Goal: Task Accomplishment & Management: Complete application form

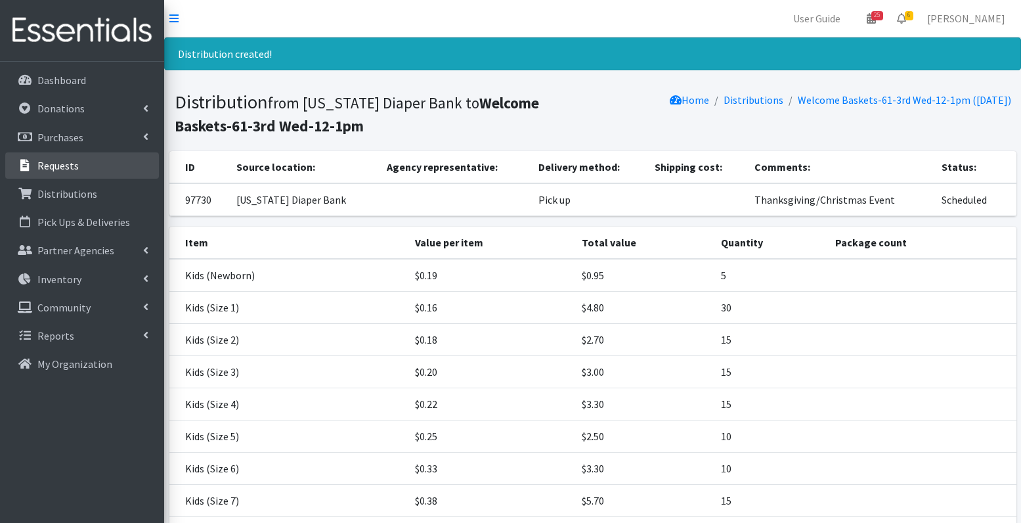
scroll to position [217, 0]
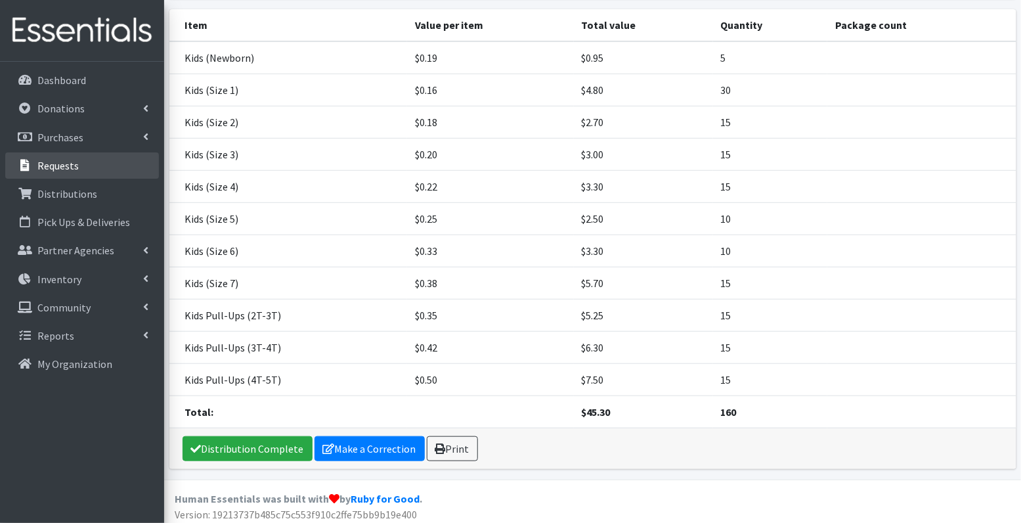
click at [59, 160] on p "Requests" at bounding box center [57, 165] width 41 height 13
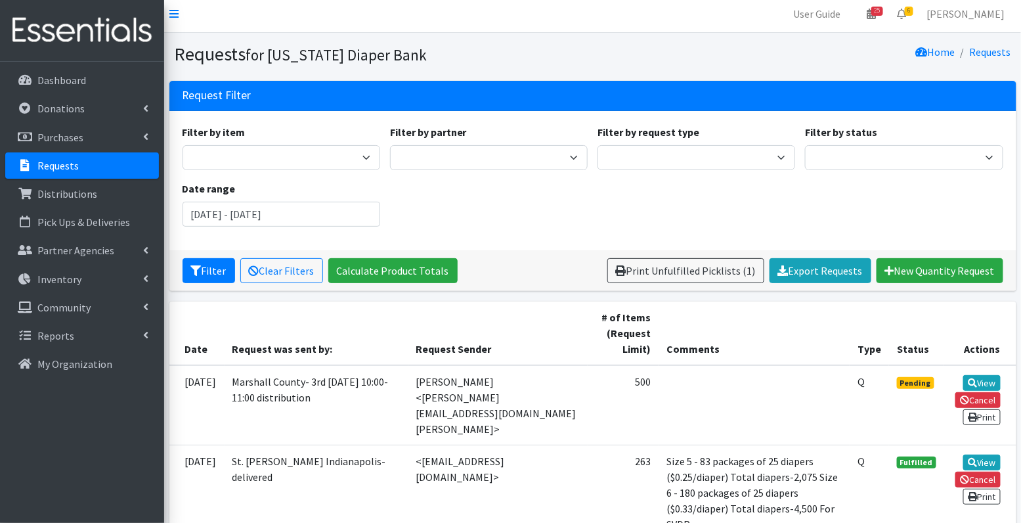
scroll to position [4, 0]
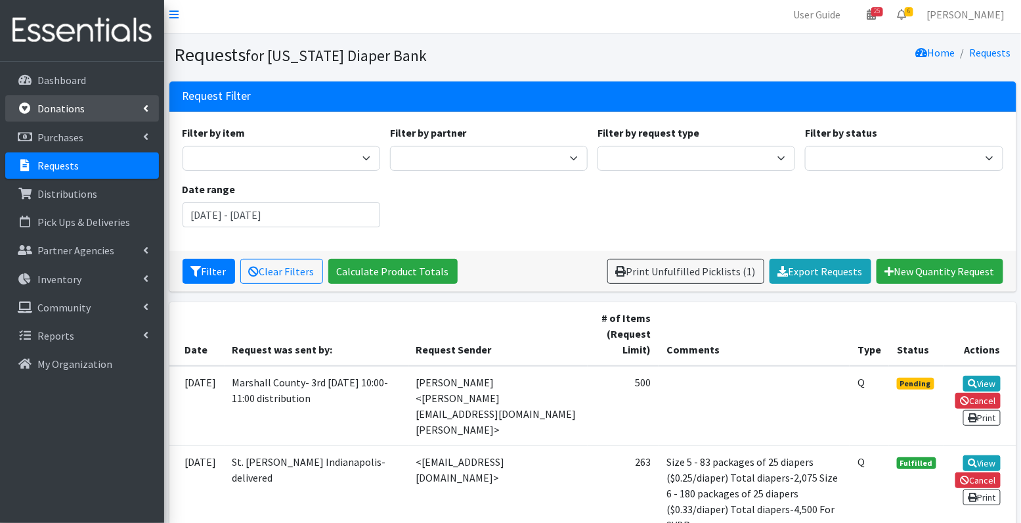
click at [66, 108] on p "Donations" at bounding box center [60, 108] width 47 height 13
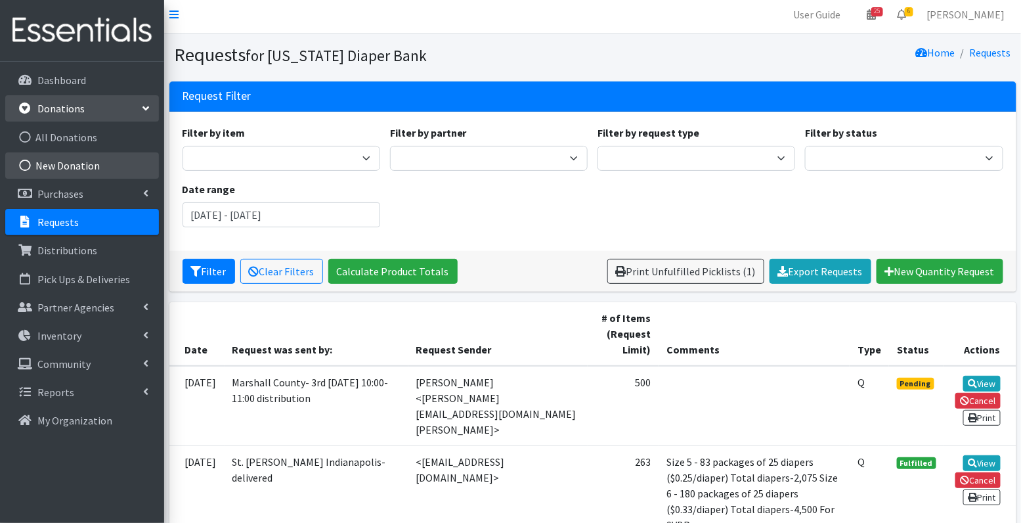
click at [85, 163] on link "New Donation" at bounding box center [82, 165] width 154 height 26
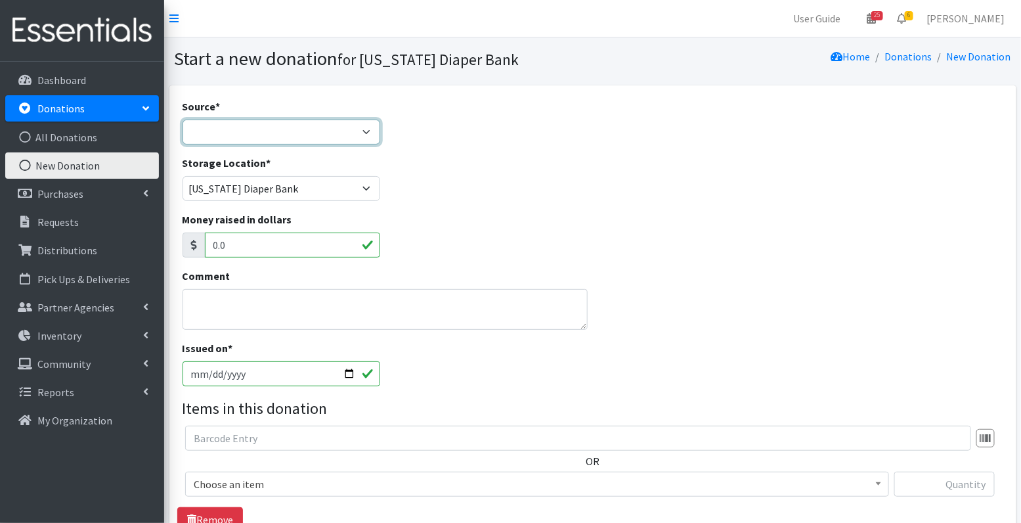
click at [302, 122] on select "Product Drive Manufacturer Donation Site Misc. Donation" at bounding box center [282, 131] width 198 height 25
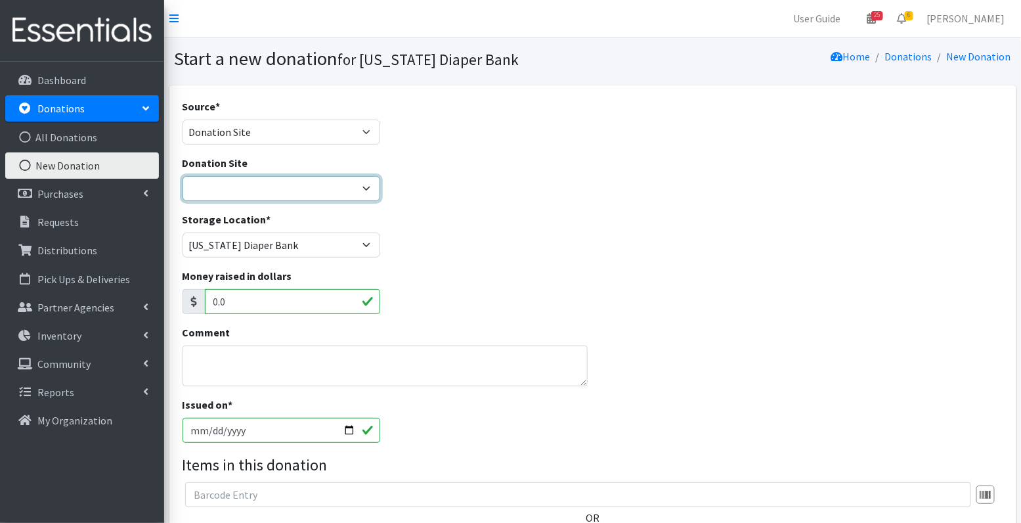
click at [289, 186] on select "Ascension St. Vincent Ashley's Music Circle Baby2Baby Becky the Bakester Bottle…" at bounding box center [282, 188] width 198 height 25
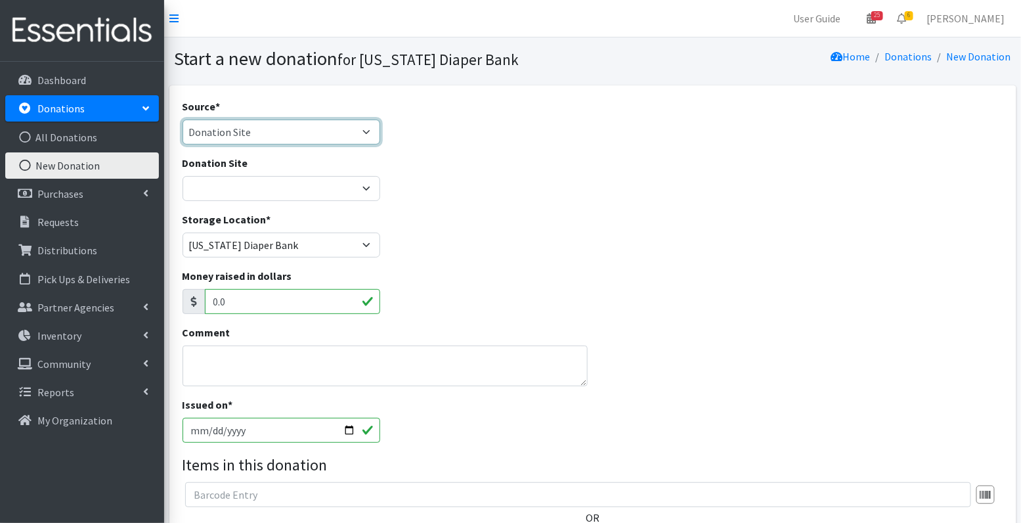
click at [300, 125] on select "Product Drive Manufacturer Donation Site Misc. Donation" at bounding box center [282, 131] width 198 height 25
select select "Misc. Donation"
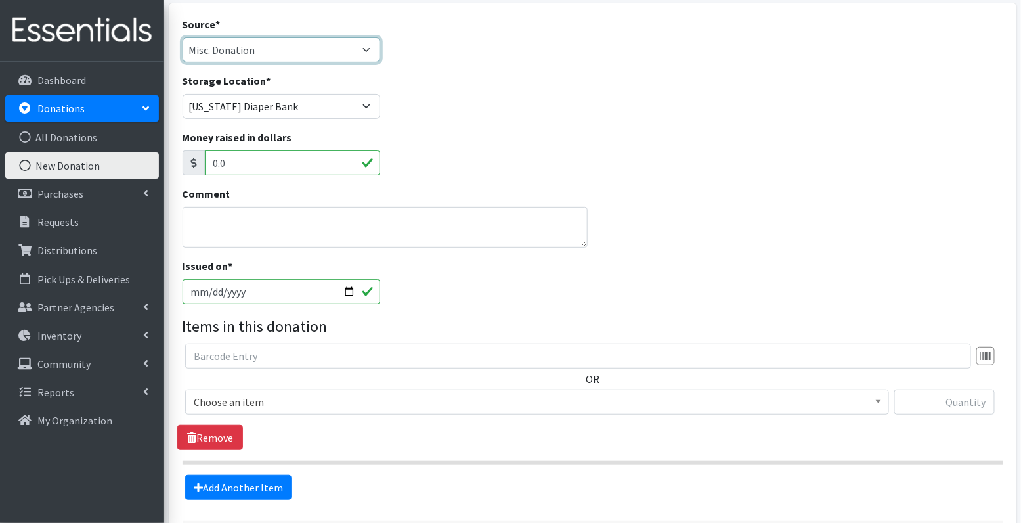
scroll to position [114, 0]
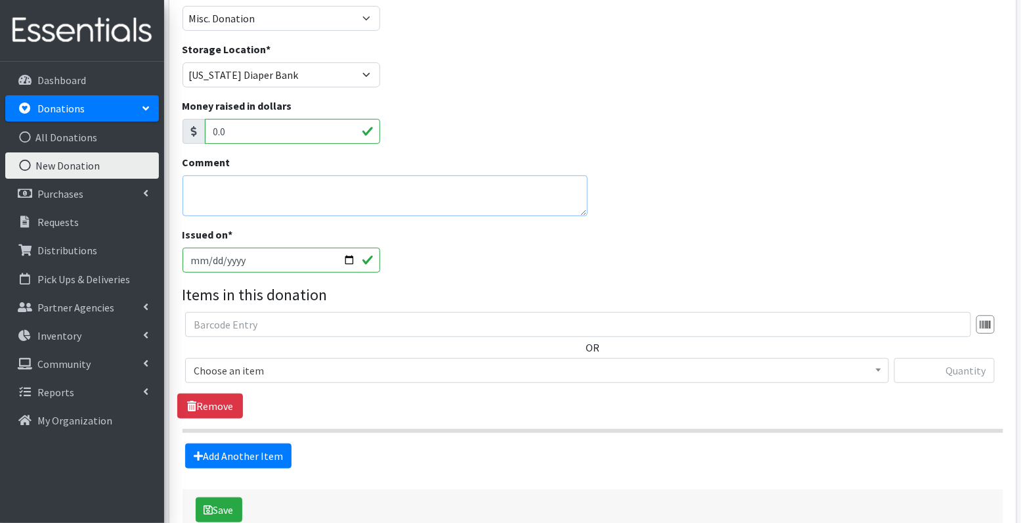
click at [456, 197] on textarea "Comment" at bounding box center [386, 195] width 406 height 41
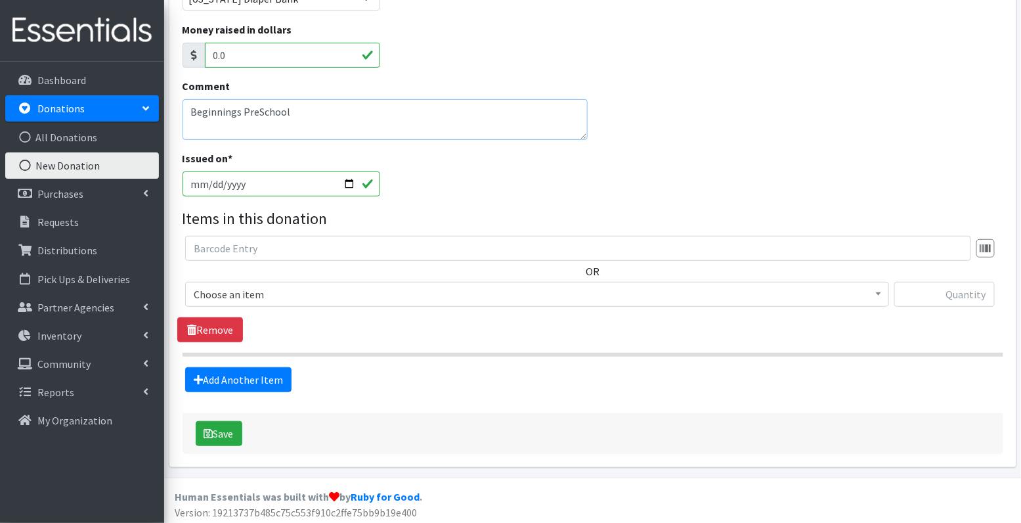
type textarea "Beginnings PreSchool"
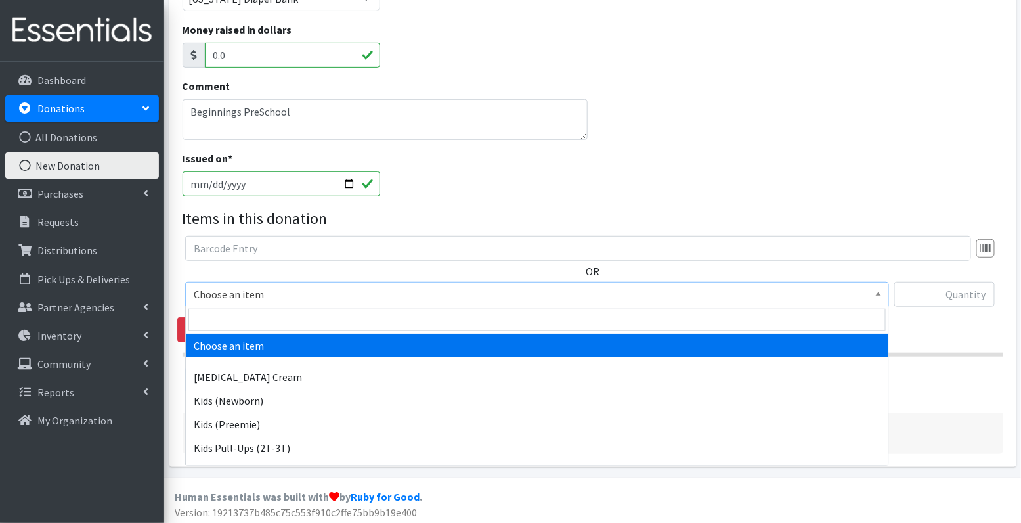
click at [316, 293] on span "Choose an item" at bounding box center [537, 294] width 687 height 18
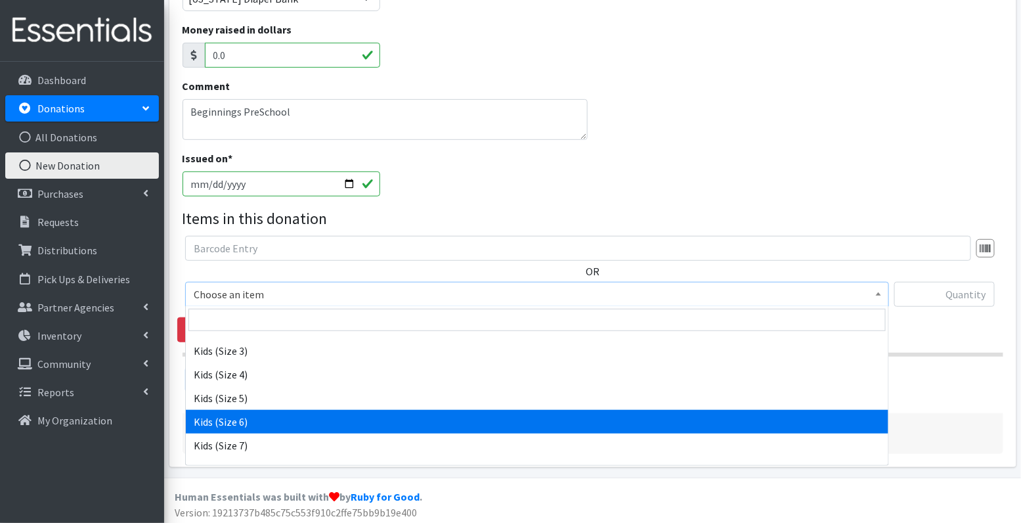
scroll to position [217, 0]
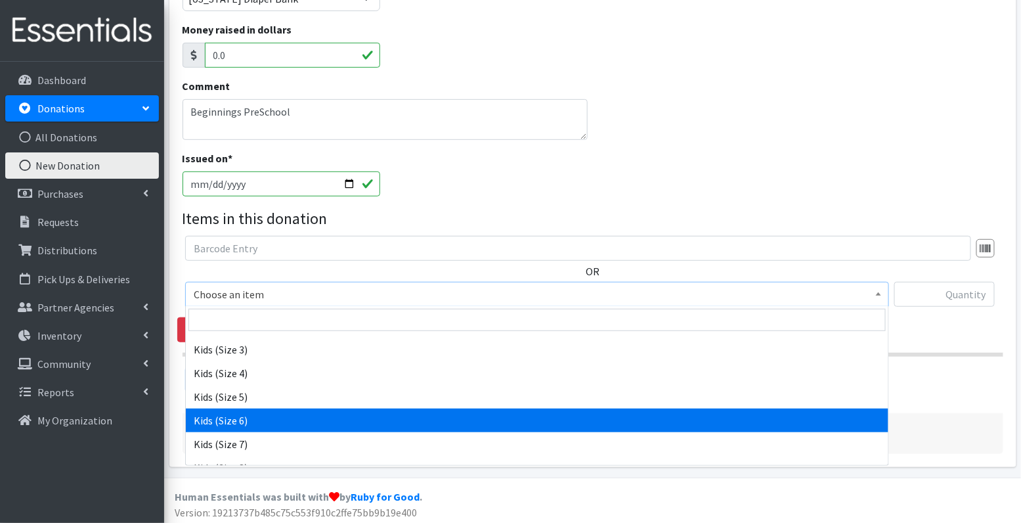
select select "3419"
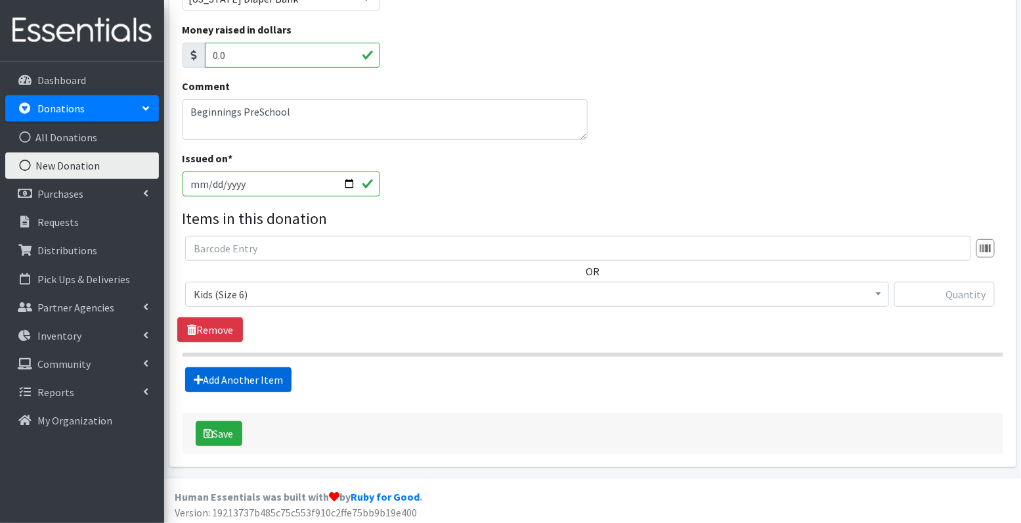
click at [251, 383] on link "Add Another Item" at bounding box center [238, 379] width 106 height 25
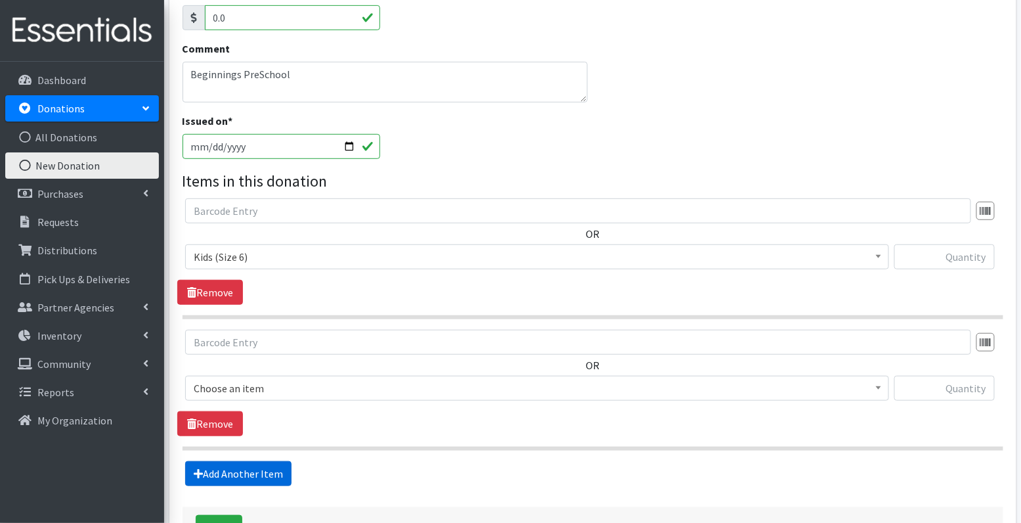
scroll to position [320, 0]
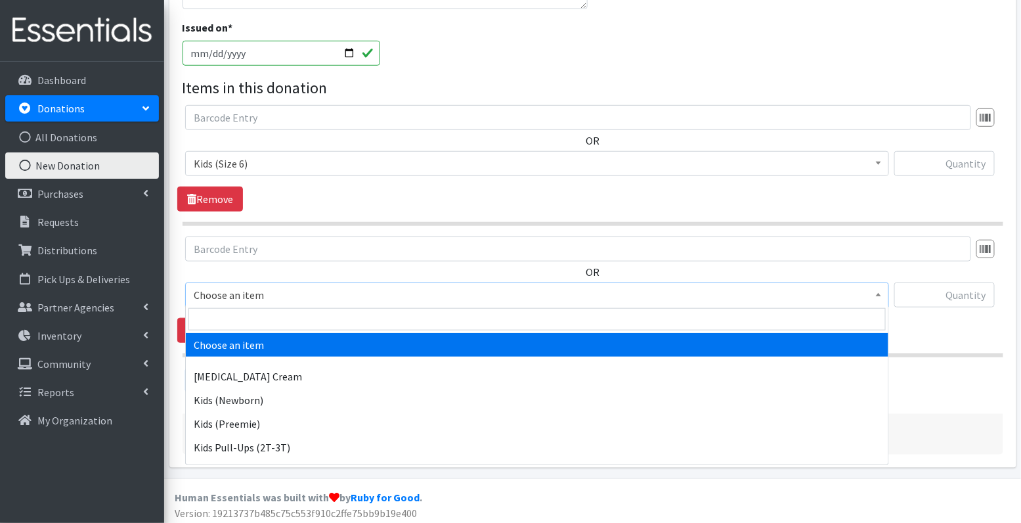
click at [253, 297] on span "Choose an item" at bounding box center [537, 295] width 687 height 18
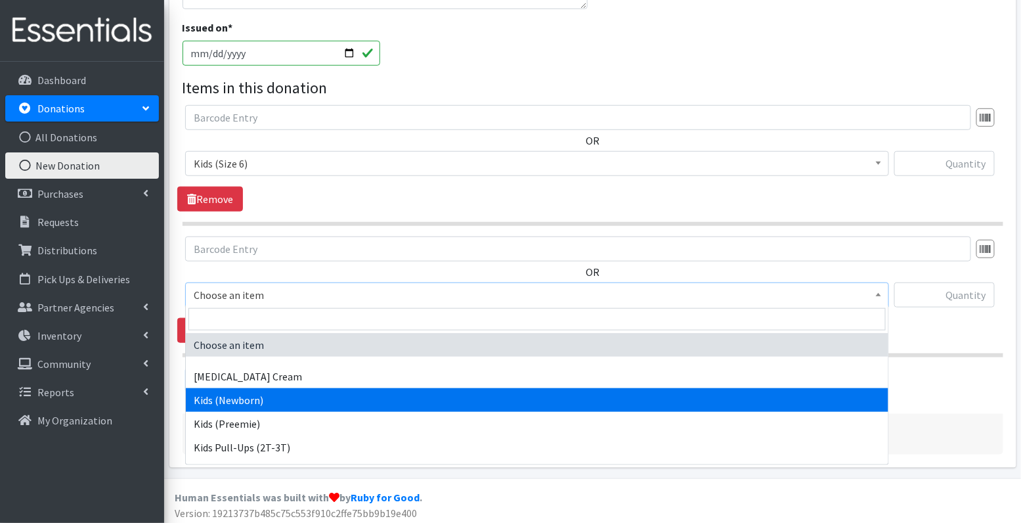
scroll to position [40, 0]
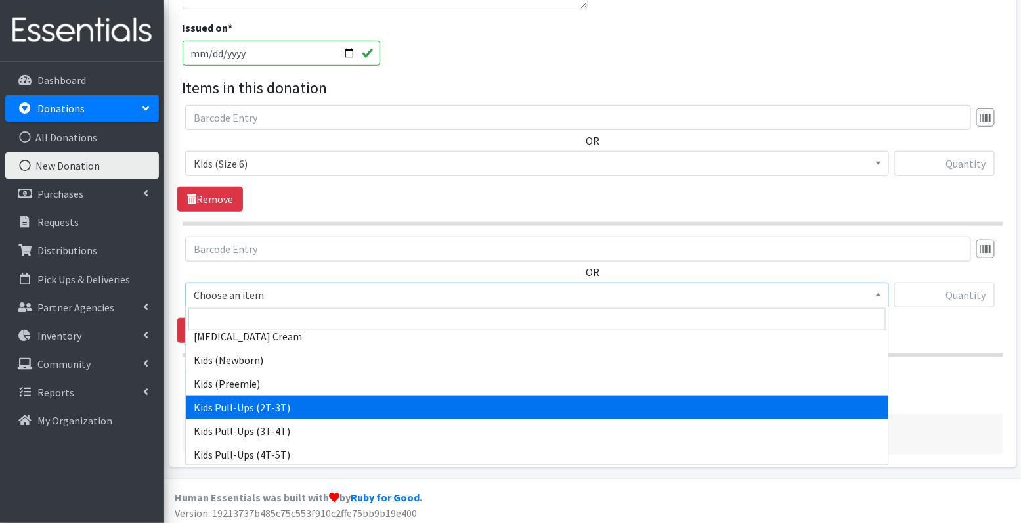
select select "3415"
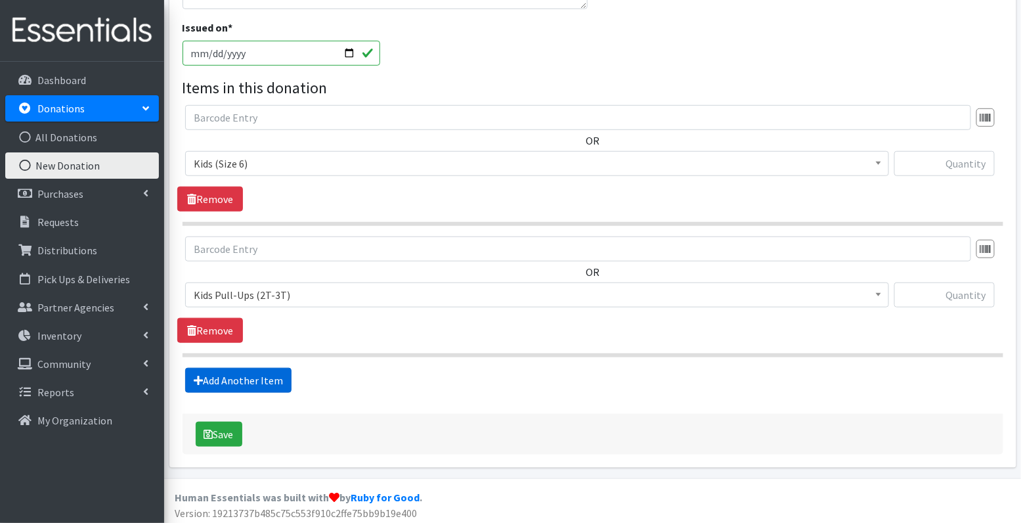
click at [246, 373] on link "Add Another Item" at bounding box center [238, 380] width 106 height 25
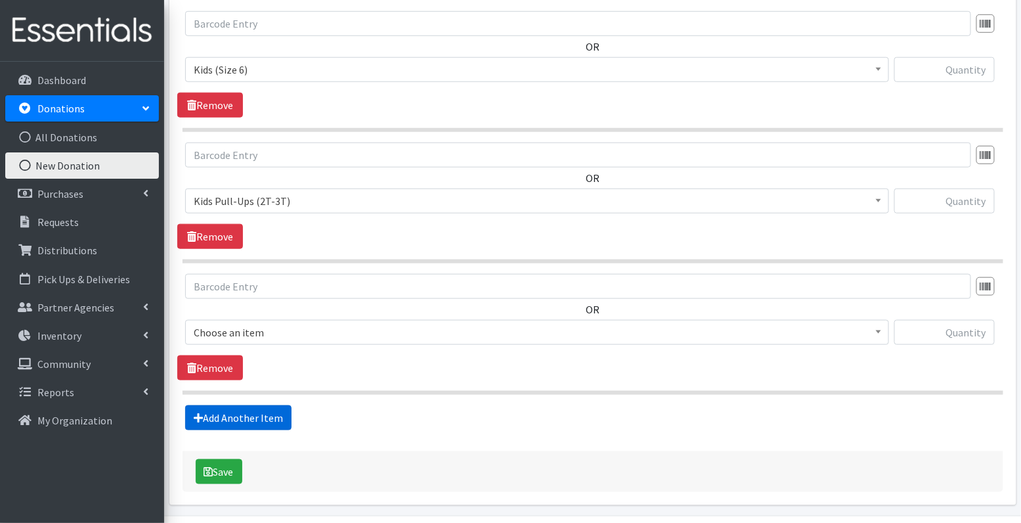
scroll to position [450, 0]
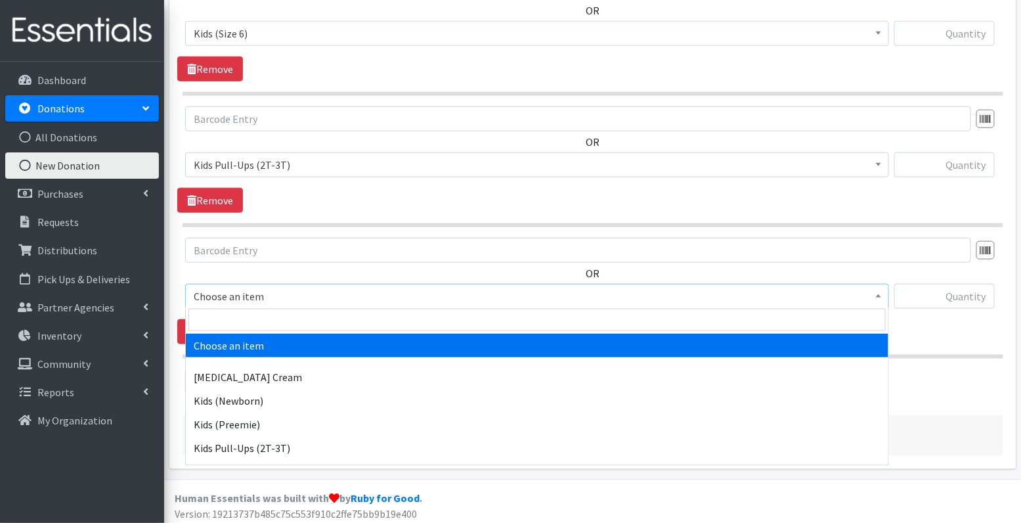
click at [280, 299] on span "Choose an item" at bounding box center [537, 296] width 687 height 18
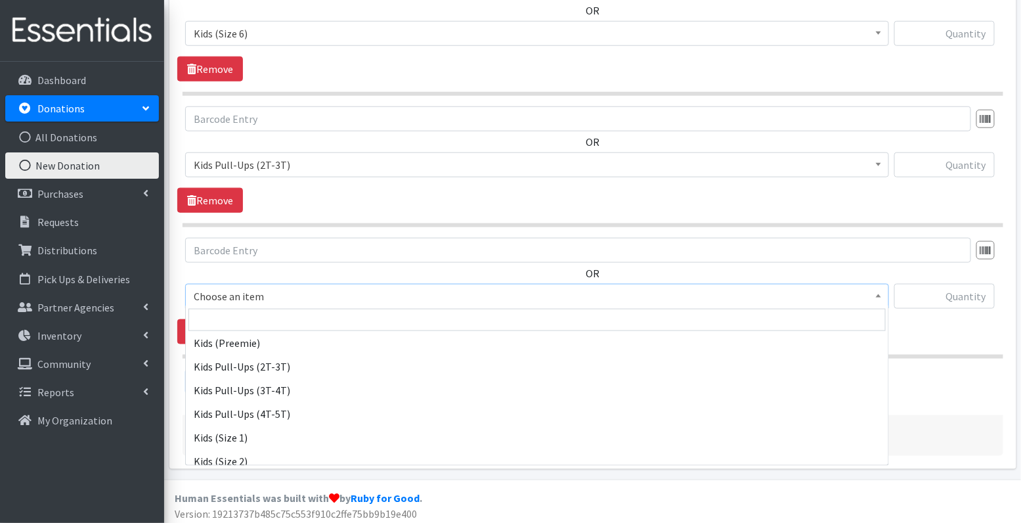
scroll to position [98, 0]
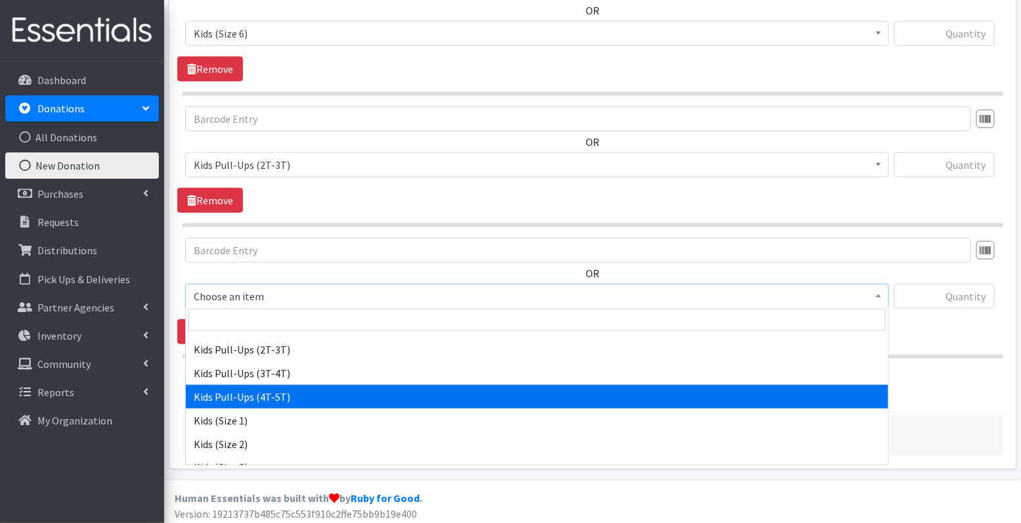
select select "3408"
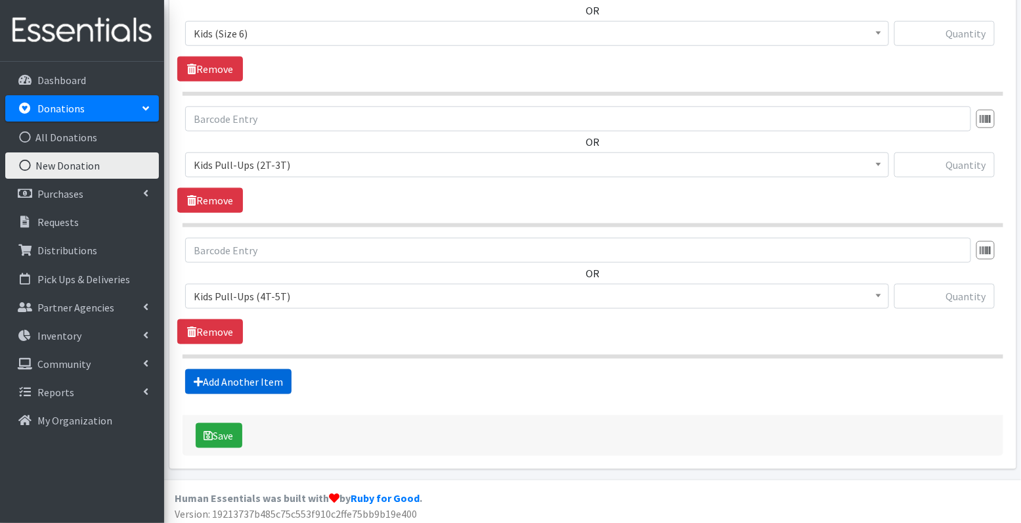
click at [265, 380] on link "Add Another Item" at bounding box center [238, 381] width 106 height 25
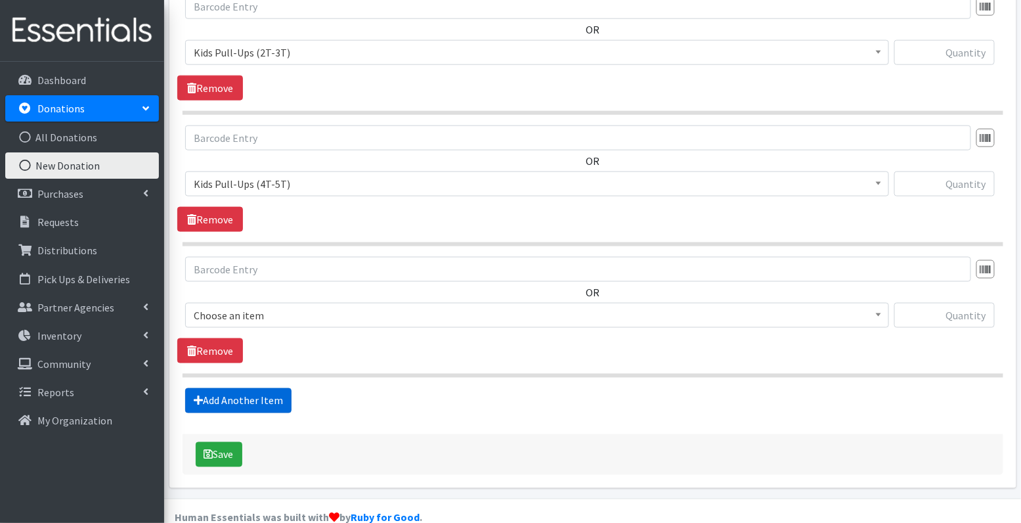
scroll to position [581, 0]
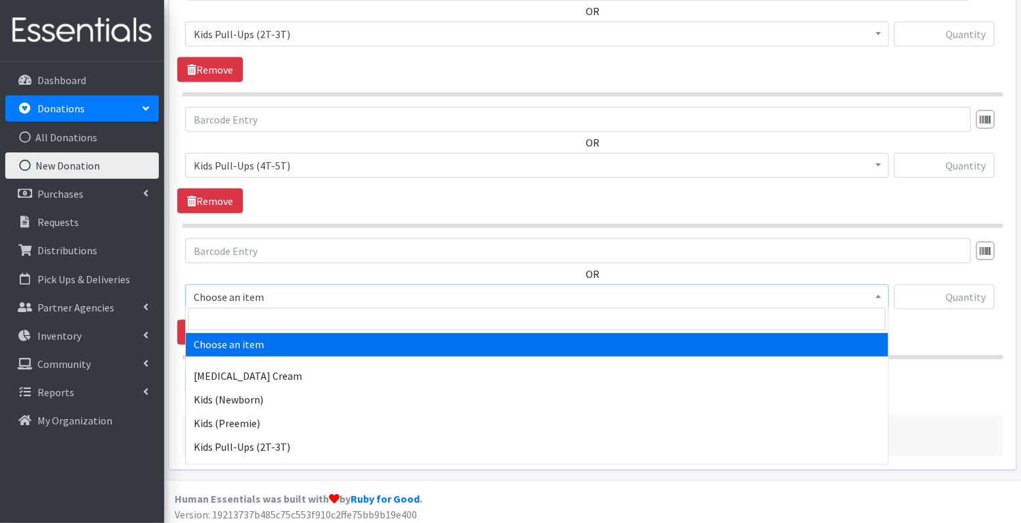
click at [292, 294] on span "Choose an item" at bounding box center [537, 297] width 687 height 18
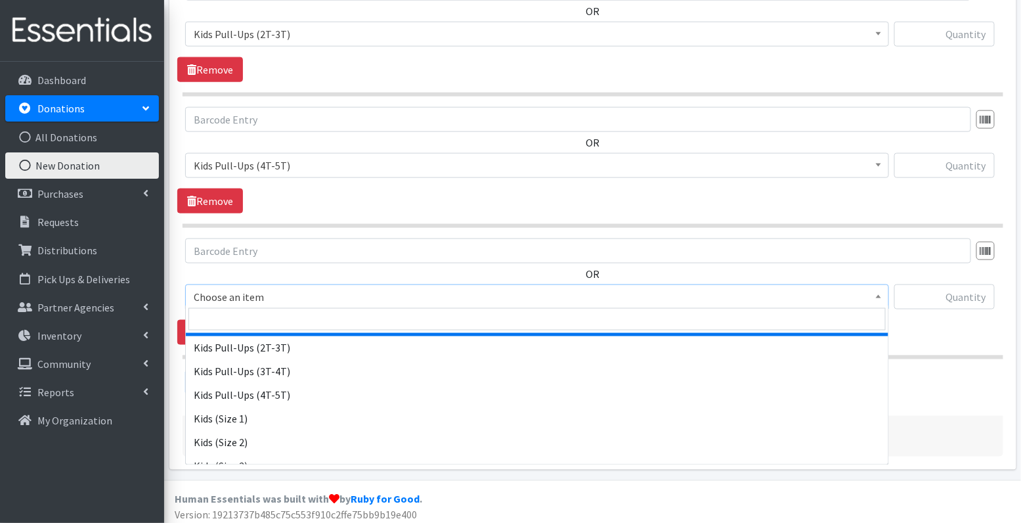
scroll to position [102, 0]
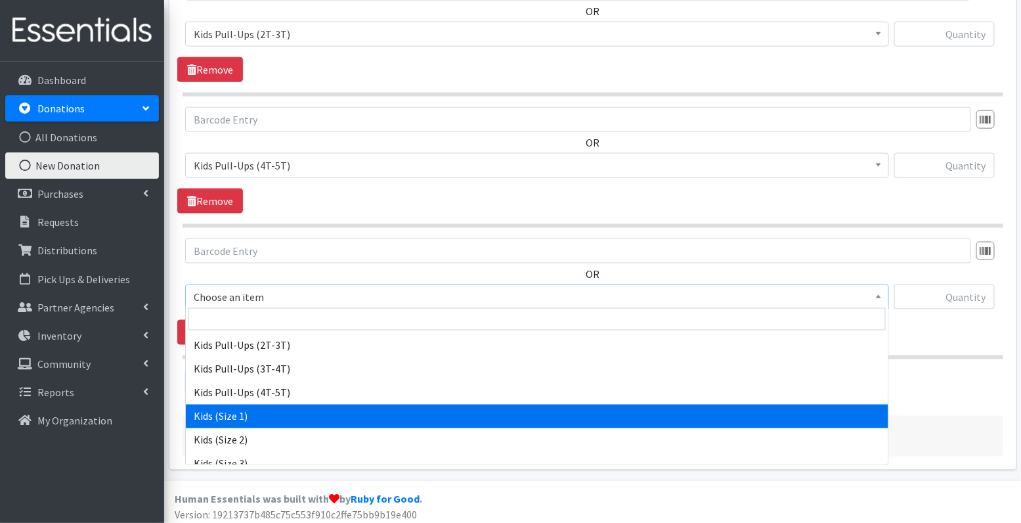
select select "3401"
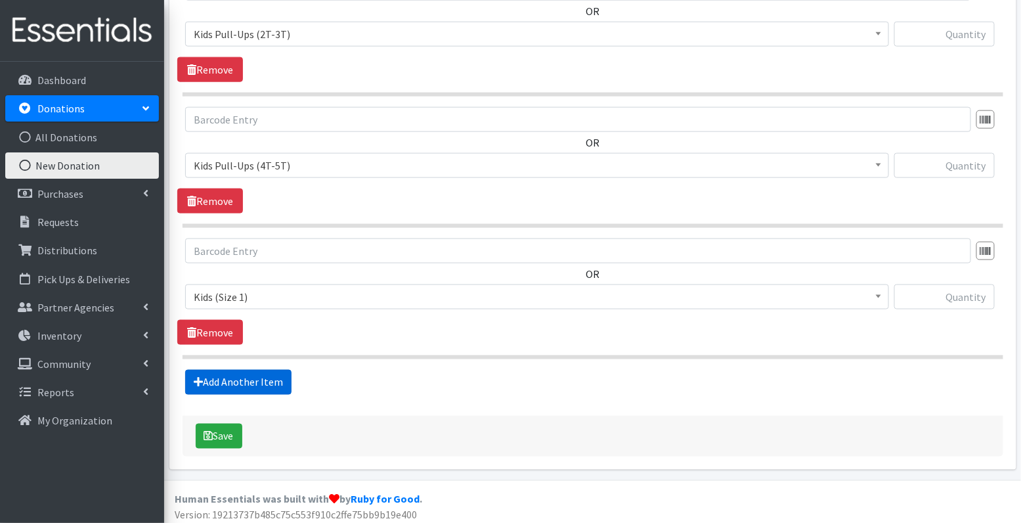
click at [282, 381] on link "Add Another Item" at bounding box center [238, 382] width 106 height 25
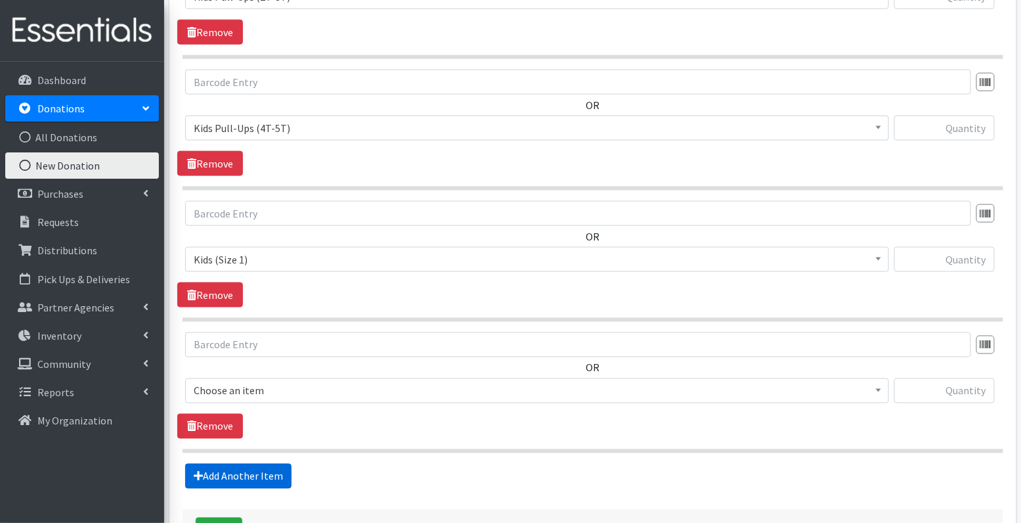
scroll to position [712, 0]
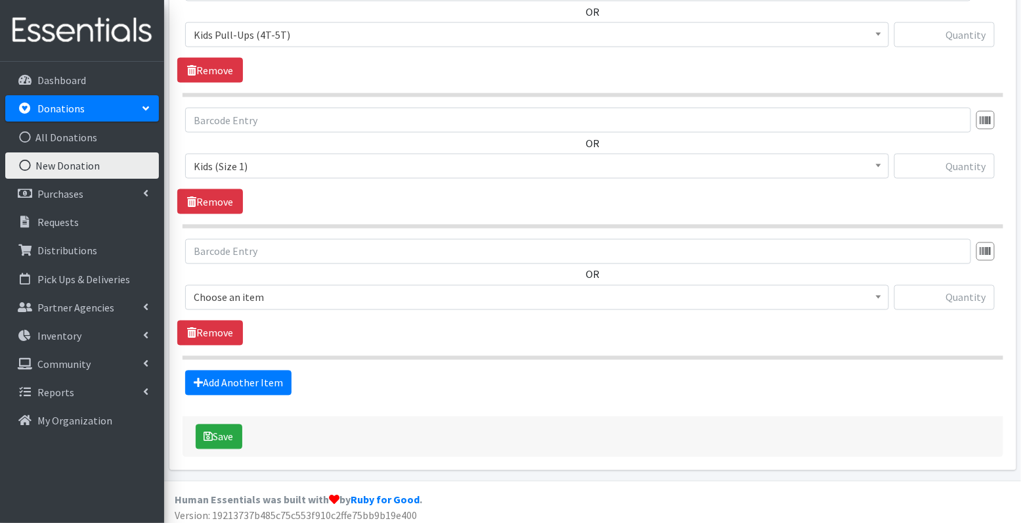
click at [271, 298] on span "Choose an item" at bounding box center [537, 297] width 687 height 18
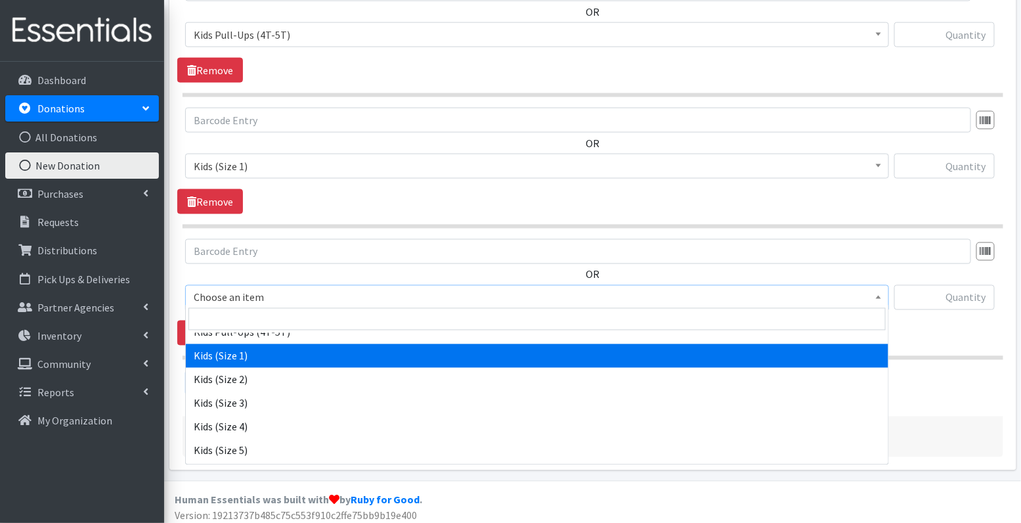
scroll to position [164, 0]
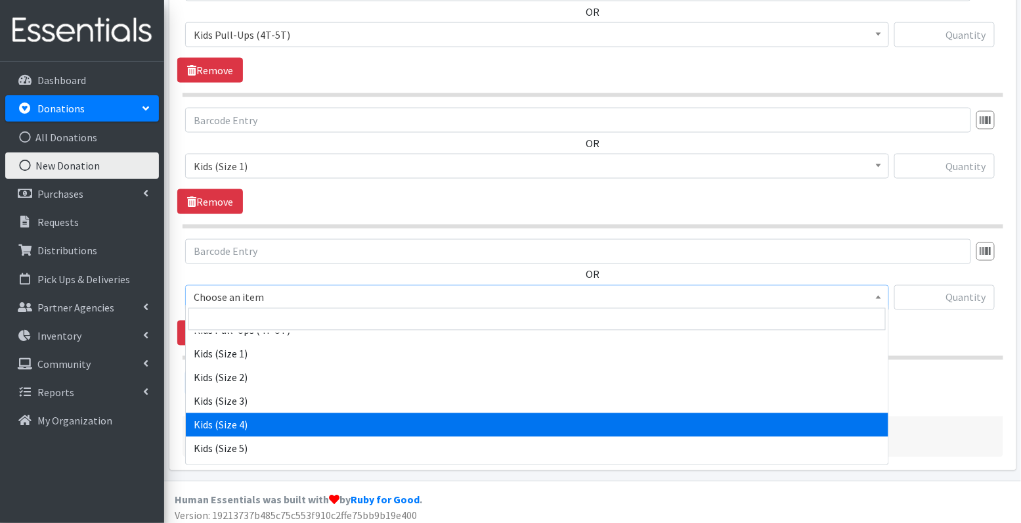
select select "3394"
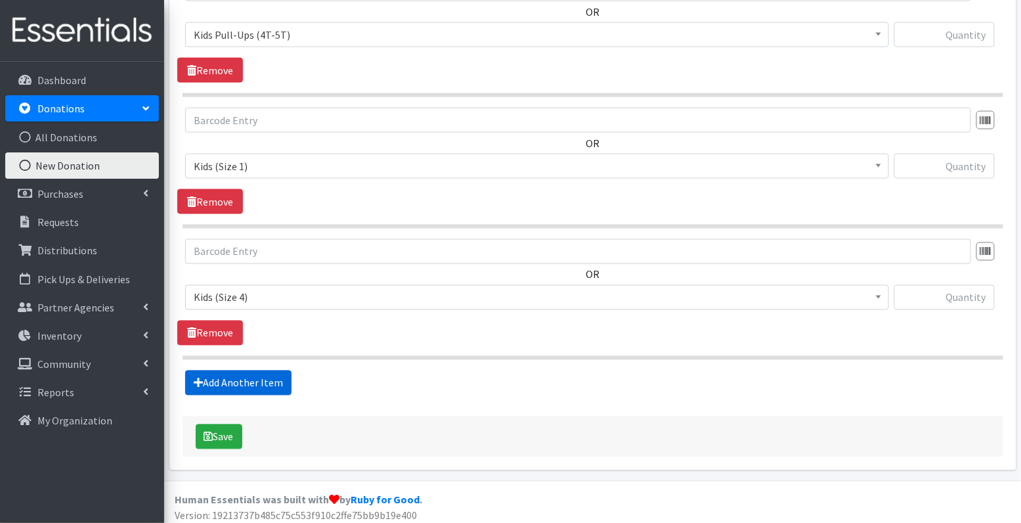
click at [244, 370] on link "Add Another Item" at bounding box center [238, 382] width 106 height 25
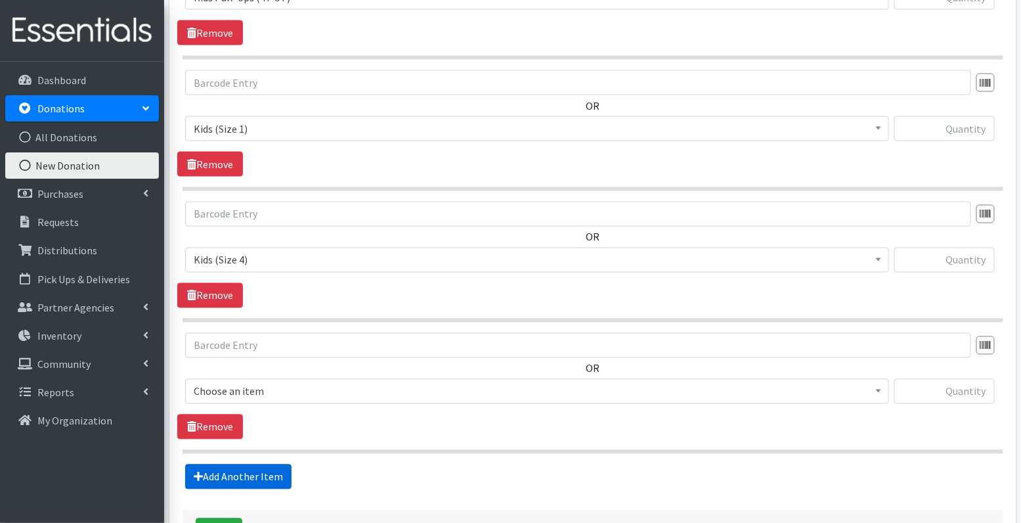
scroll to position [842, 0]
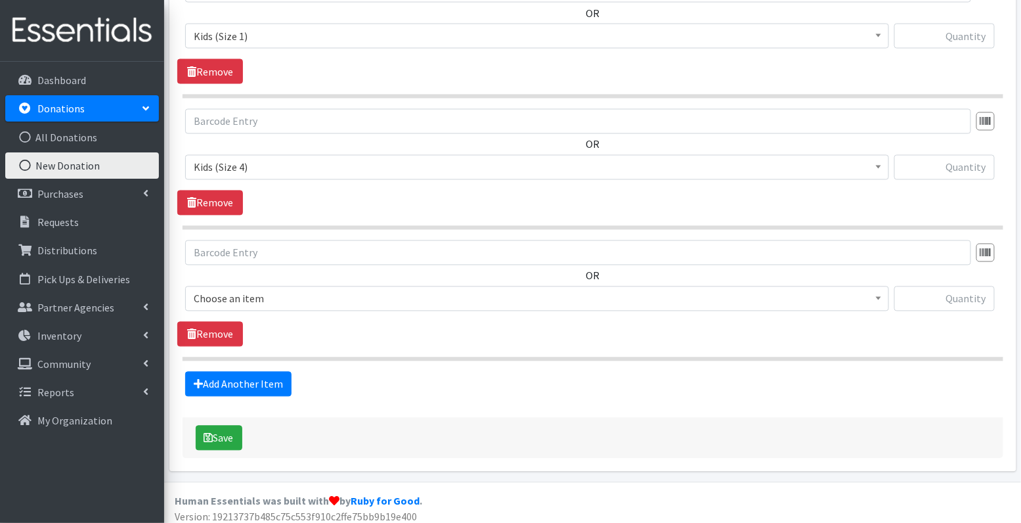
click at [252, 295] on span "Choose an item" at bounding box center [537, 299] width 687 height 18
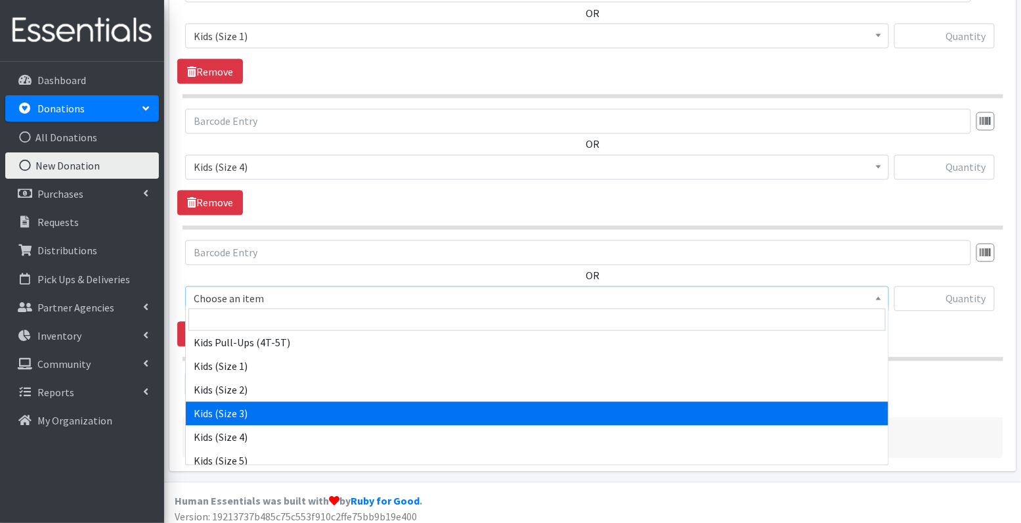
scroll to position [278, 0]
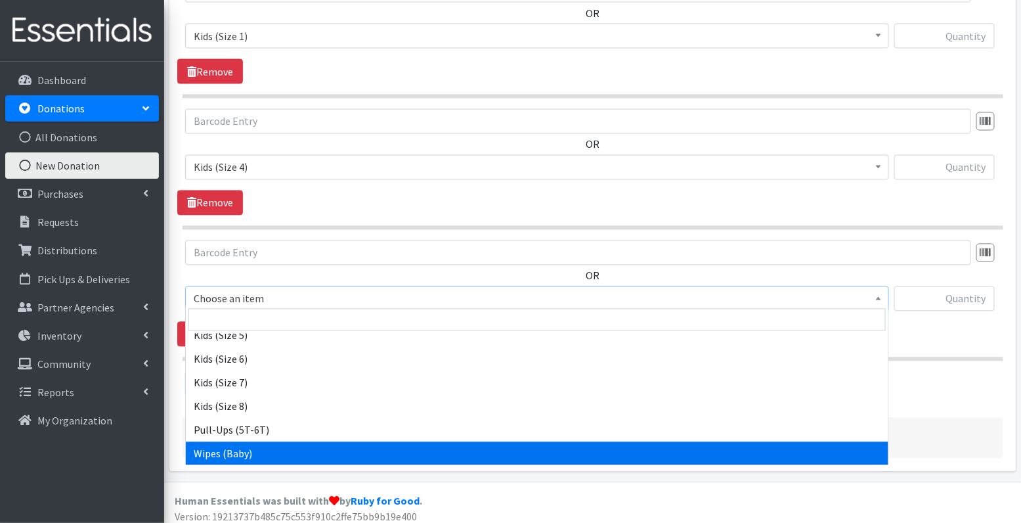
select select "3418"
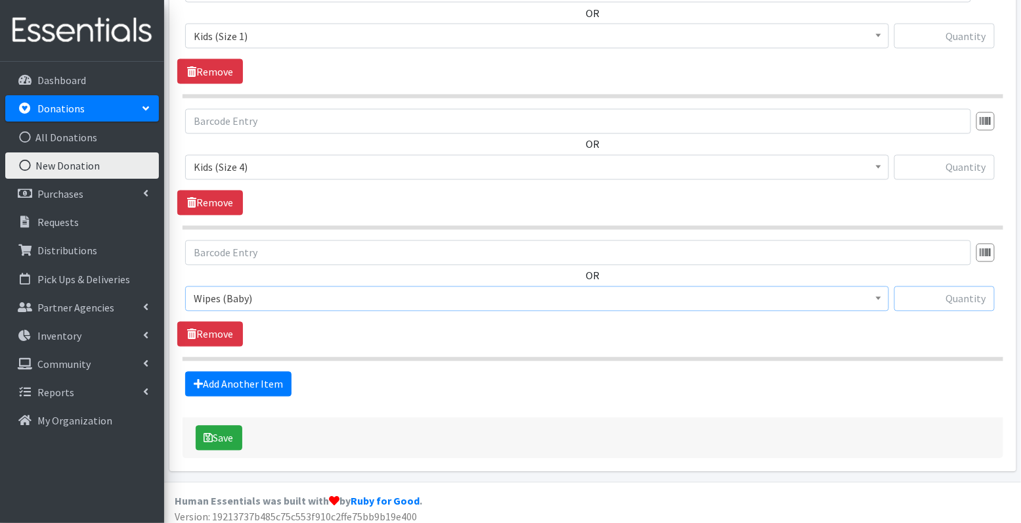
click at [953, 294] on input "text" at bounding box center [944, 298] width 100 height 25
type input "8"
type input "5"
click at [990, 161] on input "text" at bounding box center [944, 167] width 100 height 25
type input "69"
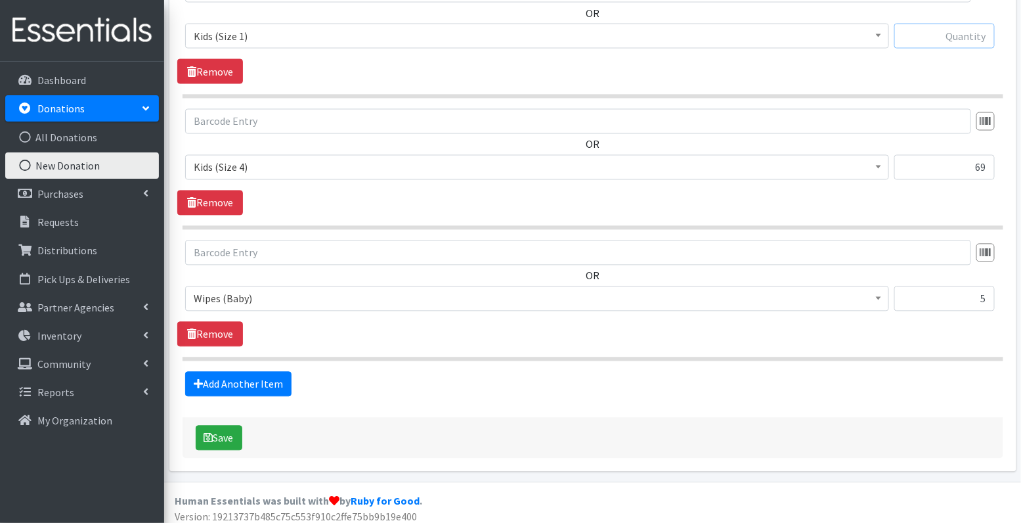
click at [962, 33] on input "text" at bounding box center [944, 36] width 100 height 25
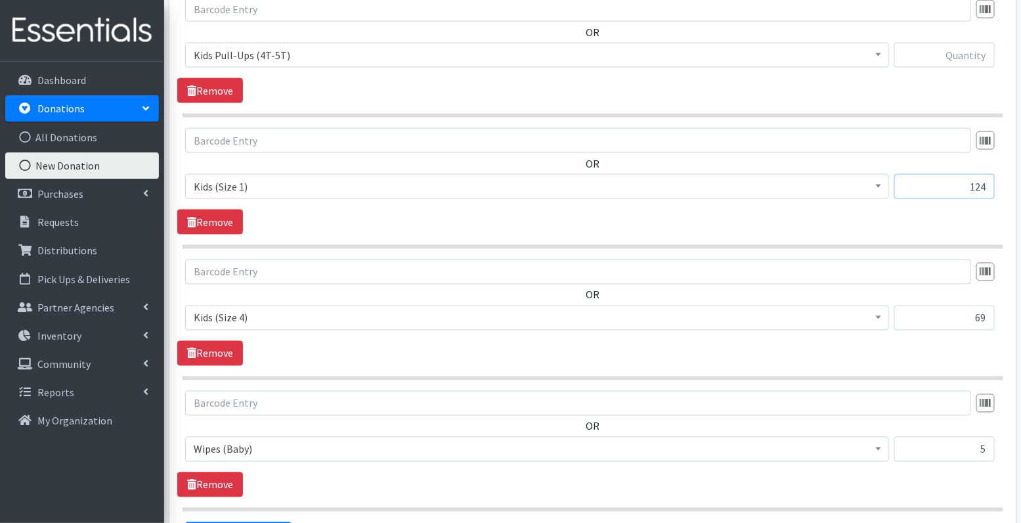
scroll to position [688, 0]
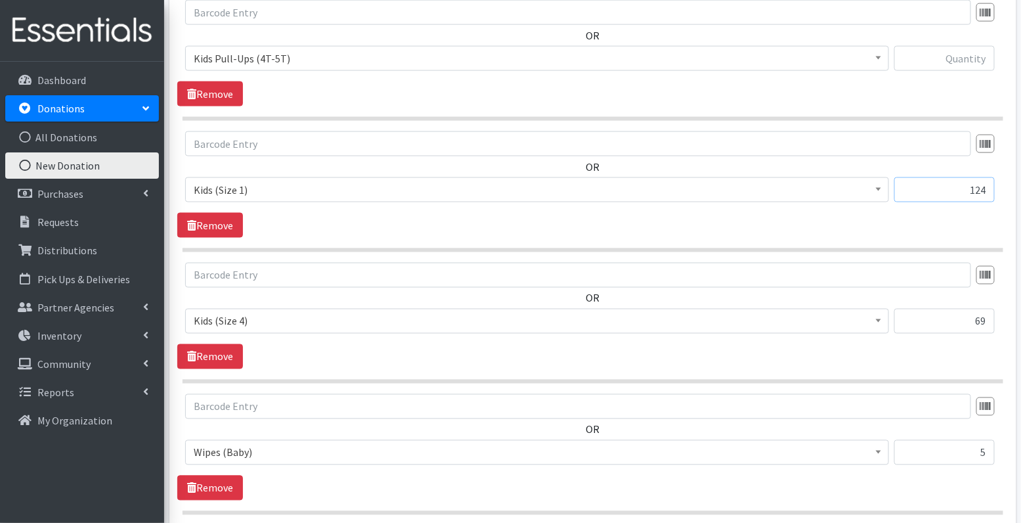
type input "124"
click at [984, 58] on input "text" at bounding box center [944, 58] width 100 height 25
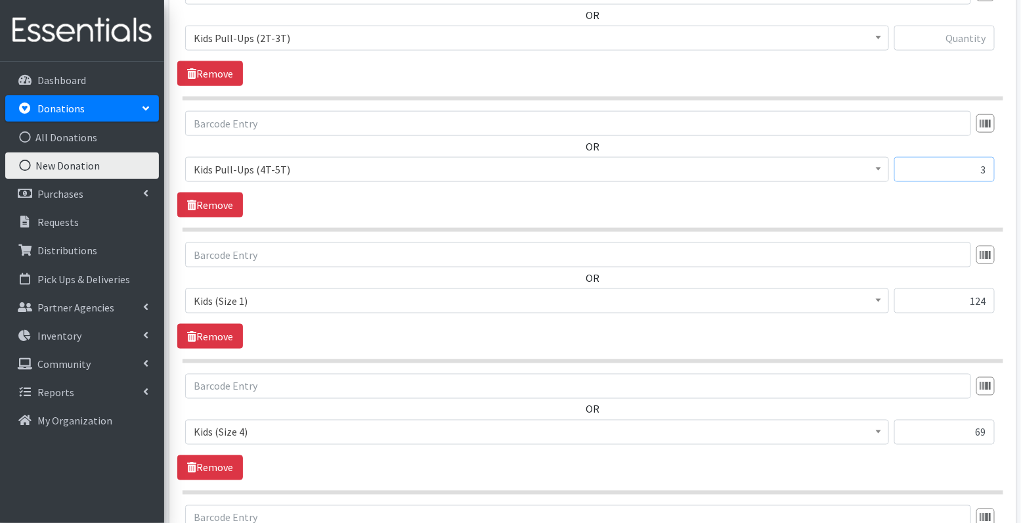
scroll to position [547, 0]
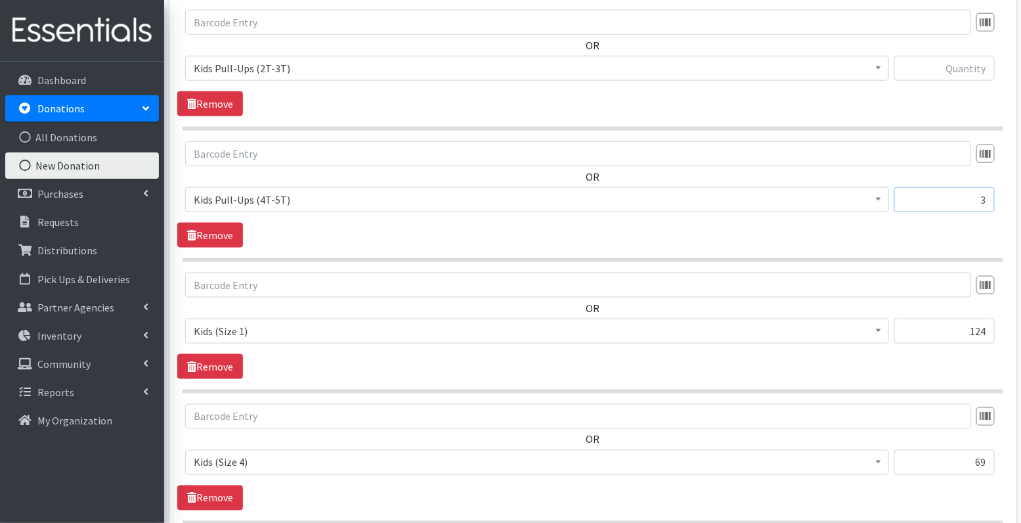
type input "3"
click at [954, 64] on input "text" at bounding box center [944, 68] width 100 height 25
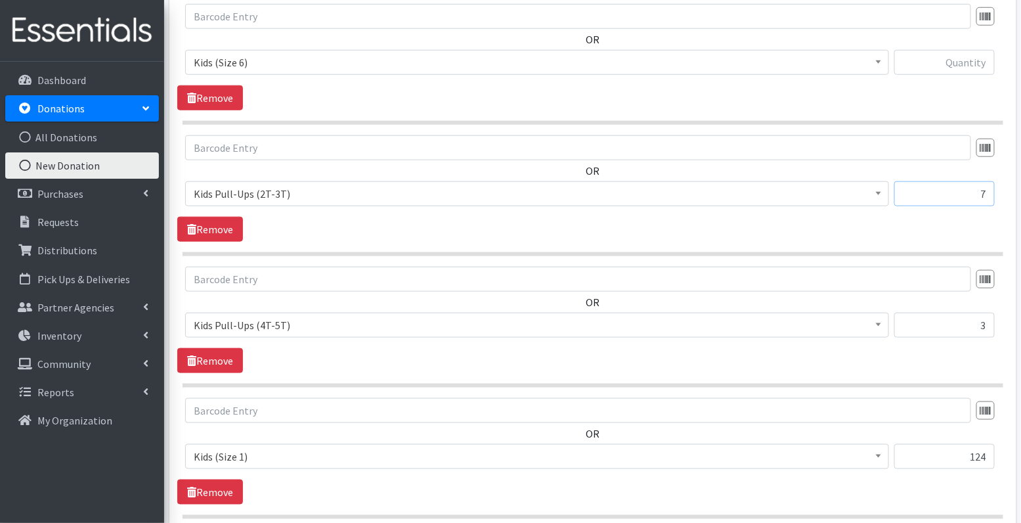
scroll to position [412, 0]
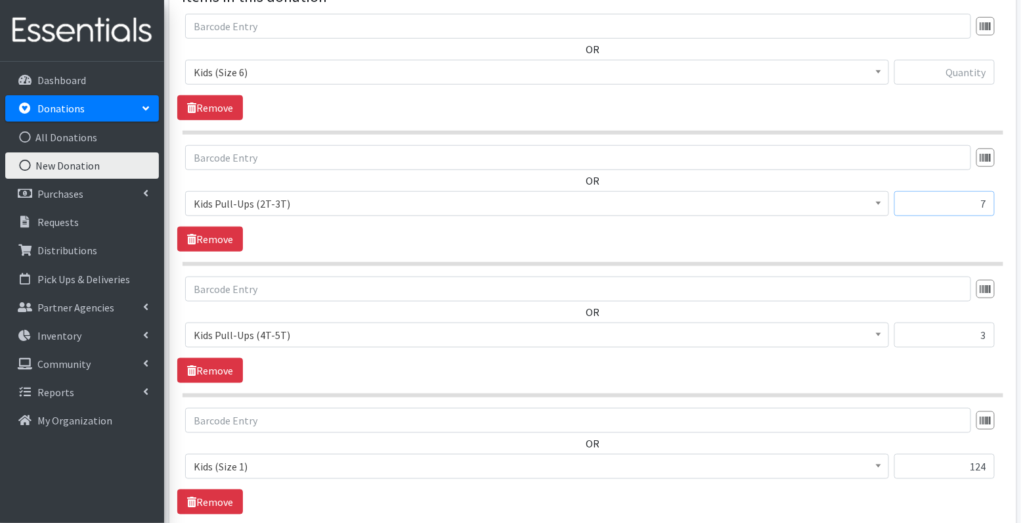
type input "7"
click at [965, 70] on input "text" at bounding box center [944, 72] width 100 height 25
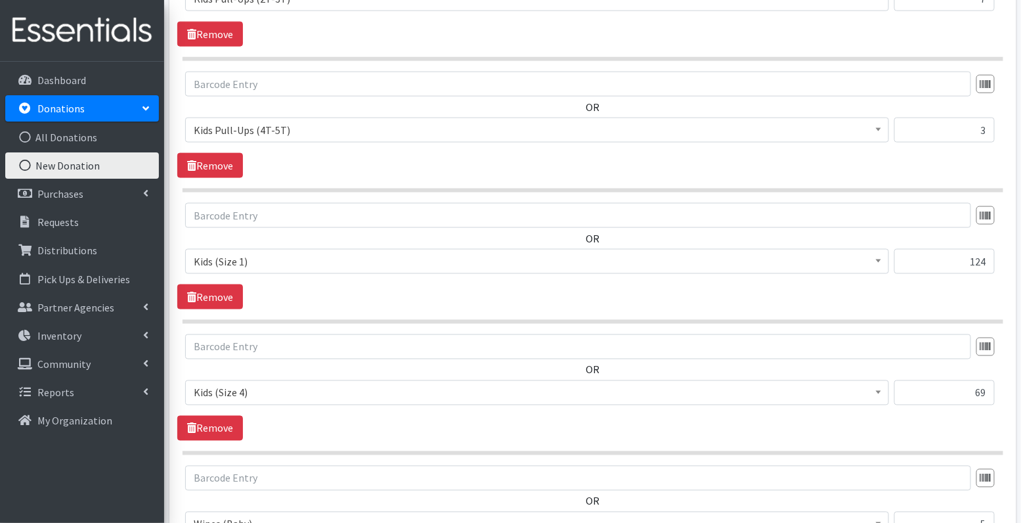
scroll to position [842, 0]
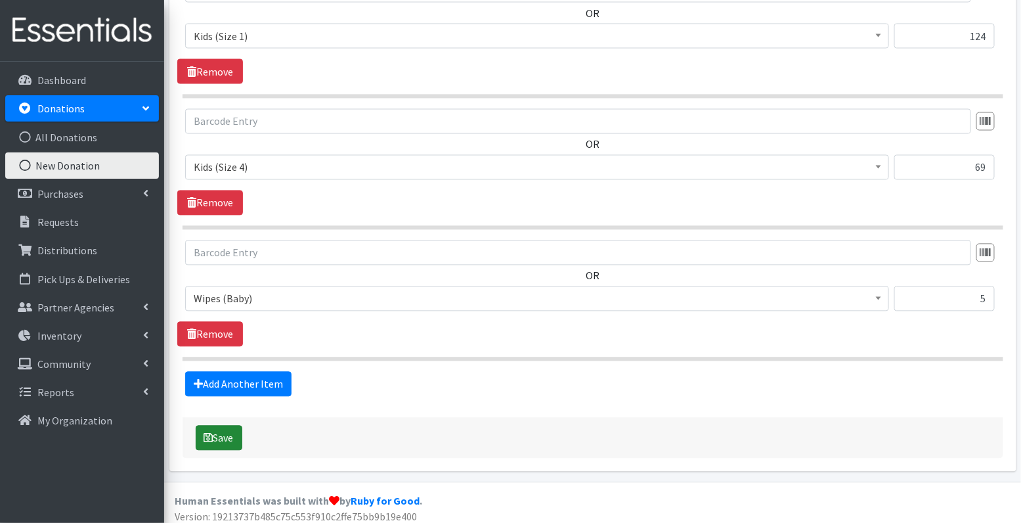
type input "13"
click at [217, 435] on button "Save" at bounding box center [219, 437] width 47 height 25
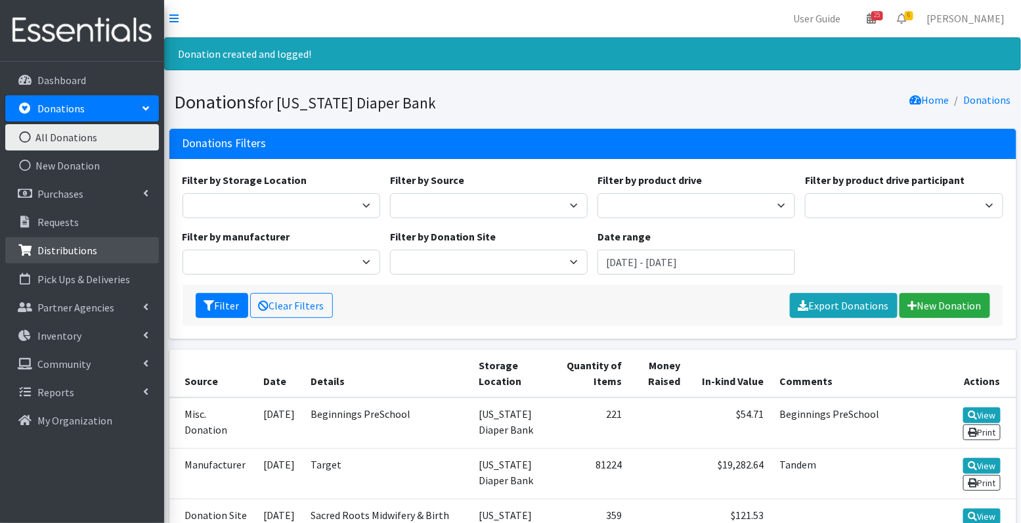
click at [68, 247] on p "Distributions" at bounding box center [67, 250] width 60 height 13
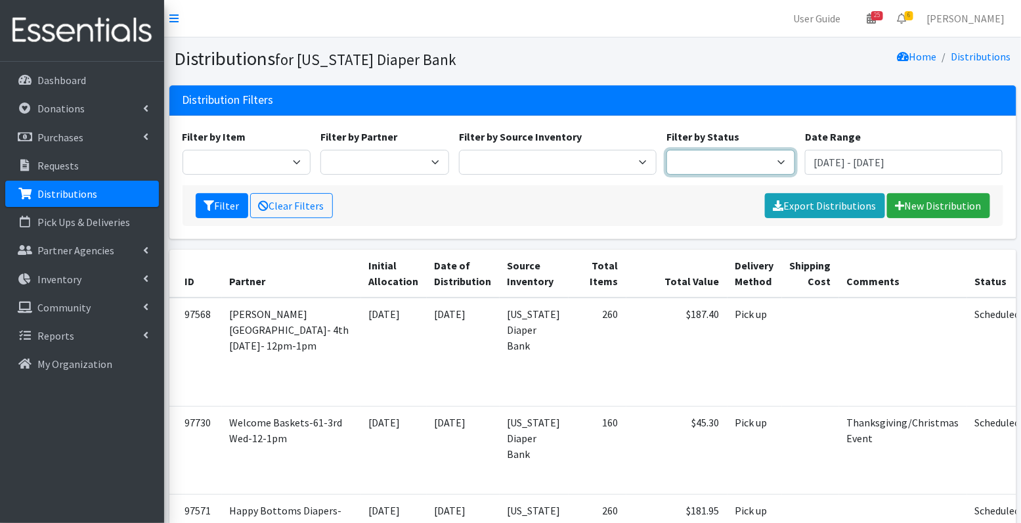
click at [705, 160] on select "Scheduled Complete" at bounding box center [730, 162] width 129 height 25
select select "5"
click at [219, 201] on button "Filter" at bounding box center [222, 205] width 53 height 25
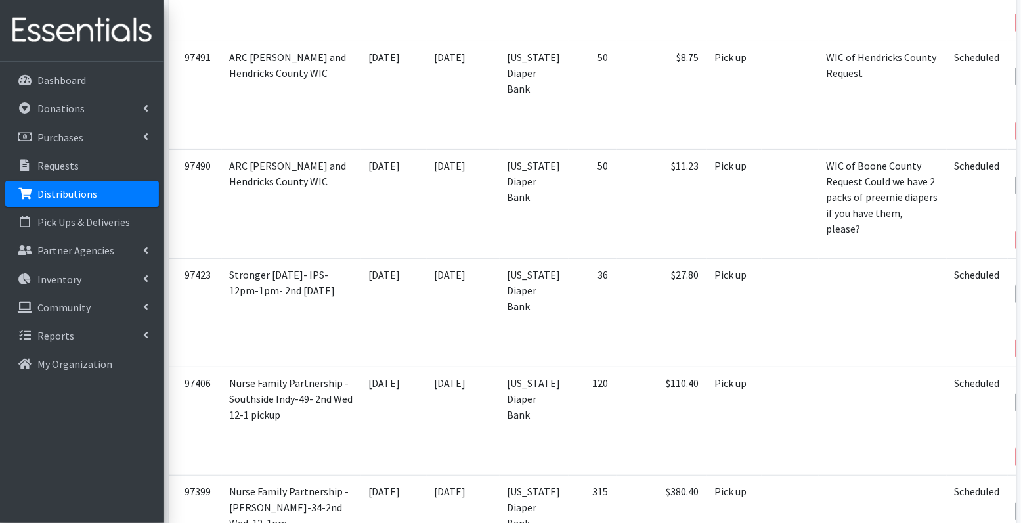
scroll to position [4430, 0]
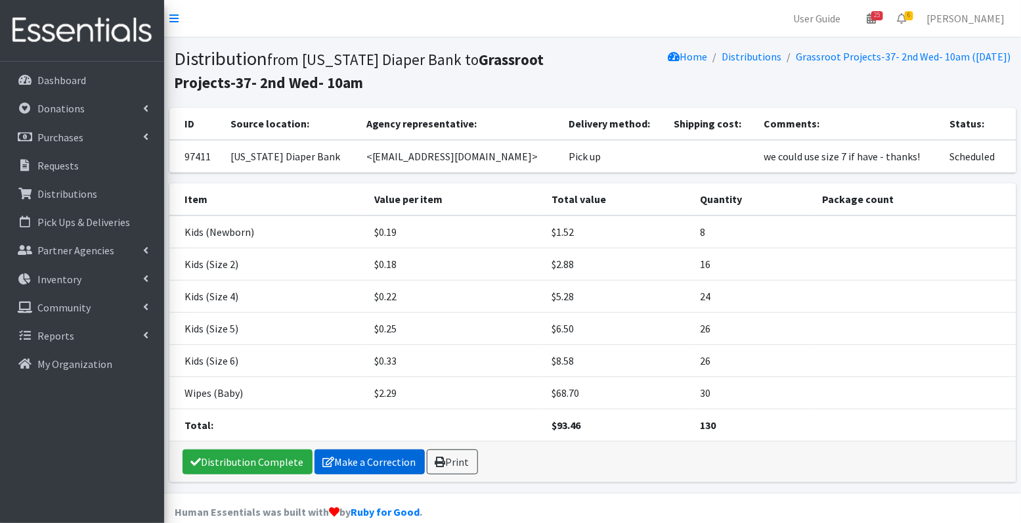
click at [370, 463] on link "Make a Correction" at bounding box center [370, 461] width 110 height 25
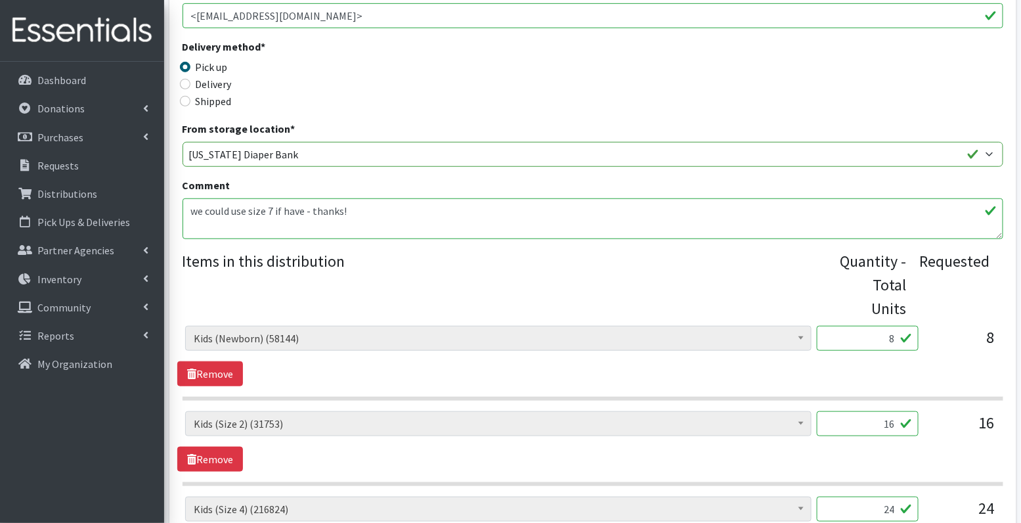
scroll to position [276, 0]
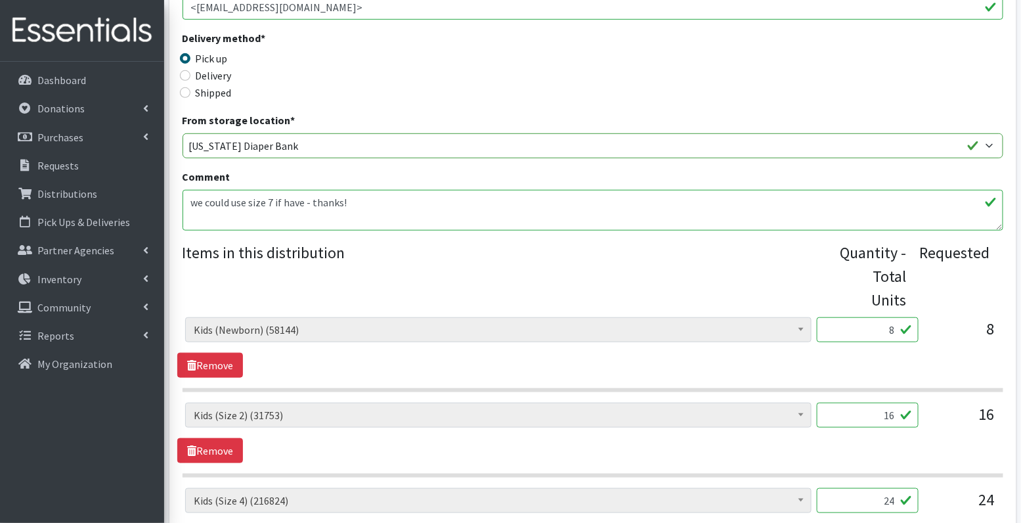
click at [879, 336] on input "8" at bounding box center [868, 329] width 102 height 25
type input "200"
click at [924, 437] on div "[MEDICAL_DATA] Cream (616) Kids (Newborn) (58144) Kids ([MEDICAL_DATA]) (903) K…" at bounding box center [592, 432] width 831 height 60
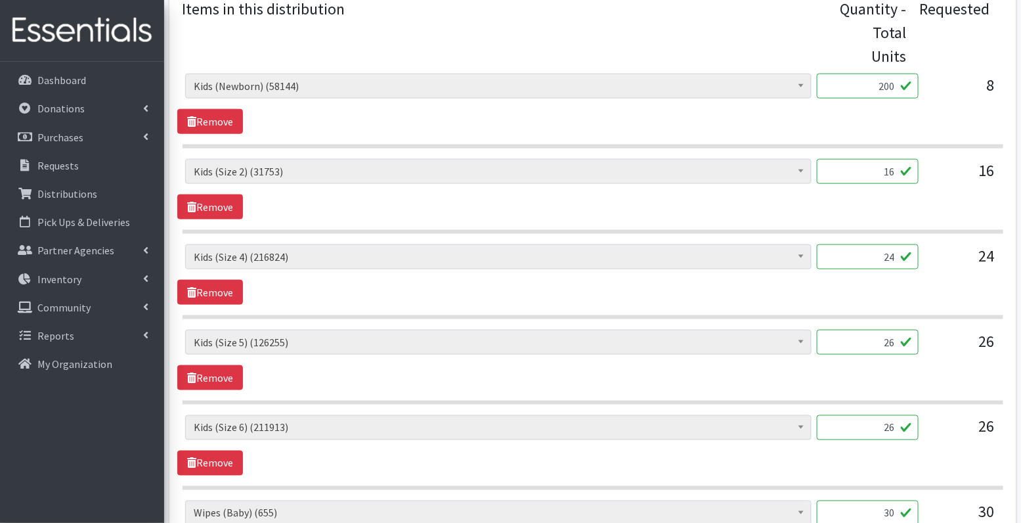
scroll to position [522, 0]
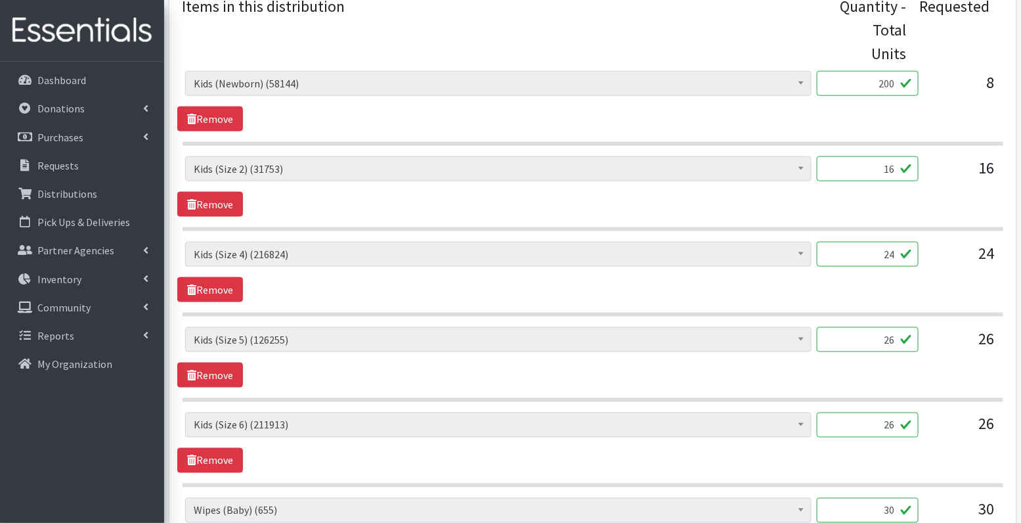
click at [877, 171] on input "16" at bounding box center [868, 168] width 102 height 25
type input "400"
click at [892, 255] on input "24" at bounding box center [868, 254] width 102 height 25
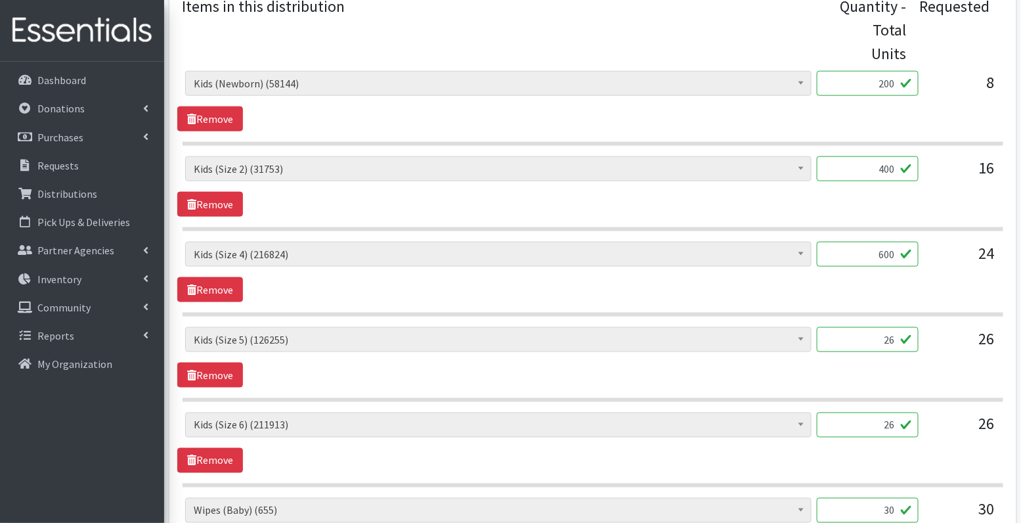
type input "600"
click at [861, 339] on input "26" at bounding box center [868, 339] width 102 height 25
click at [873, 335] on input "26" at bounding box center [868, 339] width 102 height 25
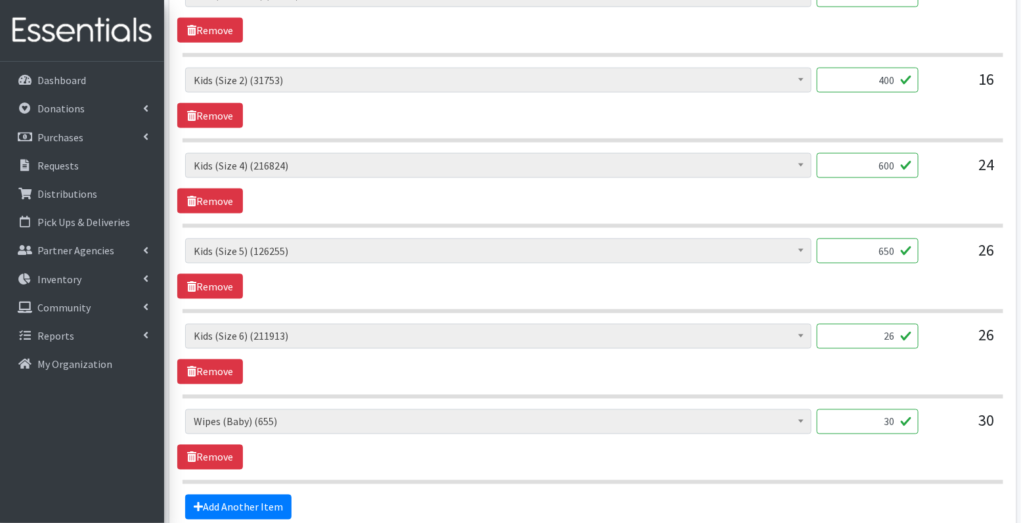
scroll to position [612, 0]
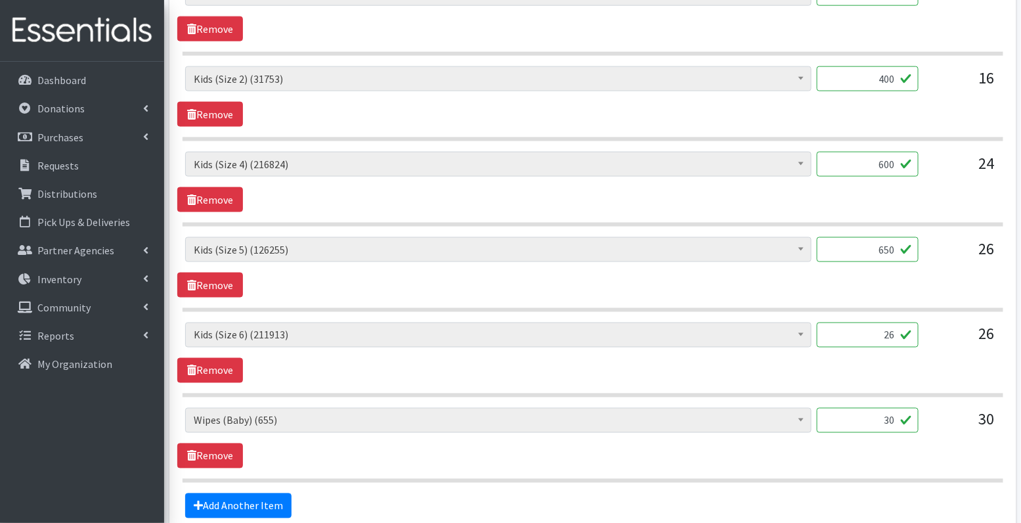
type input "650"
click at [892, 330] on input "26" at bounding box center [868, 334] width 102 height 25
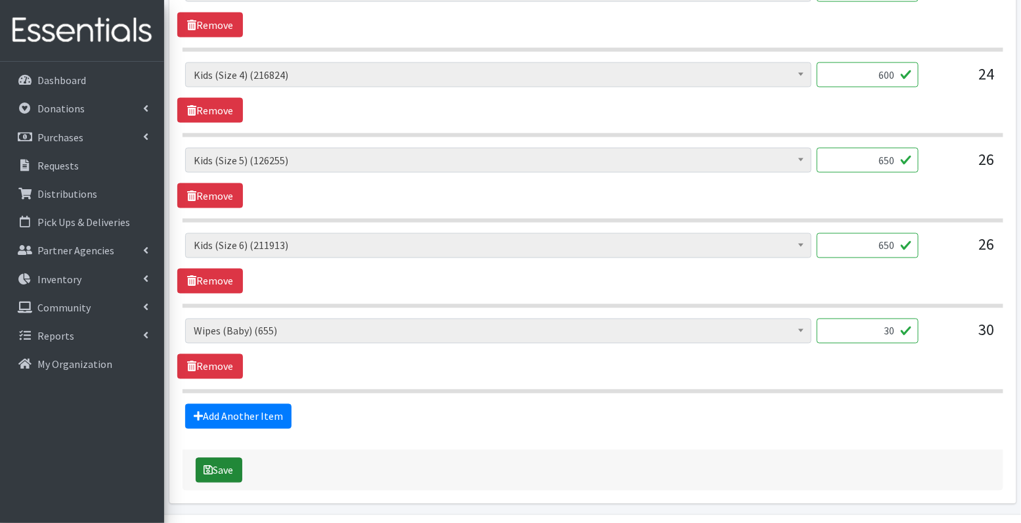
type input "650"
click at [223, 464] on button "Save" at bounding box center [219, 470] width 47 height 25
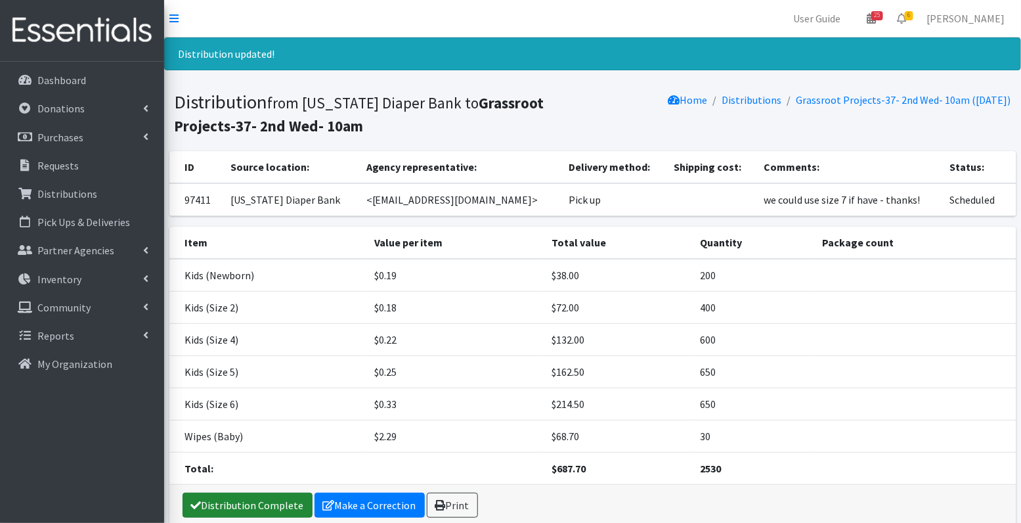
click at [232, 505] on link "Distribution Complete" at bounding box center [248, 504] width 130 height 25
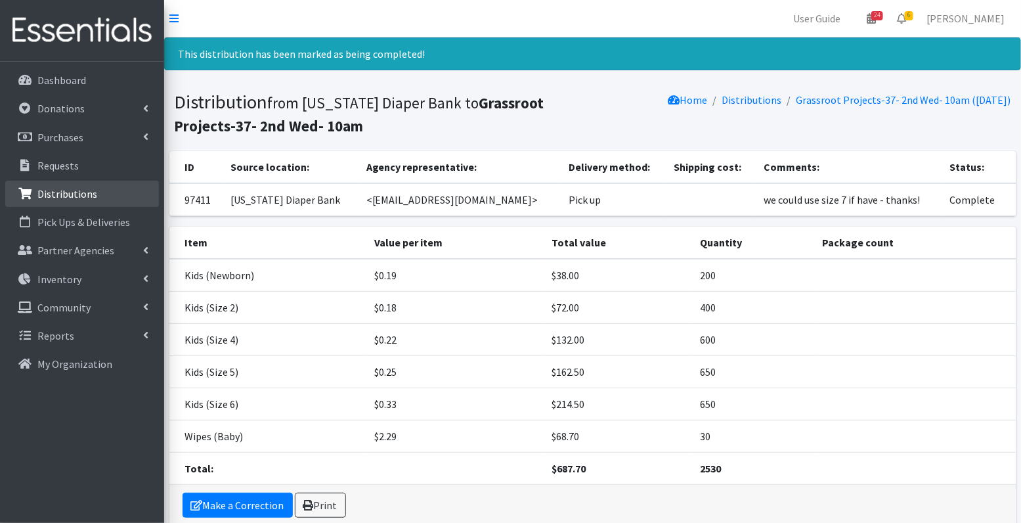
click at [69, 190] on p "Distributions" at bounding box center [67, 193] width 60 height 13
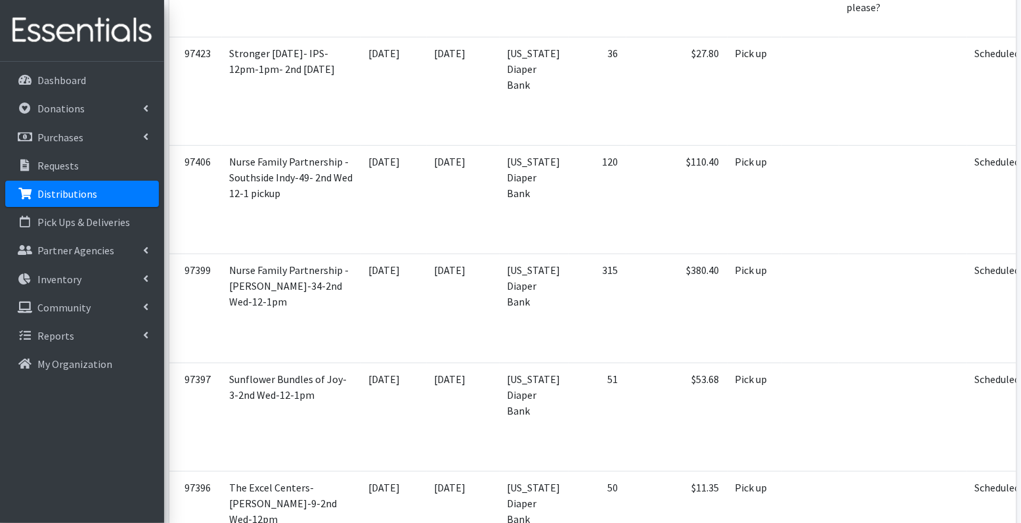
scroll to position [3961, 0]
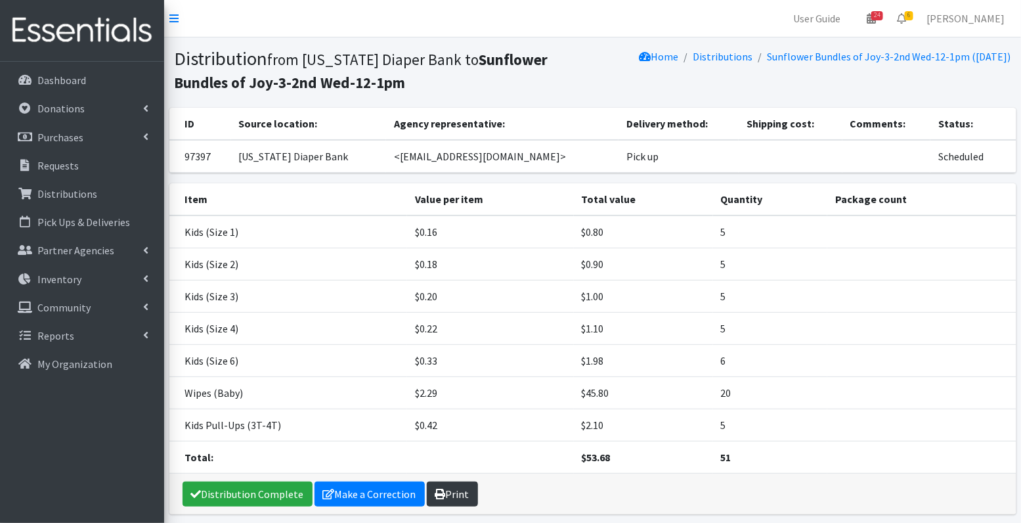
click at [450, 485] on link "Print" at bounding box center [452, 493] width 51 height 25
click at [331, 490] on link "Make a Correction" at bounding box center [370, 493] width 110 height 25
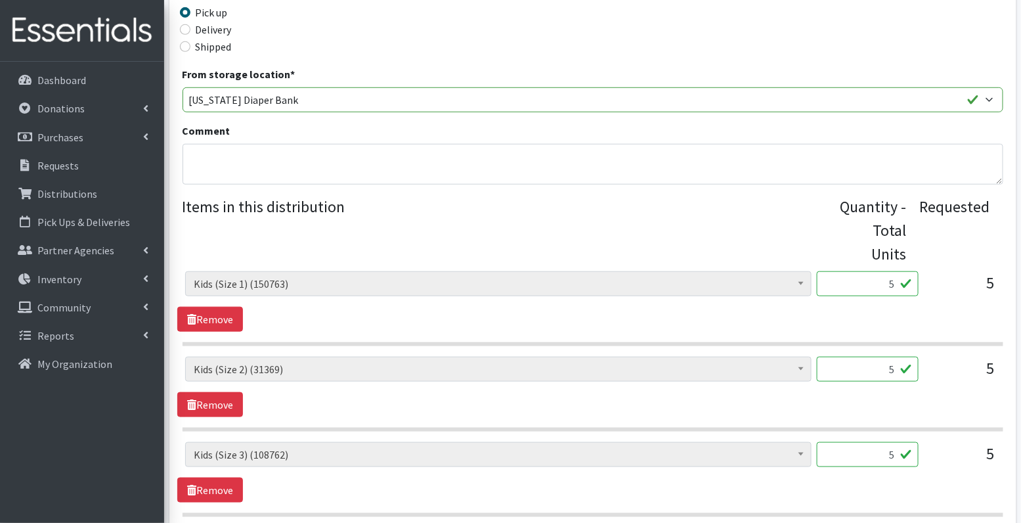
scroll to position [374, 0]
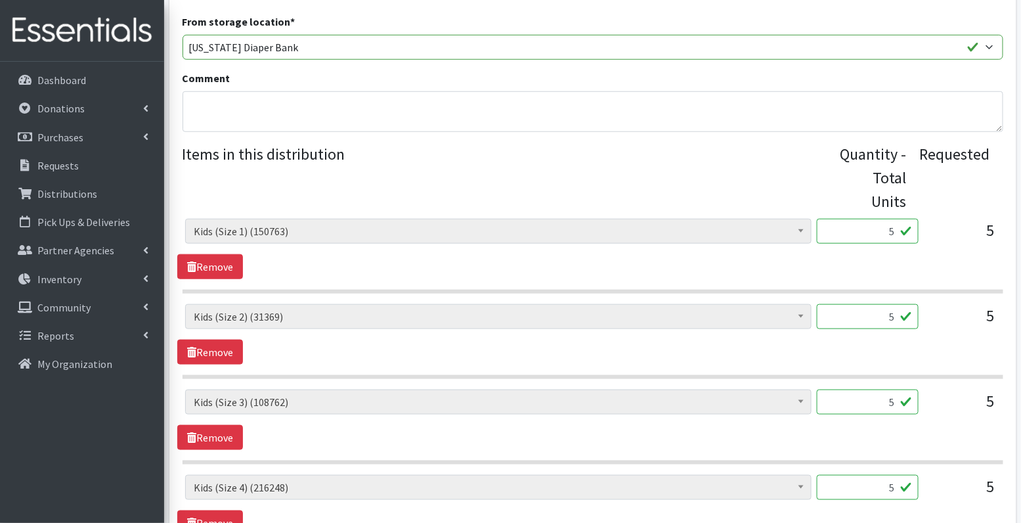
click at [883, 229] on input "5" at bounding box center [868, 231] width 102 height 25
type input "125"
click at [877, 311] on input "5" at bounding box center [868, 316] width 102 height 25
type input "125"
click at [874, 397] on input "5" at bounding box center [868, 401] width 102 height 25
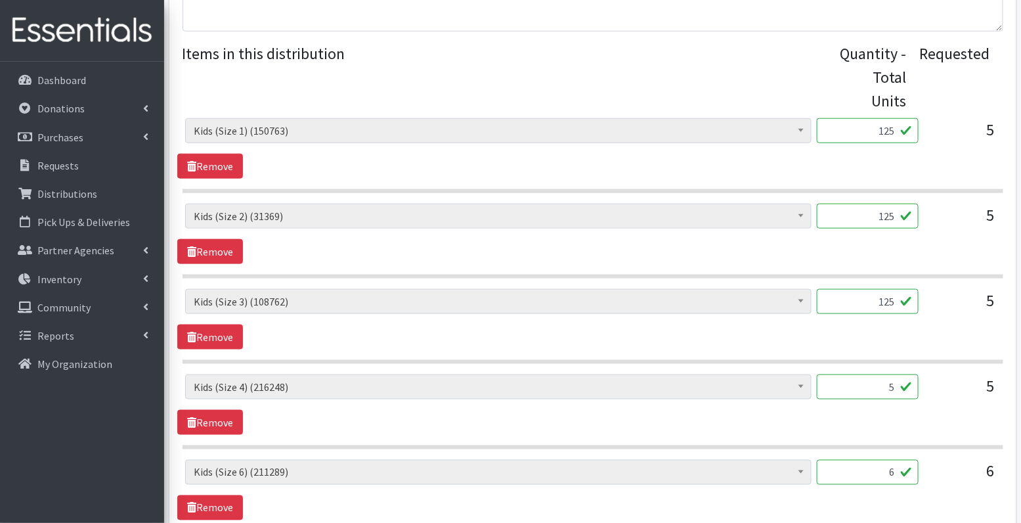
scroll to position [480, 0]
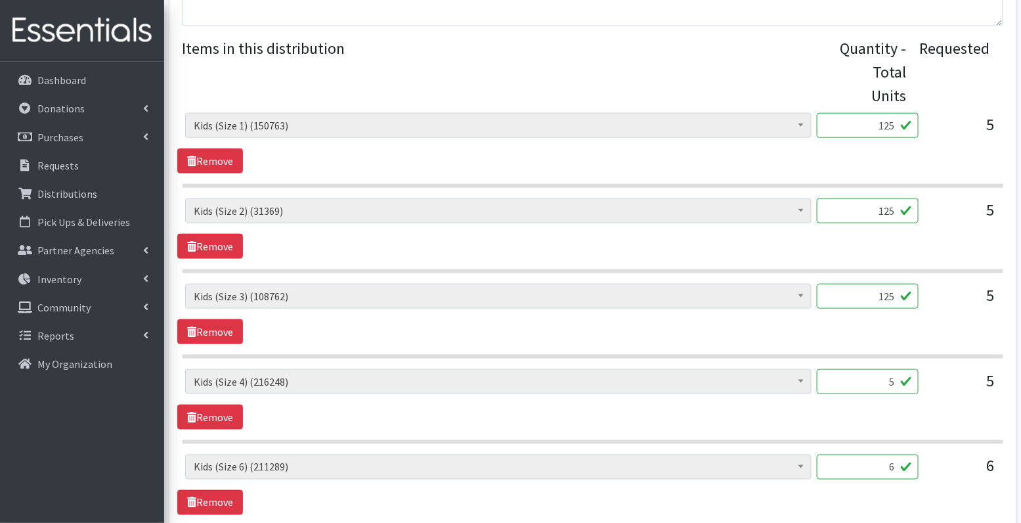
type input "125"
click at [875, 379] on input "5" at bounding box center [868, 381] width 102 height 25
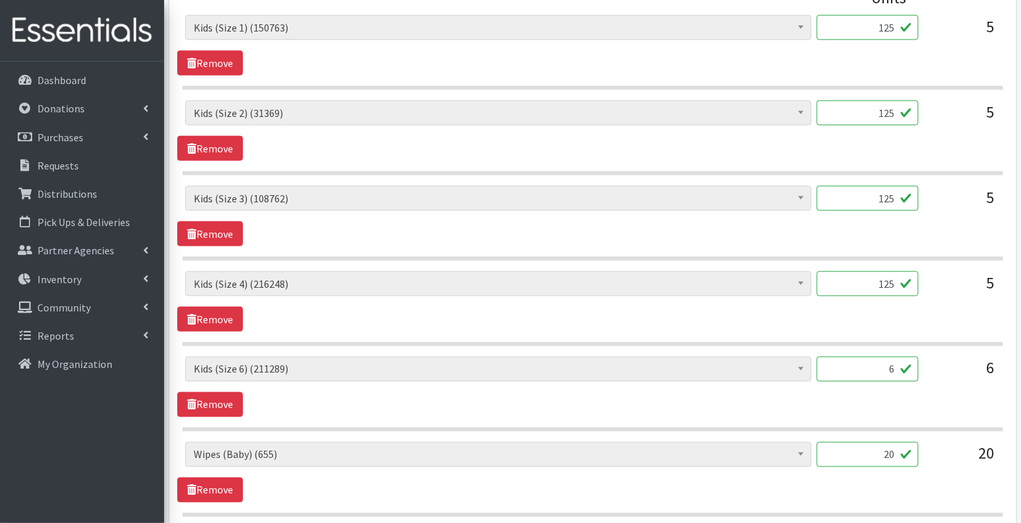
scroll to position [590, 0]
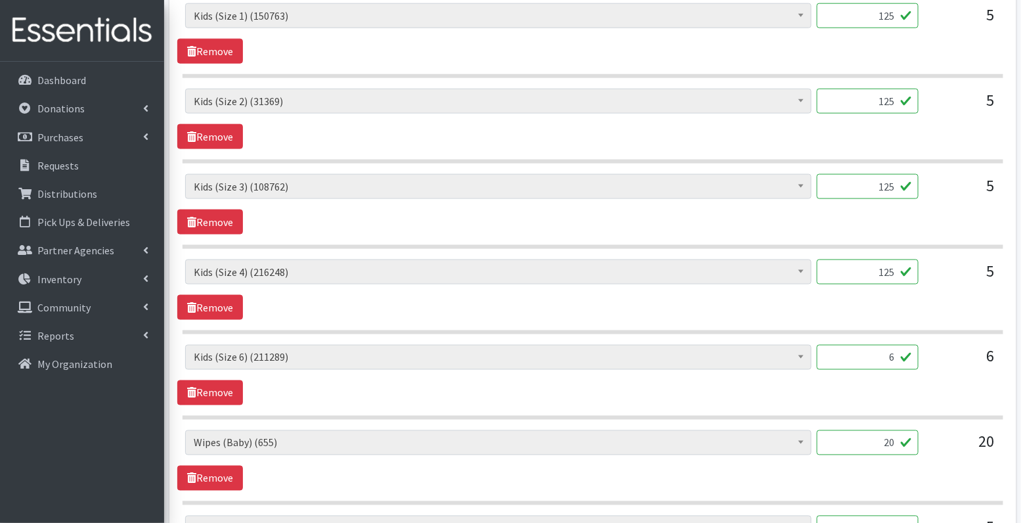
type input "125"
click at [883, 358] on input "6" at bounding box center [868, 357] width 102 height 25
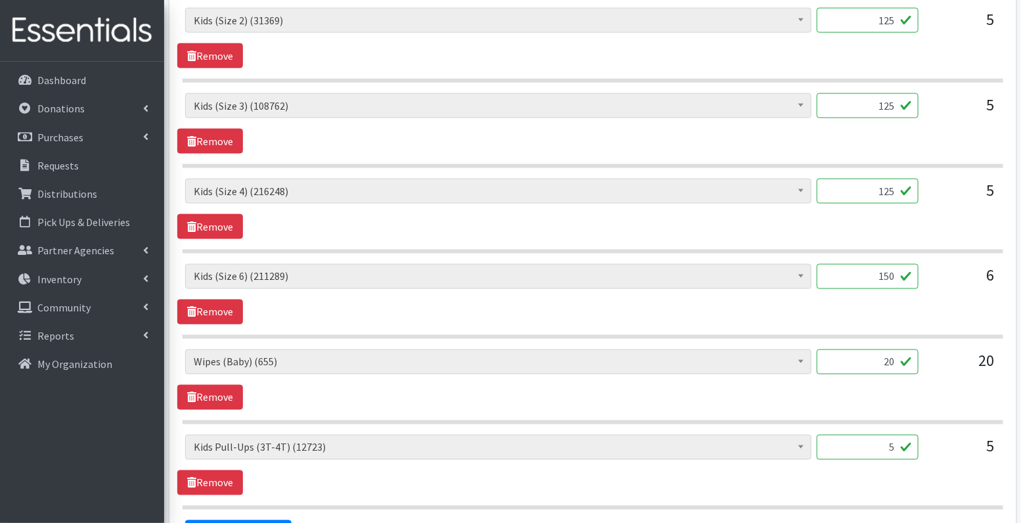
scroll to position [700, 0]
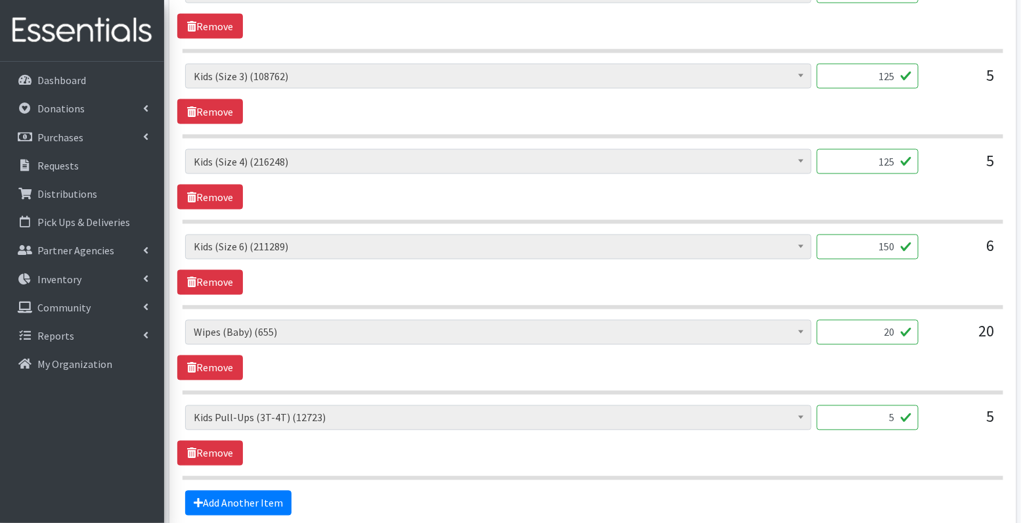
type input "150"
click at [898, 410] on input "5" at bounding box center [868, 417] width 102 height 25
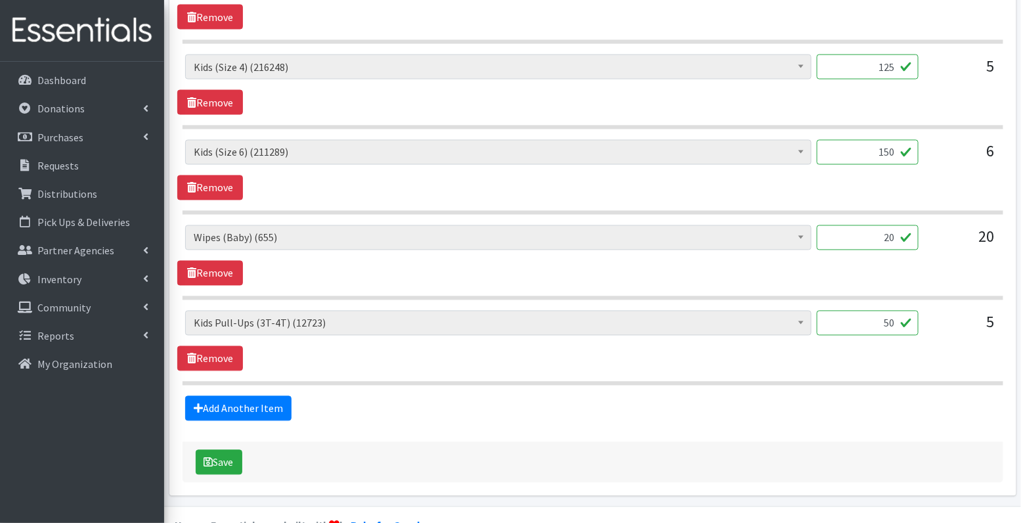
scroll to position [818, 0]
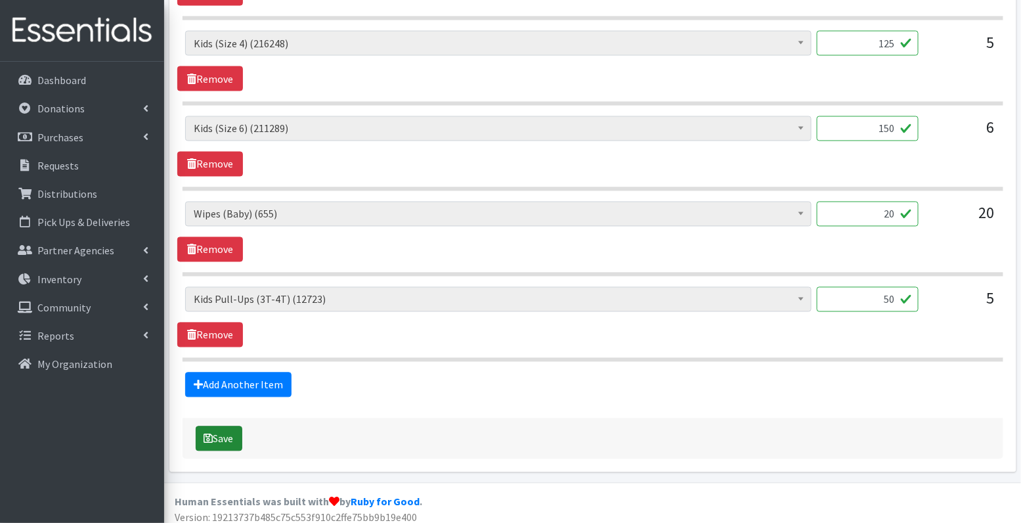
type input "50"
click at [227, 426] on button "Save" at bounding box center [219, 438] width 47 height 25
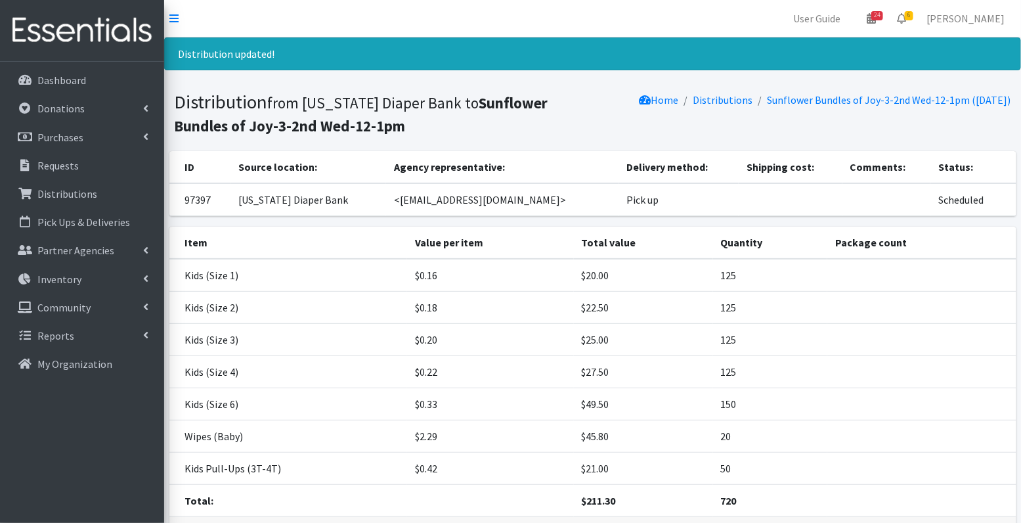
scroll to position [64, 0]
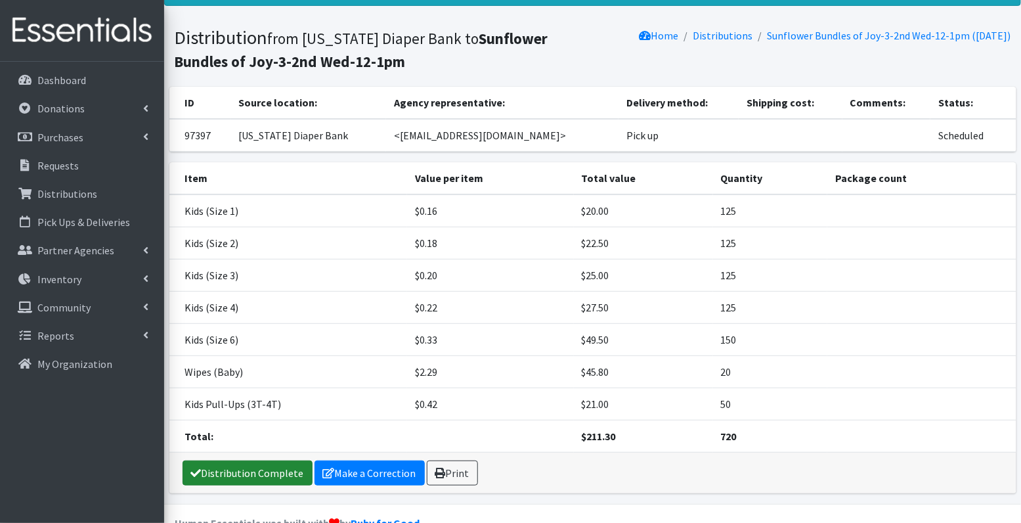
click at [250, 464] on link "Distribution Complete" at bounding box center [248, 472] width 130 height 25
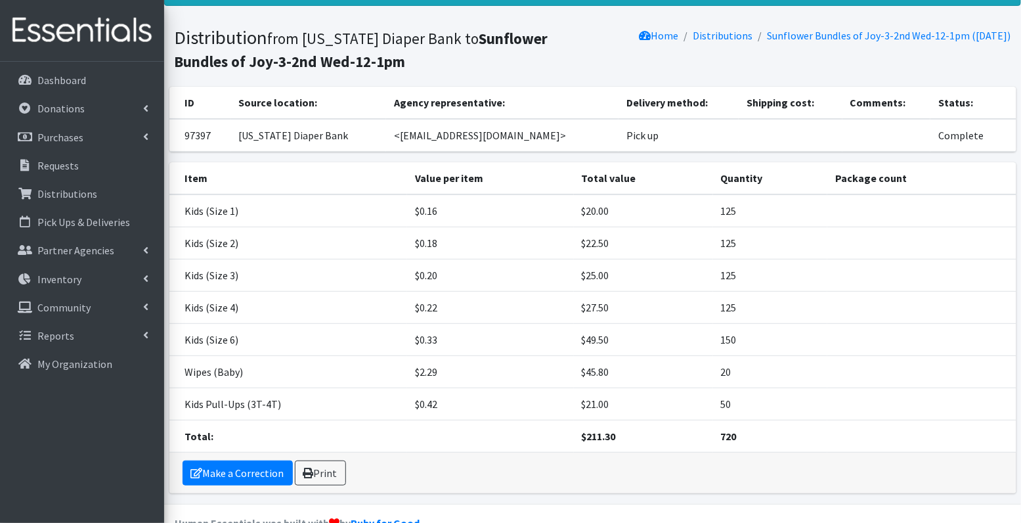
scroll to position [0, 0]
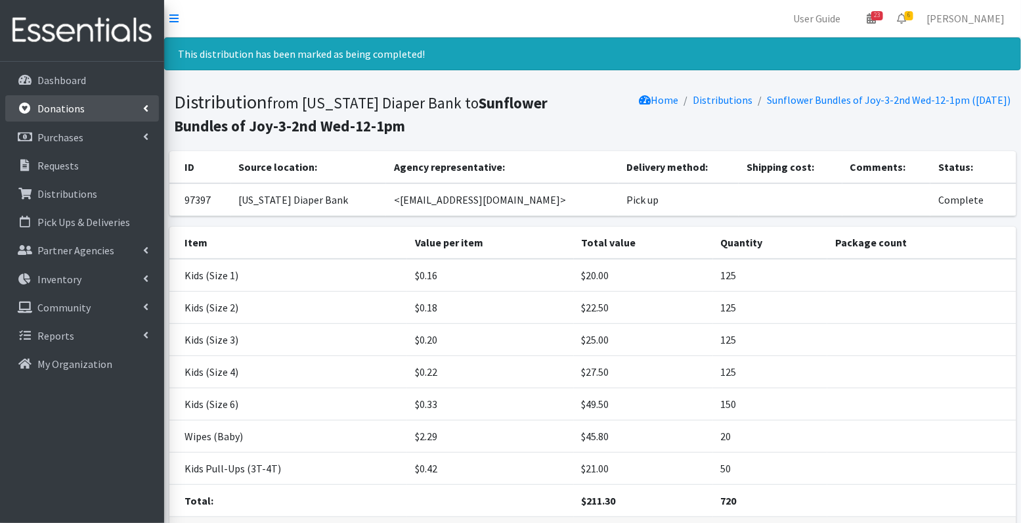
click at [69, 109] on p "Donations" at bounding box center [60, 108] width 47 height 13
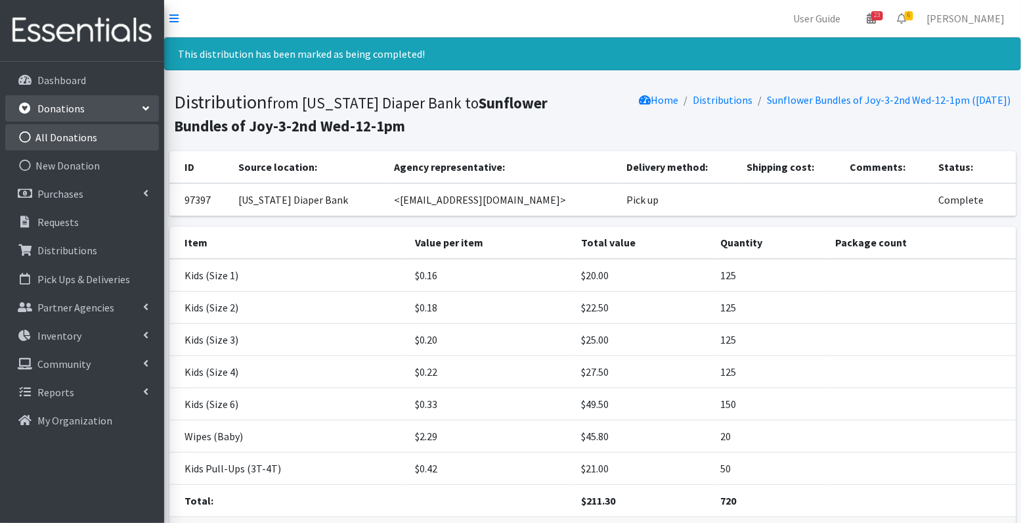
click at [68, 133] on link "All Donations" at bounding box center [82, 137] width 154 height 26
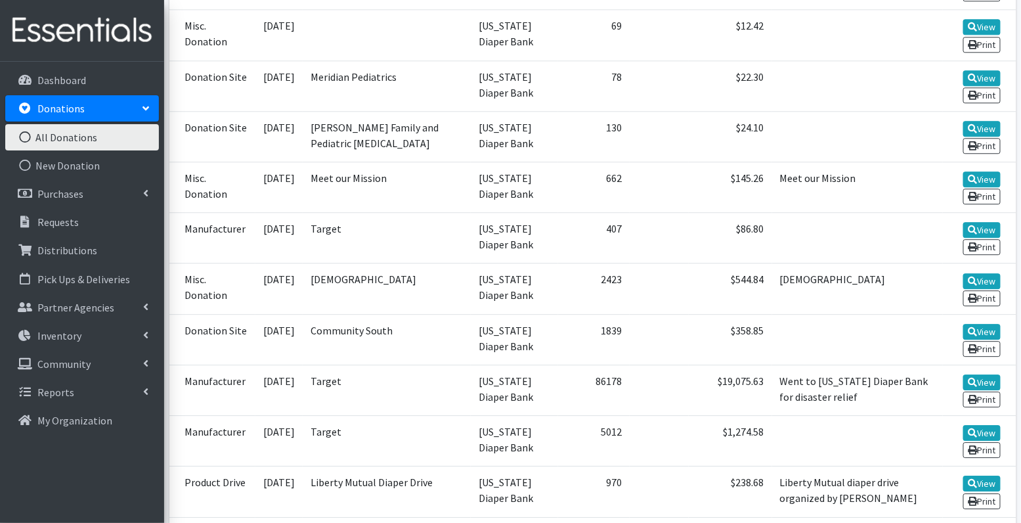
scroll to position [1210, 0]
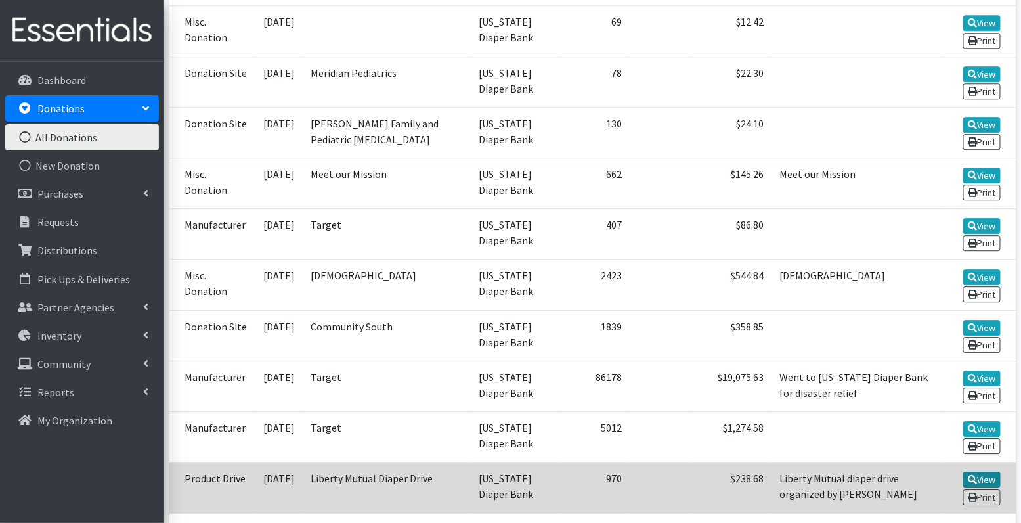
click at [985, 471] on link "View" at bounding box center [981, 479] width 37 height 16
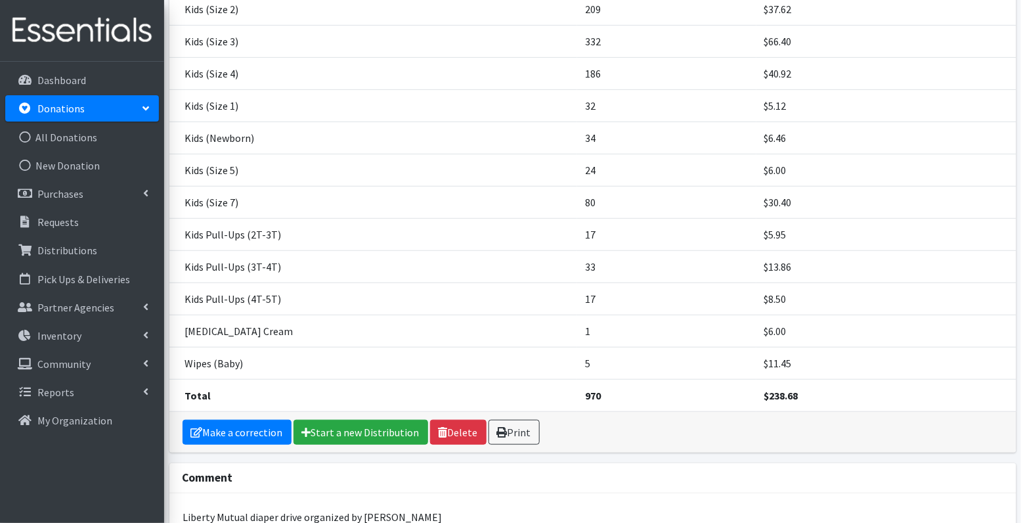
scroll to position [202, 0]
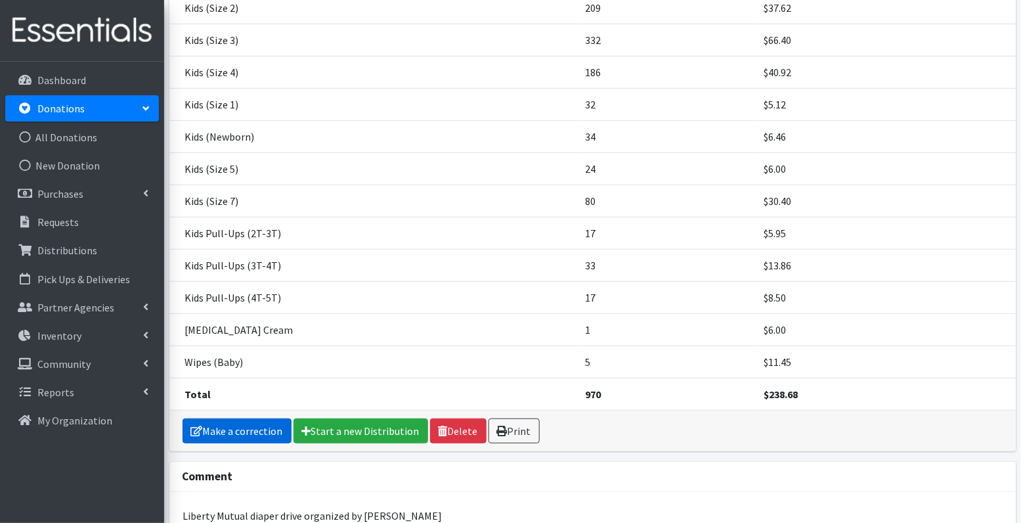
click at [255, 424] on link "Make a correction" at bounding box center [237, 430] width 109 height 25
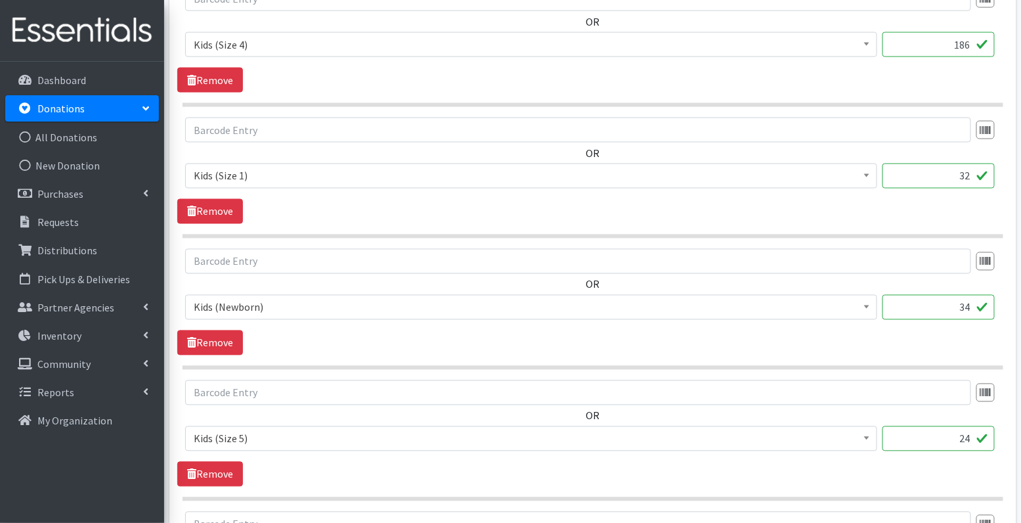
scroll to position [762, 0]
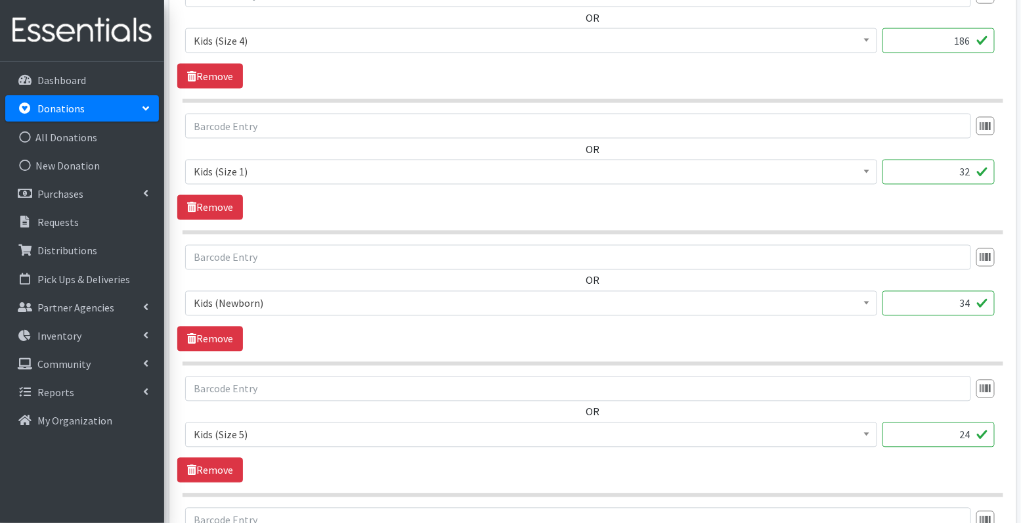
click at [955, 174] on input "32" at bounding box center [938, 172] width 112 height 25
type input "44"
click at [956, 43] on input "186" at bounding box center [938, 40] width 112 height 25
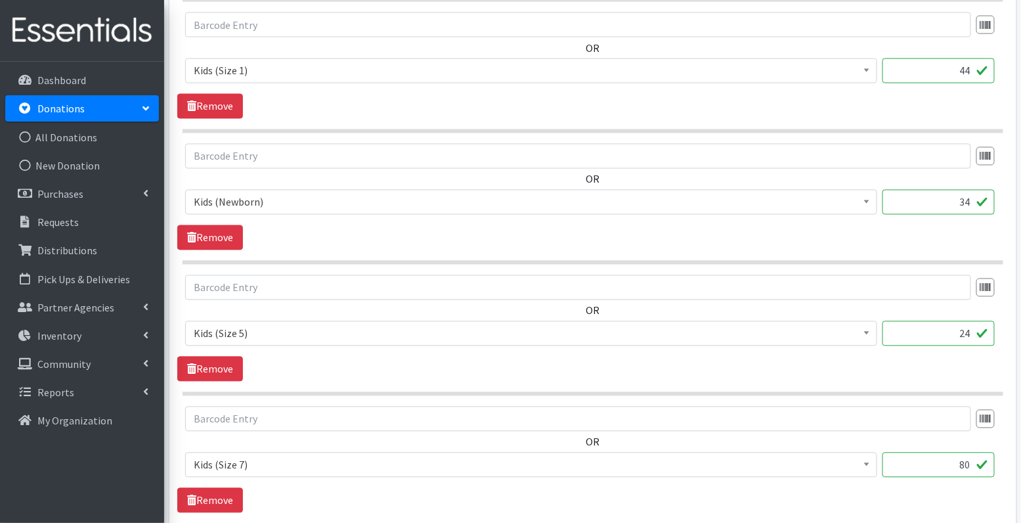
scroll to position [867, 0]
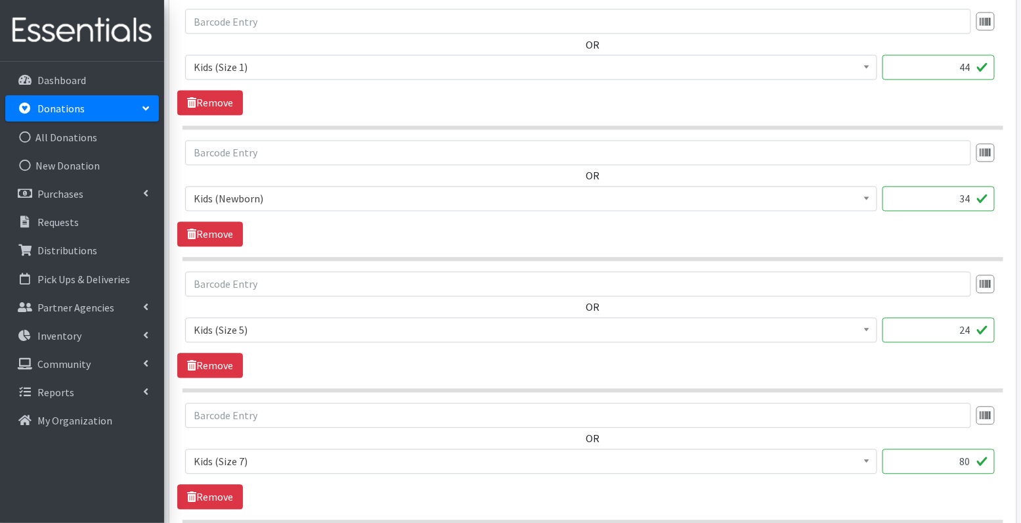
type input "277"
click at [974, 326] on input "24" at bounding box center [938, 330] width 112 height 25
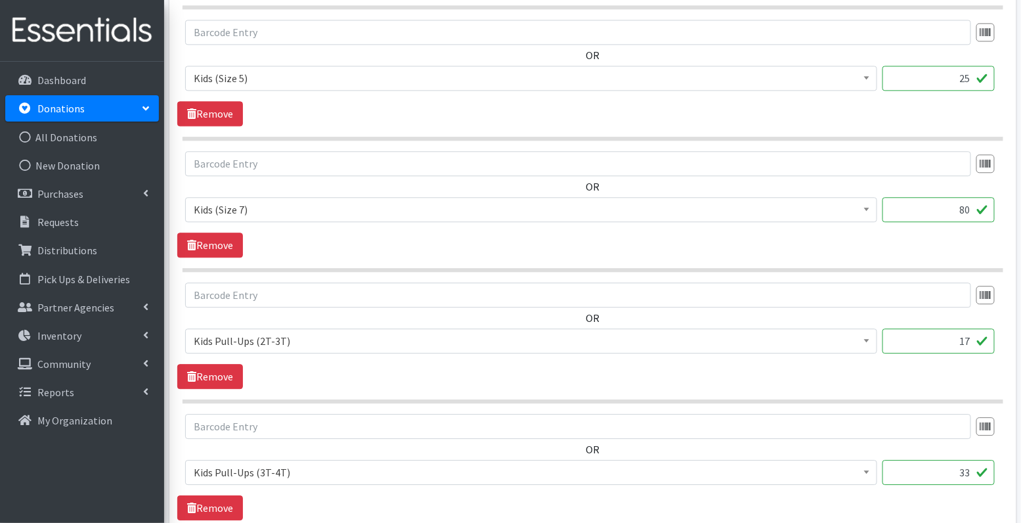
scroll to position [1127, 0]
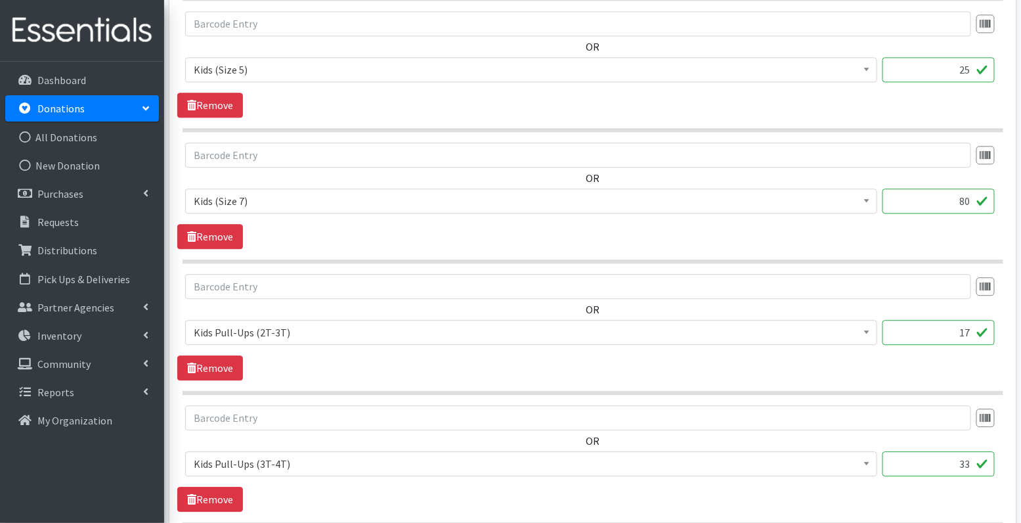
type input "25"
click at [971, 457] on input "33" at bounding box center [938, 463] width 112 height 25
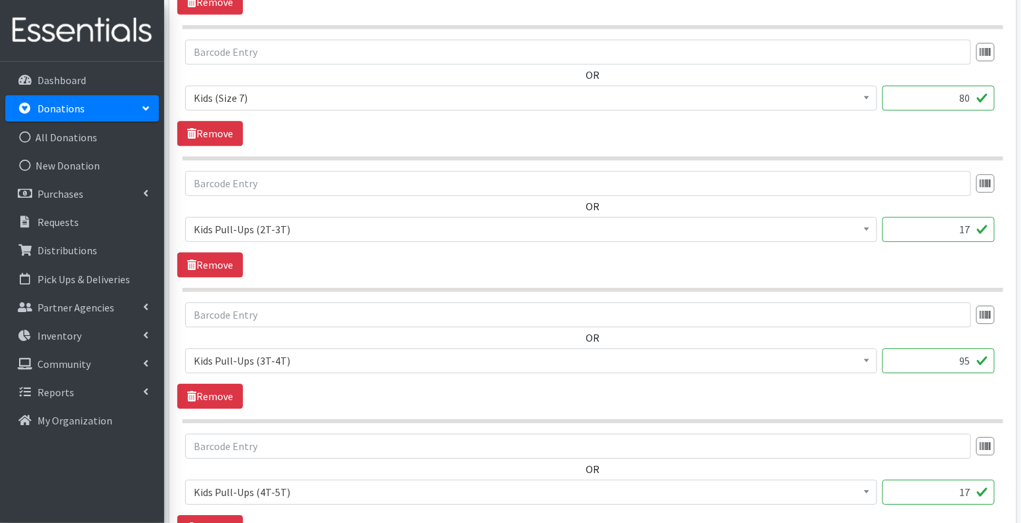
scroll to position [1239, 0]
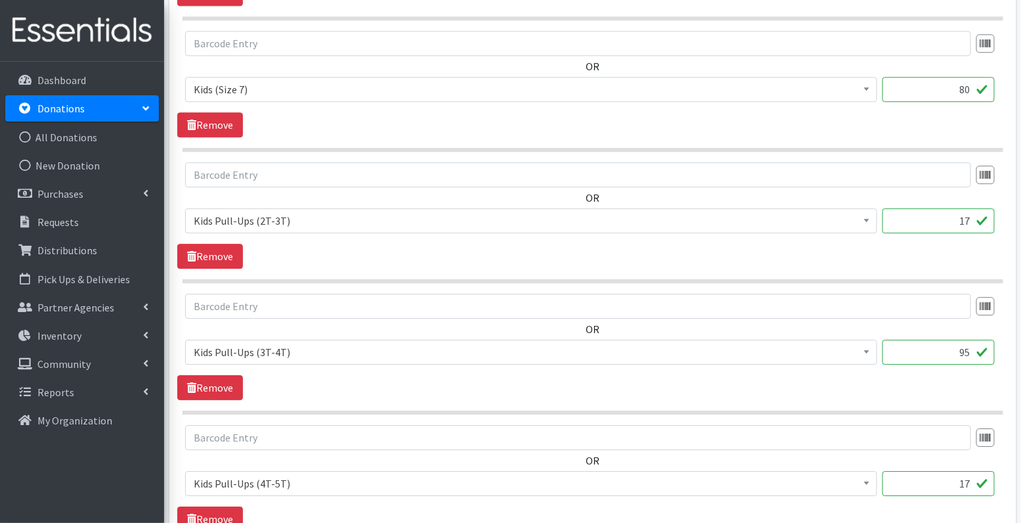
type input "95"
click at [972, 478] on input "17" at bounding box center [938, 483] width 112 height 25
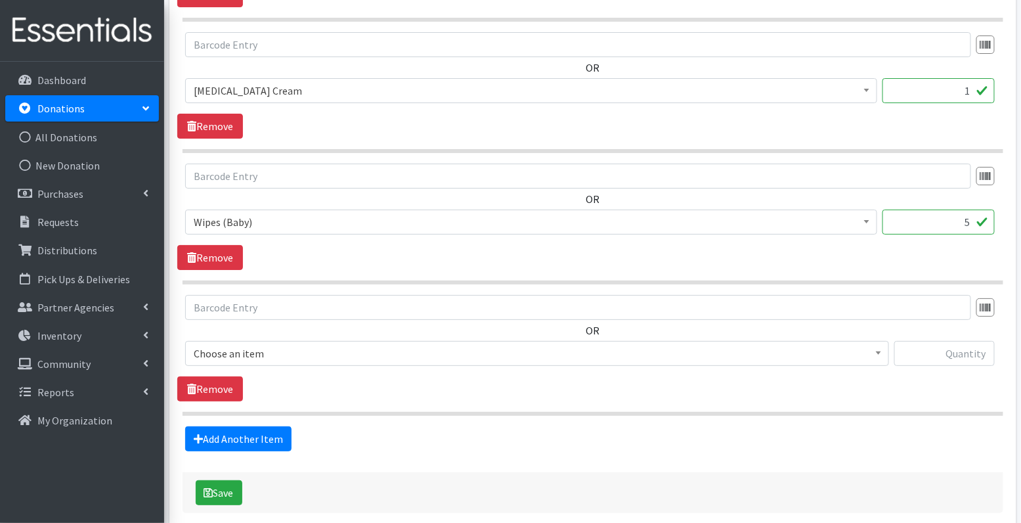
scroll to position [1764, 0]
type input "35"
click at [213, 378] on link "Remove" at bounding box center [210, 388] width 66 height 25
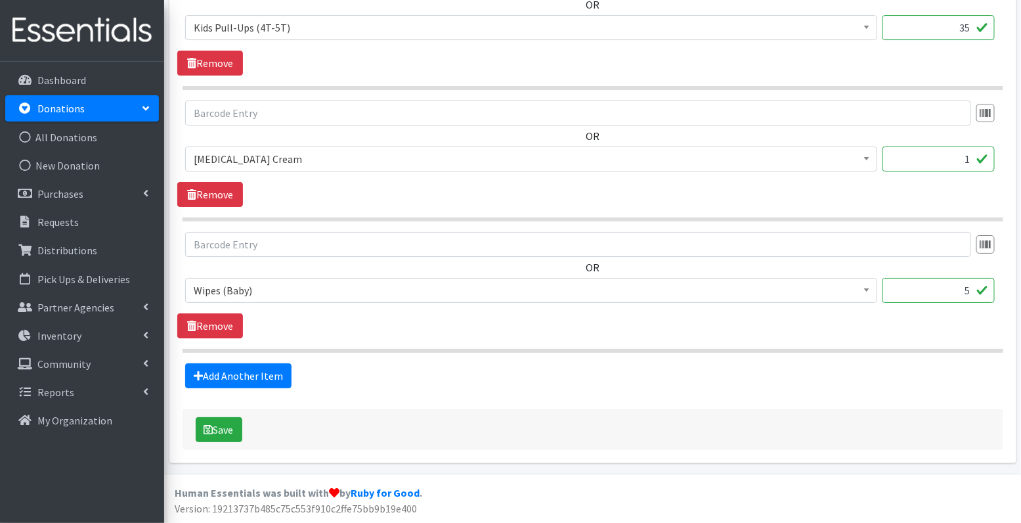
scroll to position [1681, 0]
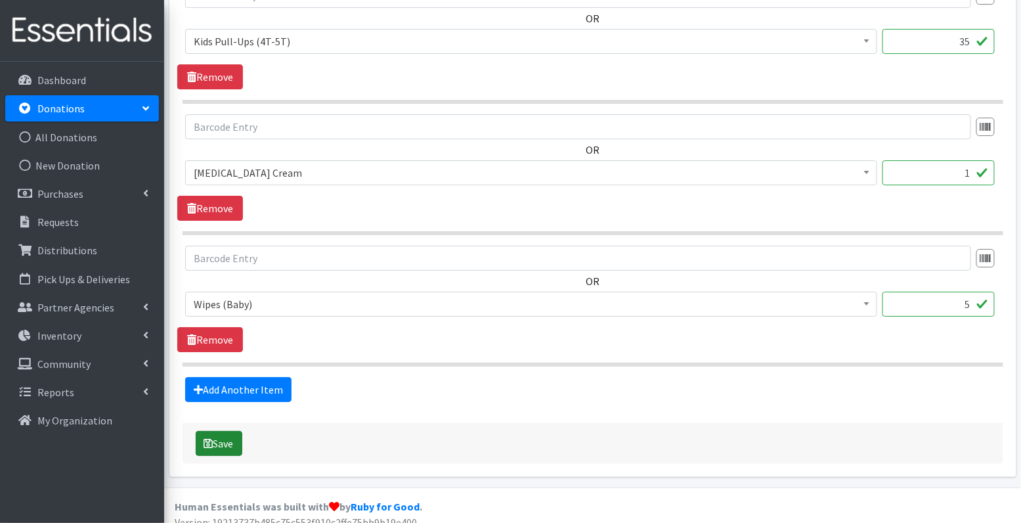
click at [219, 431] on button "Save" at bounding box center [219, 443] width 47 height 25
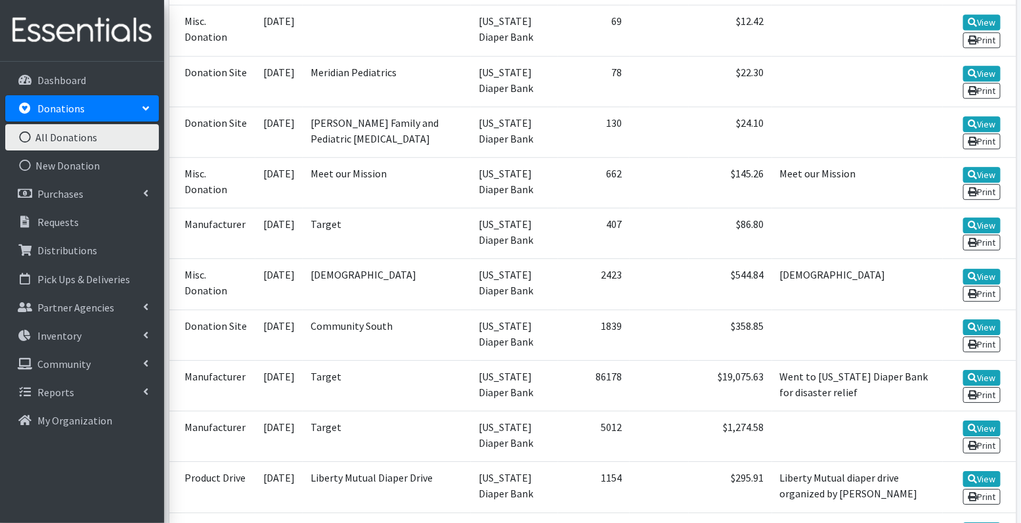
scroll to position [1266, 0]
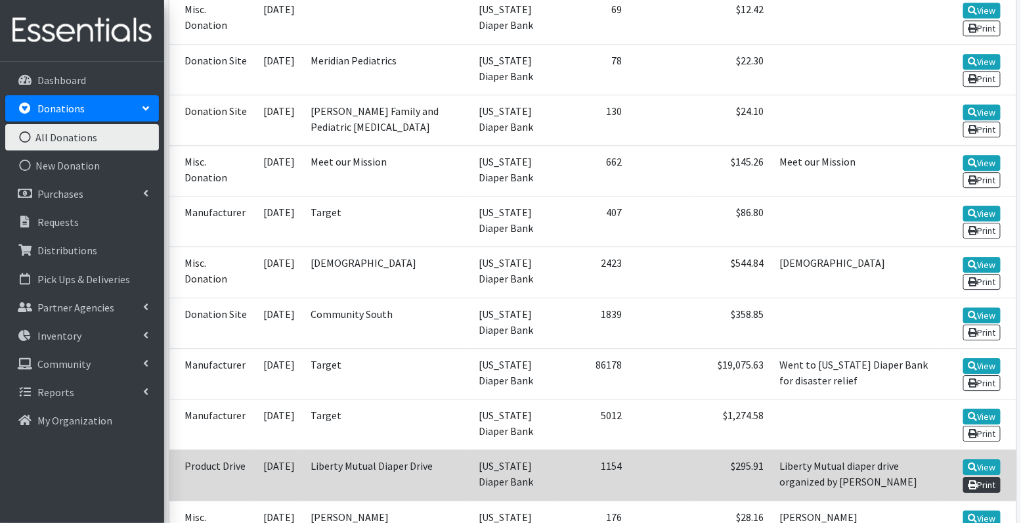
click at [978, 477] on link "Print" at bounding box center [981, 485] width 37 height 16
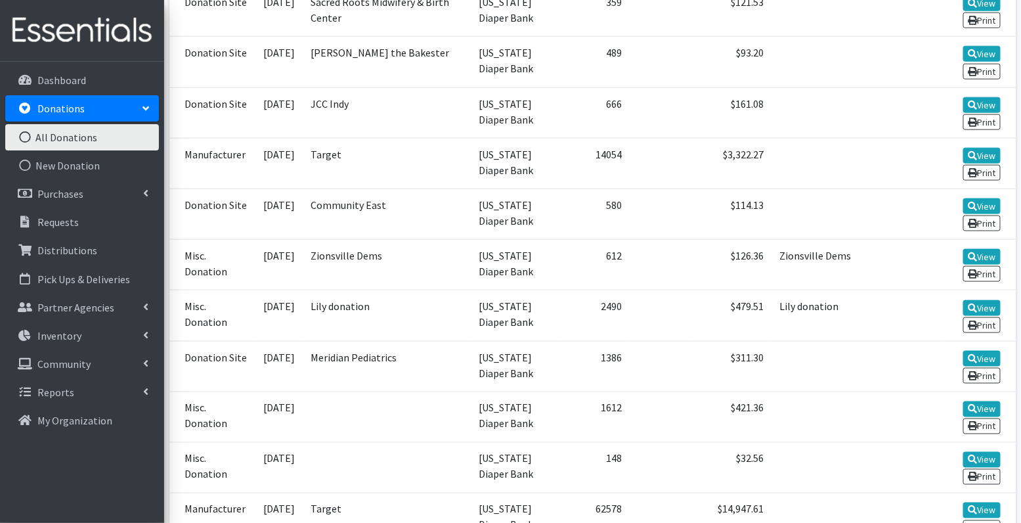
scroll to position [0, 0]
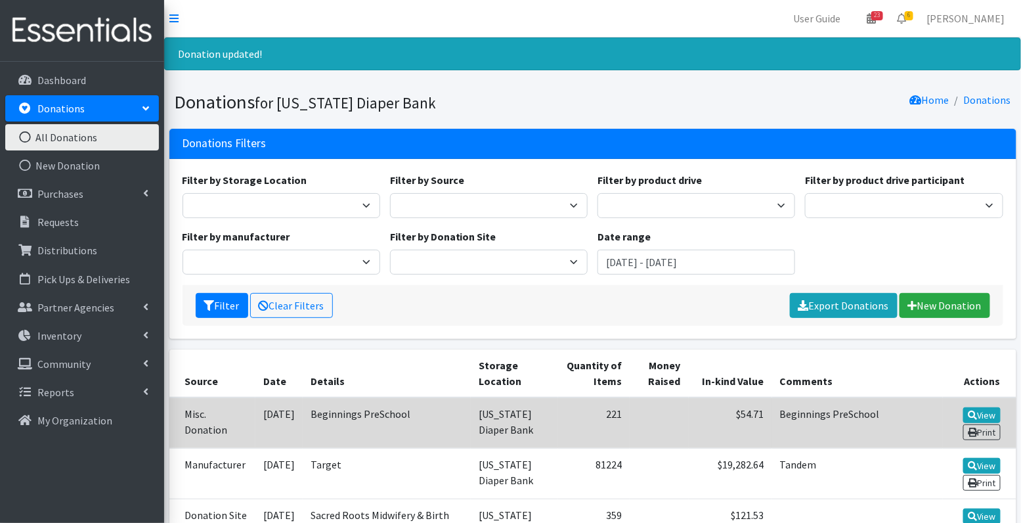
click at [393, 421] on td "Beginnings PreSchool" at bounding box center [387, 422] width 168 height 51
click at [986, 412] on link "View" at bounding box center [981, 415] width 37 height 16
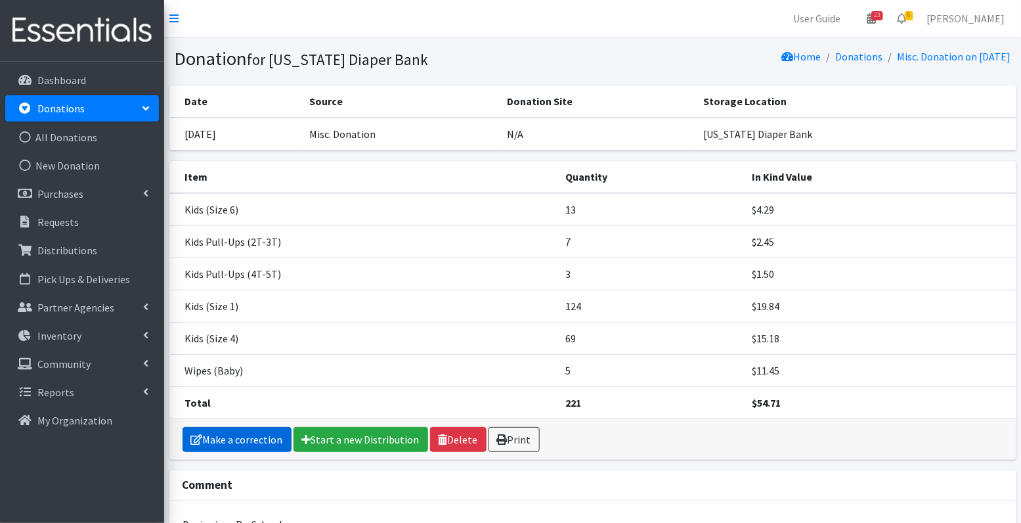
click at [238, 435] on link "Make a correction" at bounding box center [237, 439] width 109 height 25
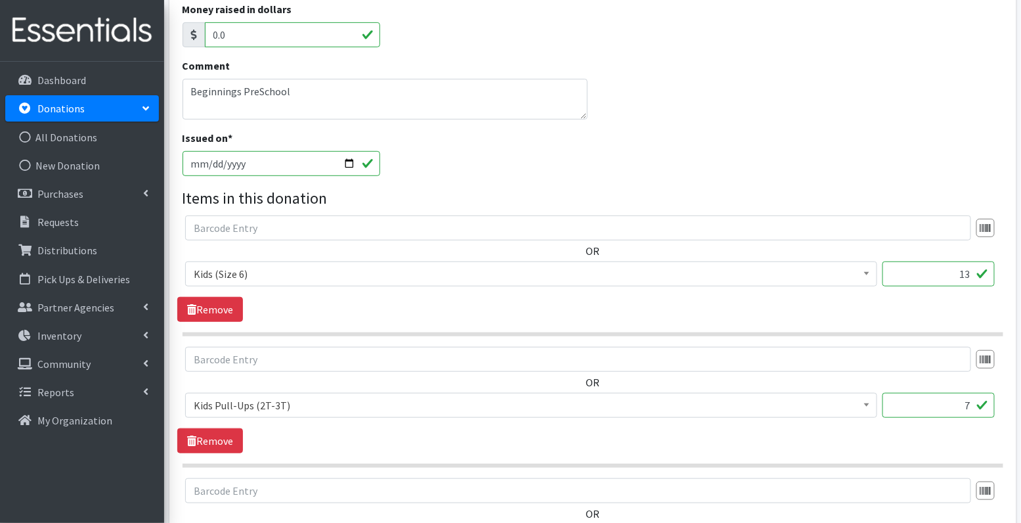
scroll to position [972, 0]
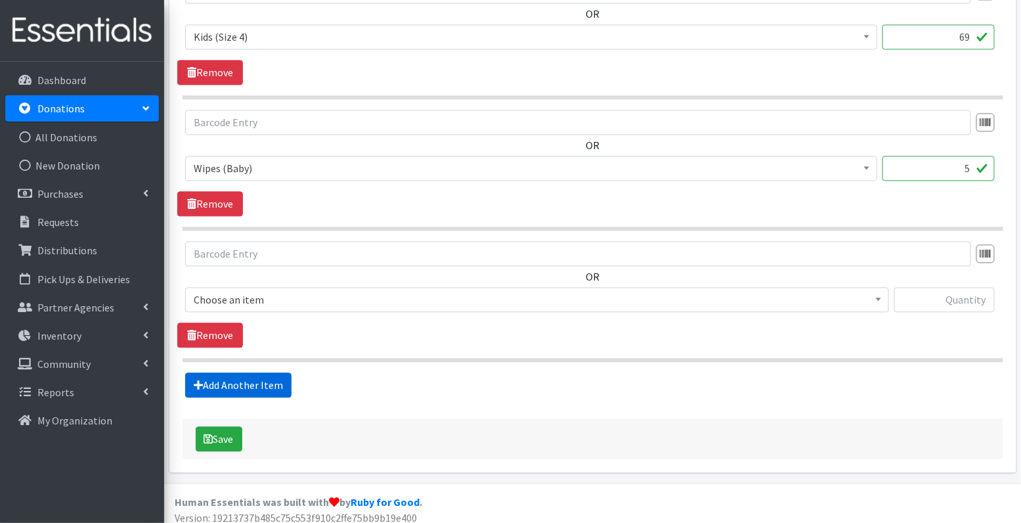
click at [231, 378] on link "Add Another Item" at bounding box center [238, 384] width 106 height 25
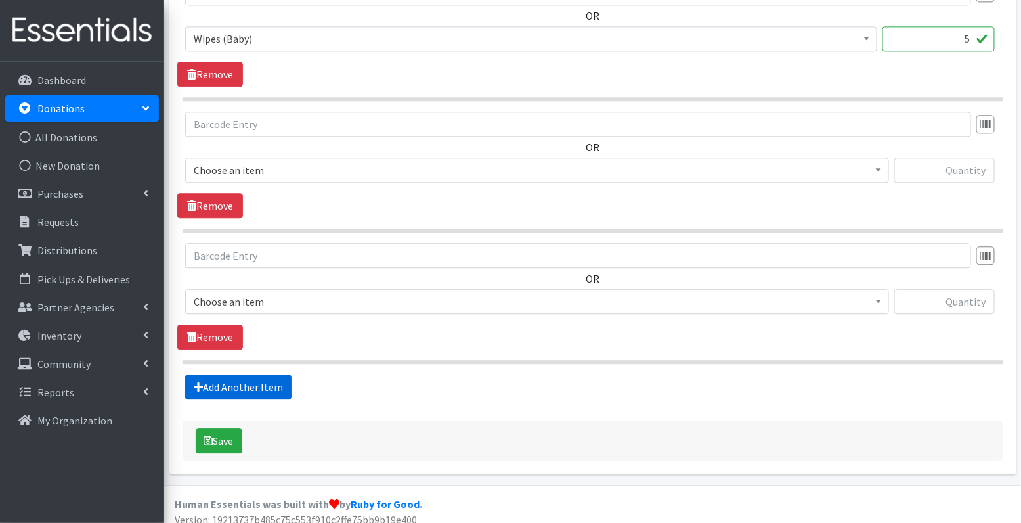
scroll to position [1103, 0]
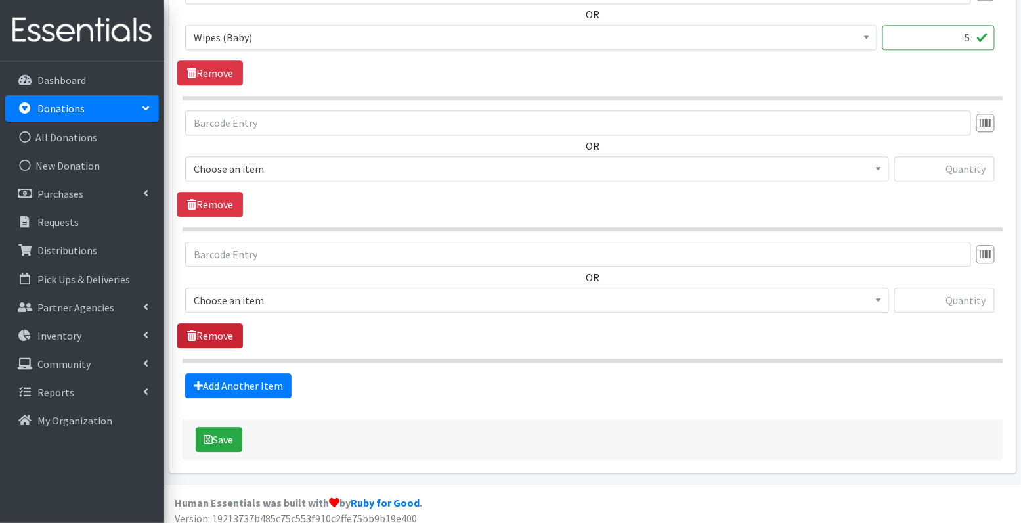
click at [221, 330] on link "Remove" at bounding box center [210, 335] width 66 height 25
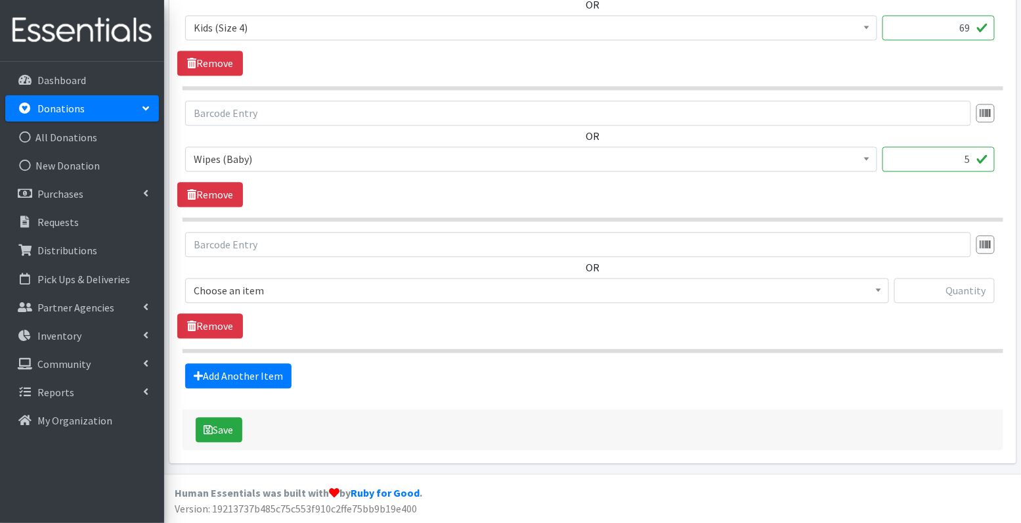
scroll to position [972, 0]
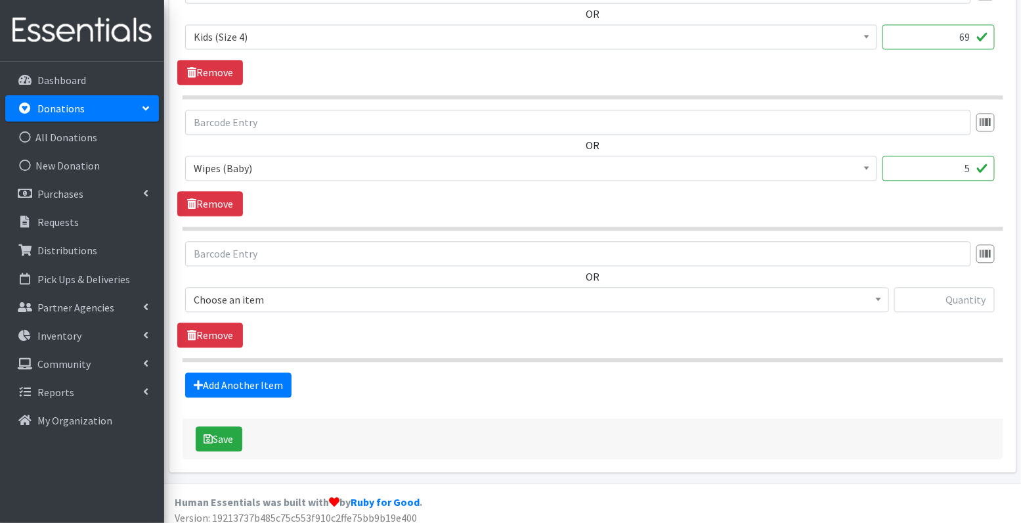
click at [261, 290] on span "Choose an item" at bounding box center [537, 299] width 687 height 18
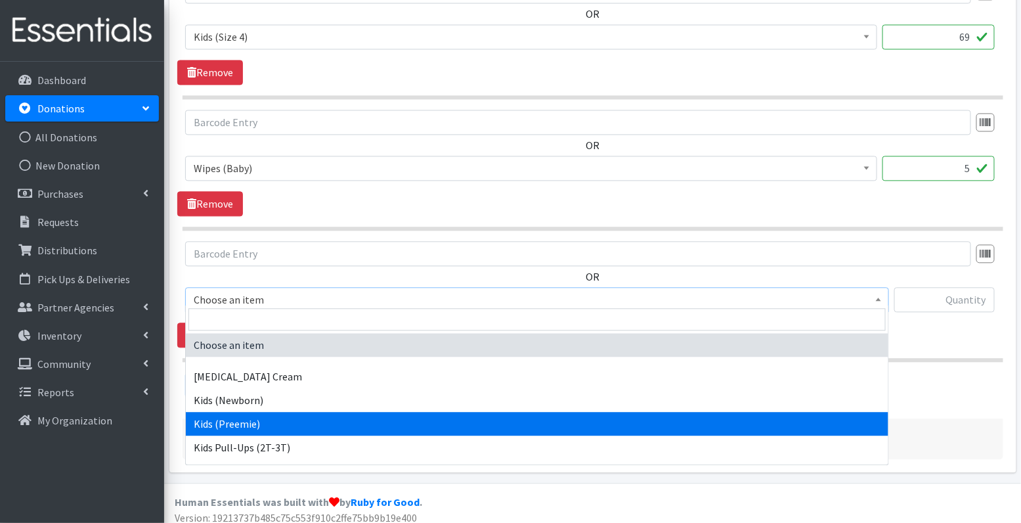
select select "3413"
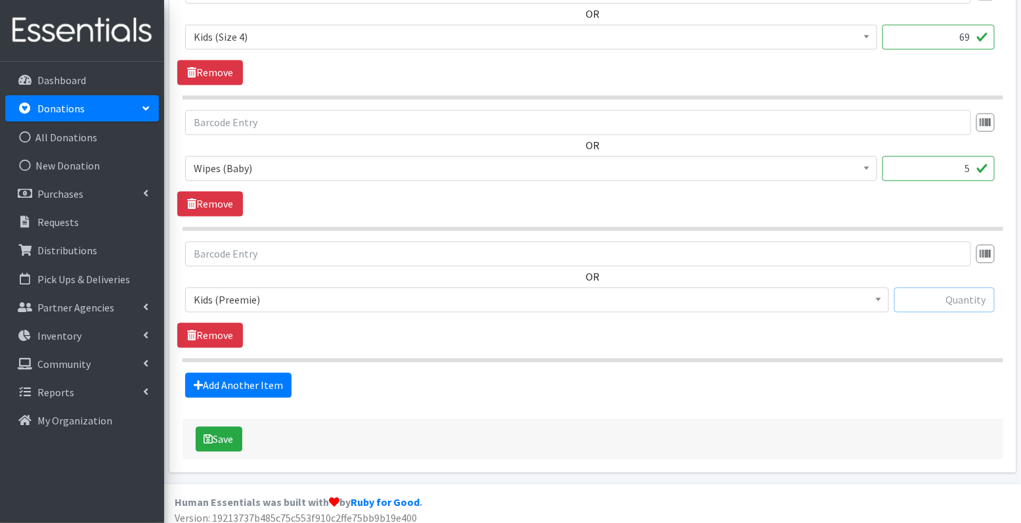
click at [936, 297] on input "text" at bounding box center [944, 299] width 100 height 25
type input "27"
click at [223, 429] on button "Save" at bounding box center [219, 438] width 47 height 25
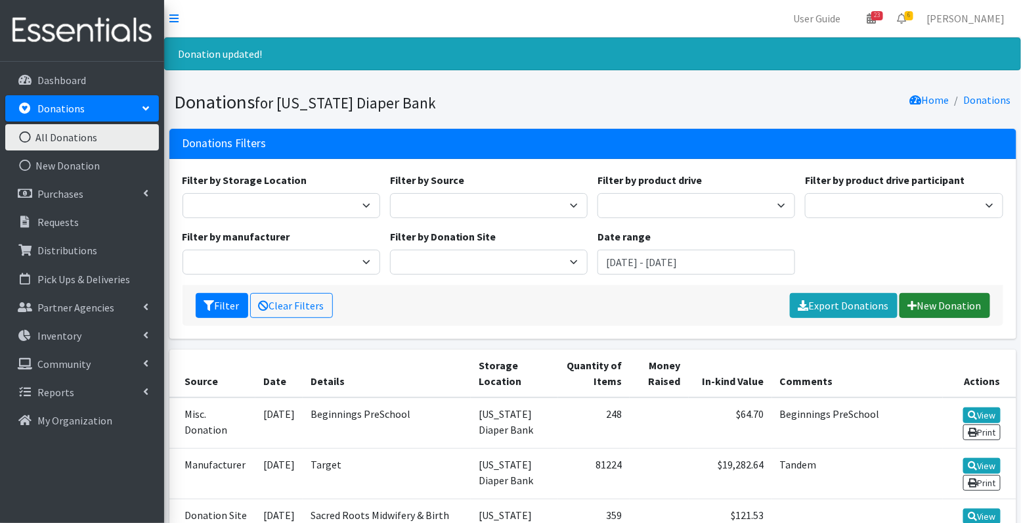
click at [921, 293] on link "New Donation" at bounding box center [945, 305] width 91 height 25
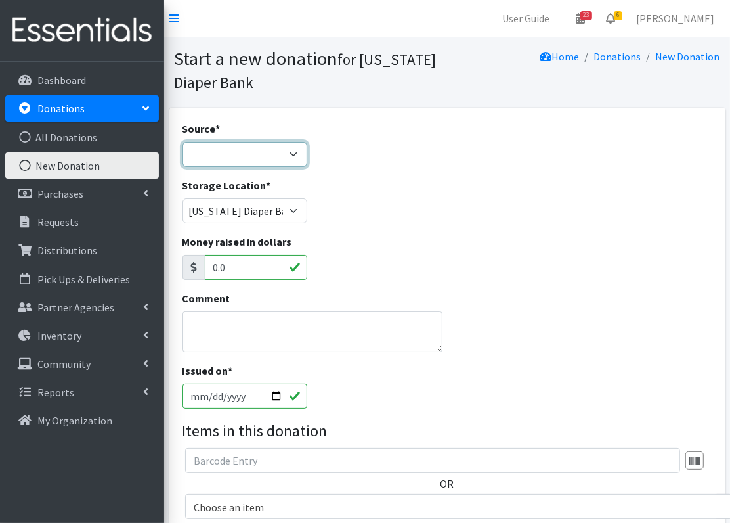
click at [258, 154] on select "Product Drive Manufacturer Donation Site Misc. Donation" at bounding box center [245, 154] width 125 height 25
select select "Misc. Donation"
click at [282, 335] on textarea "Comment" at bounding box center [313, 331] width 260 height 41
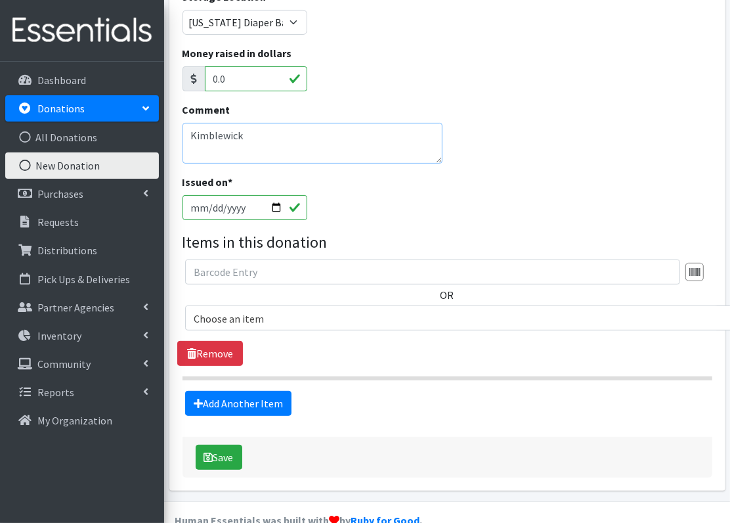
scroll to position [195, 0]
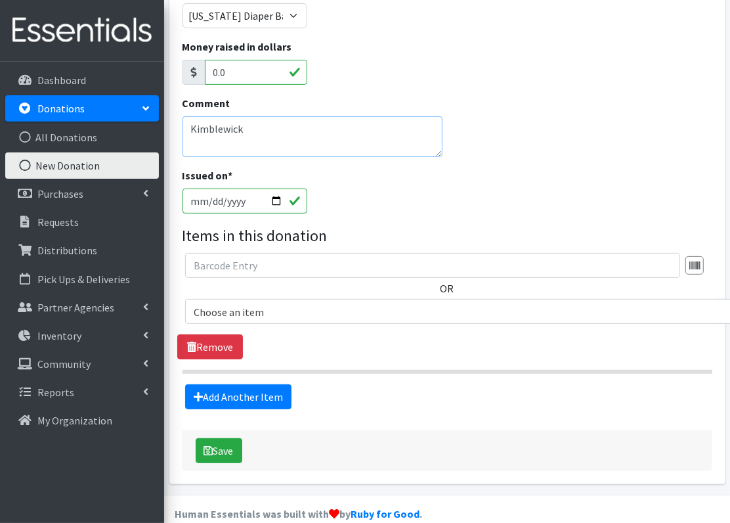
type textarea "Kimblewick"
click at [211, 200] on input "[DATE]" at bounding box center [245, 200] width 125 height 25
type input "[DATE]"
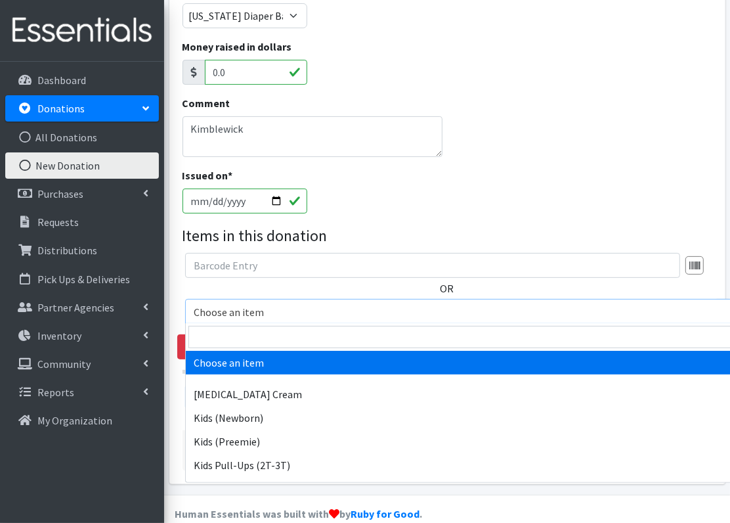
click at [290, 310] on span "Choose an item" at bounding box center [537, 312] width 687 height 18
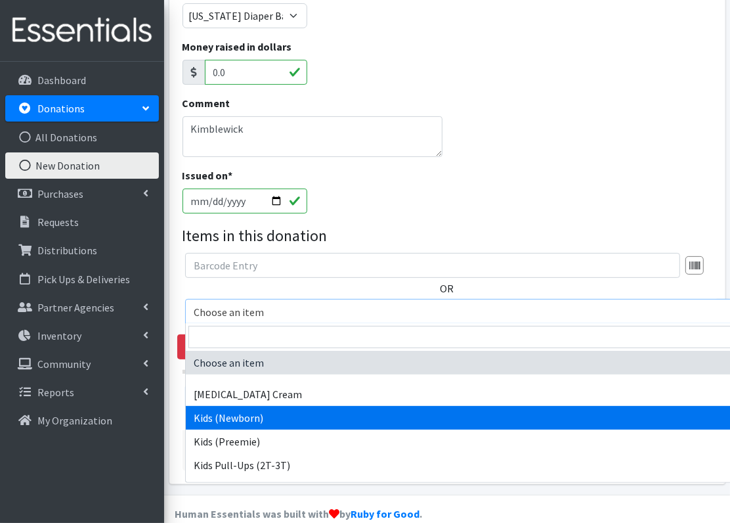
select select "3400"
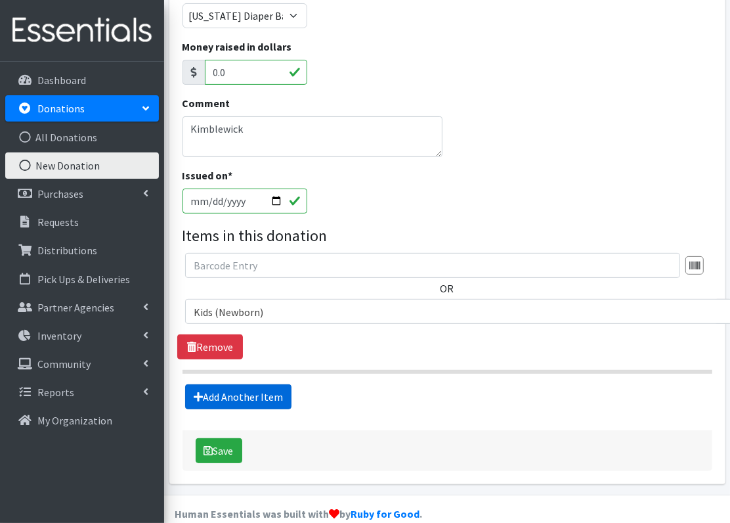
click at [274, 394] on link "Add Another Item" at bounding box center [238, 396] width 106 height 25
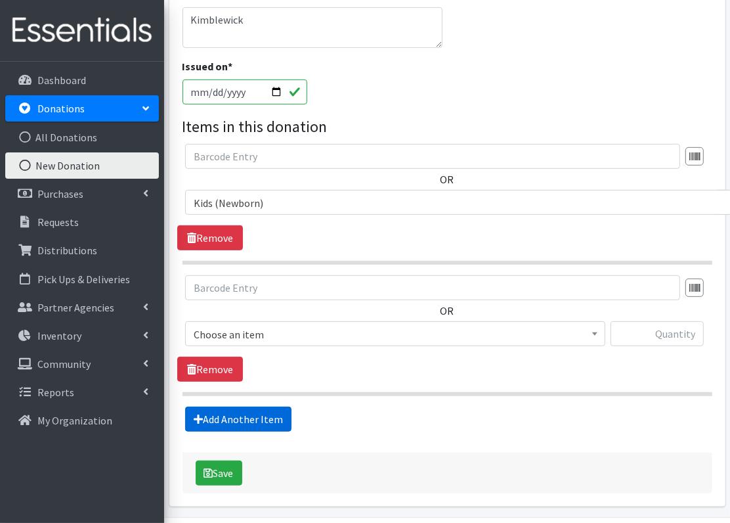
scroll to position [343, 0]
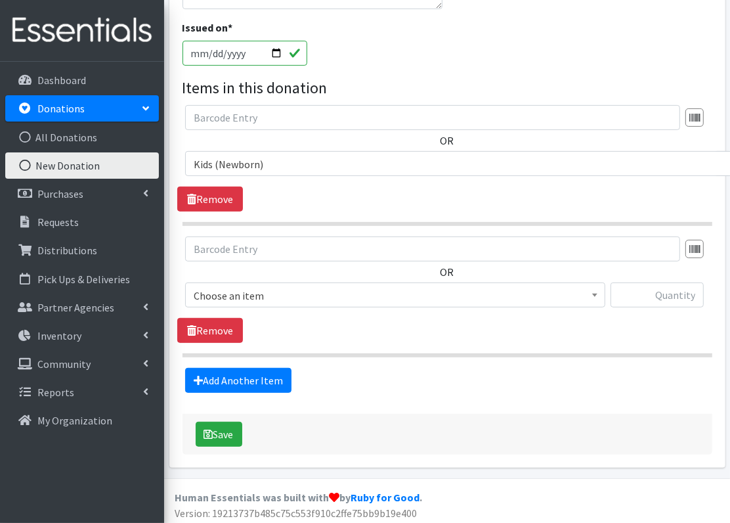
click at [275, 290] on span "Choose an item" at bounding box center [395, 295] width 403 height 18
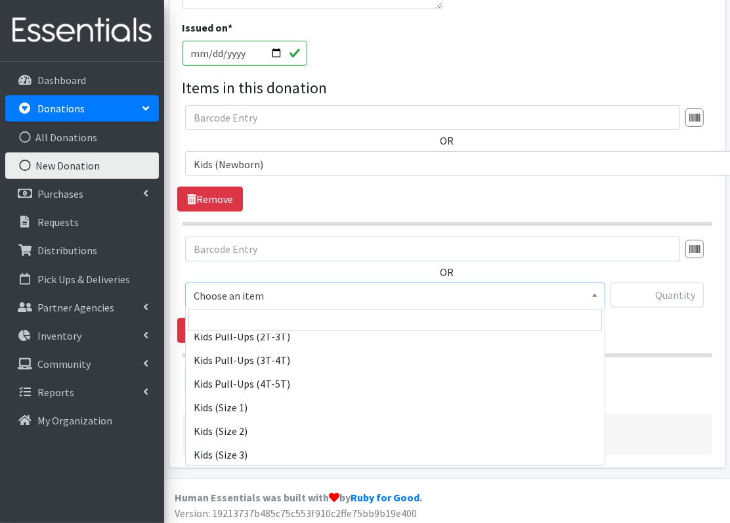
scroll to position [112, 0]
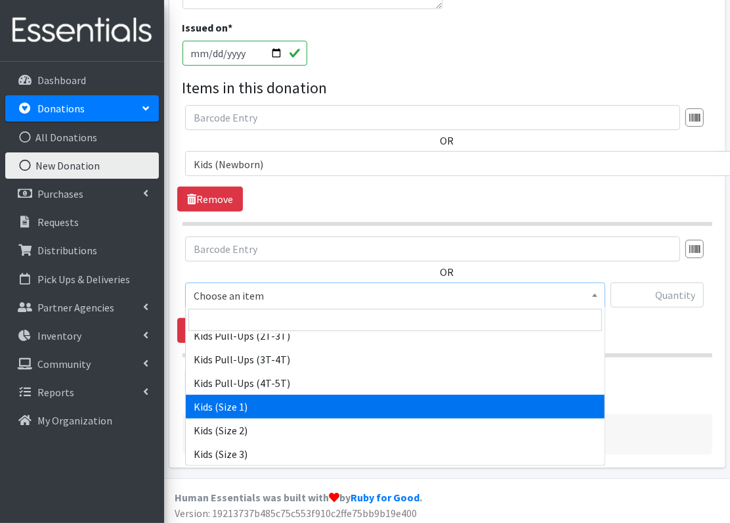
select select "3401"
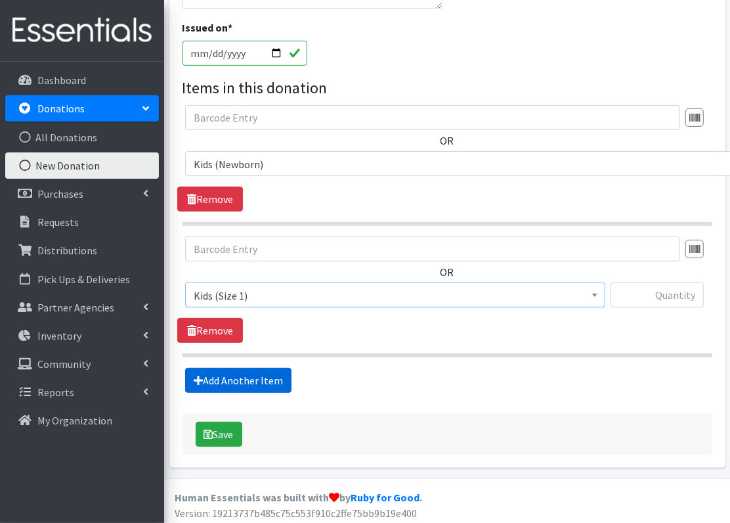
click at [238, 374] on link "Add Another Item" at bounding box center [238, 380] width 106 height 25
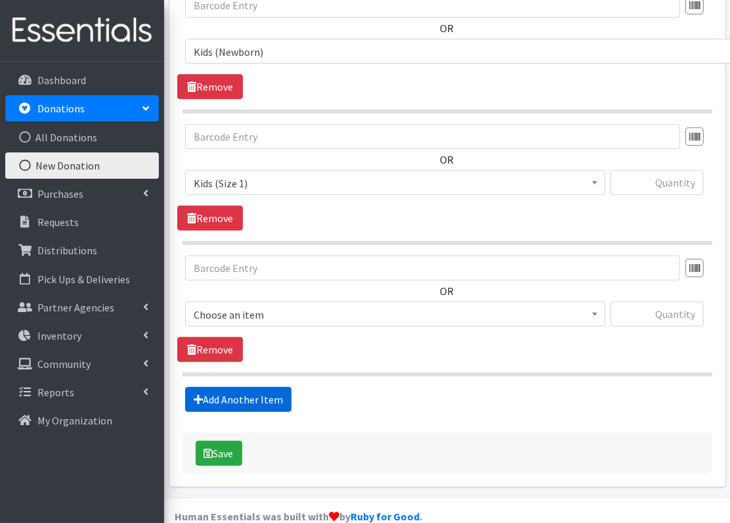
scroll to position [473, 0]
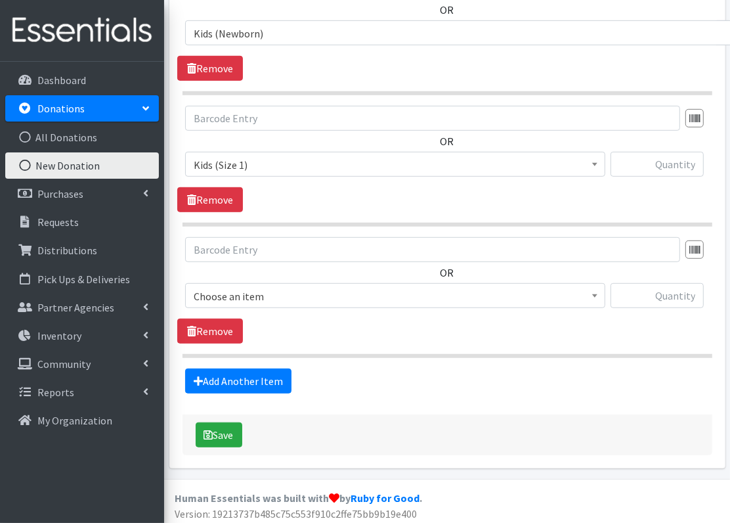
click at [238, 293] on span "Choose an item" at bounding box center [395, 296] width 403 height 18
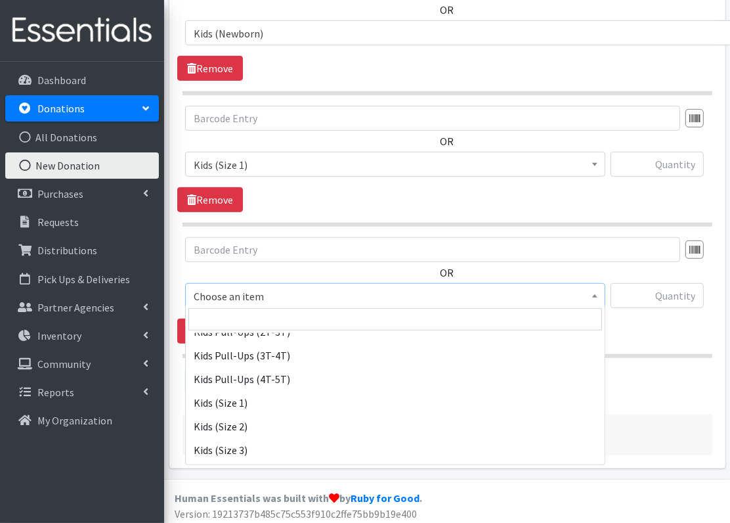
scroll to position [116, 0]
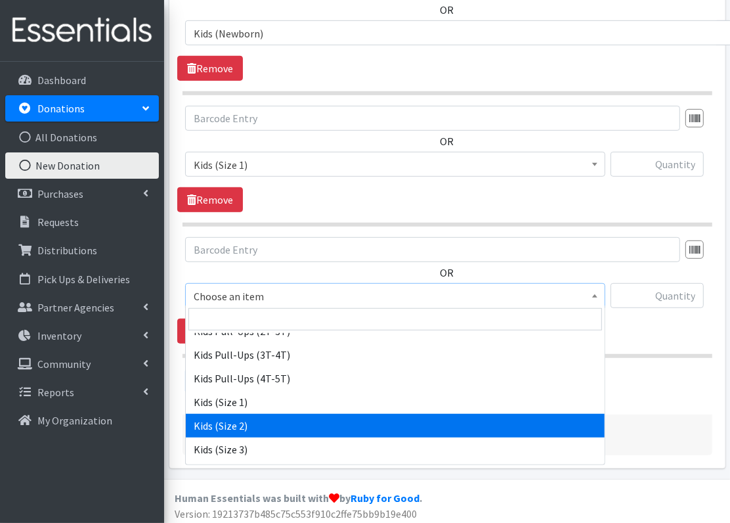
select select "3420"
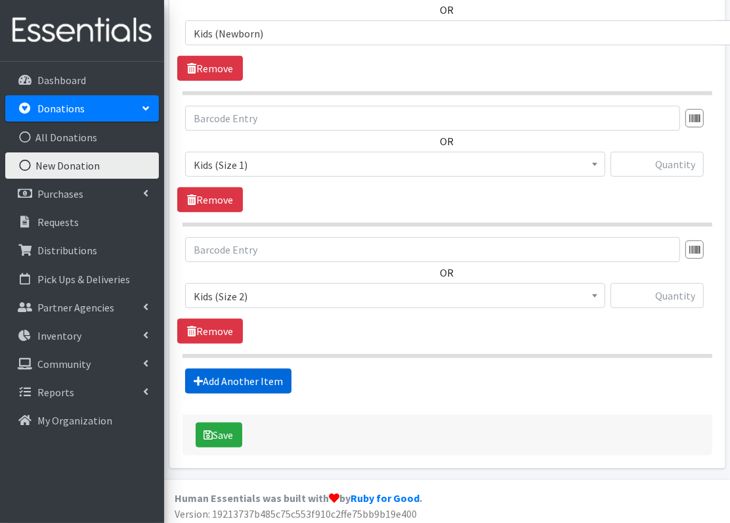
click at [250, 382] on link "Add Another Item" at bounding box center [238, 380] width 106 height 25
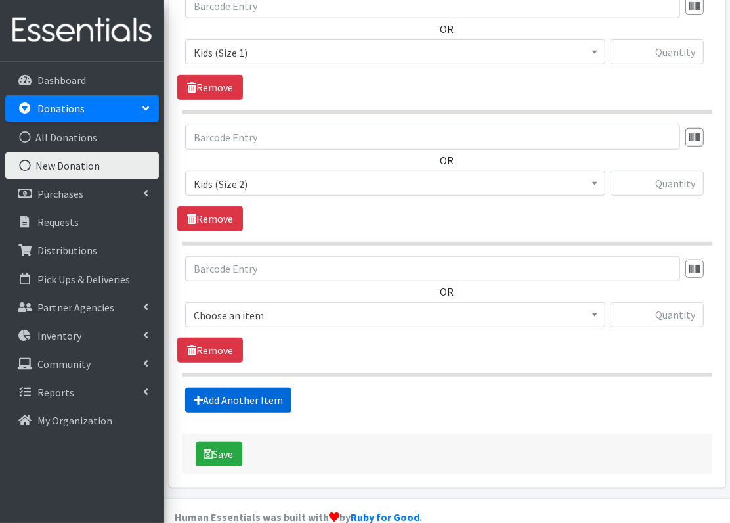
scroll to position [604, 0]
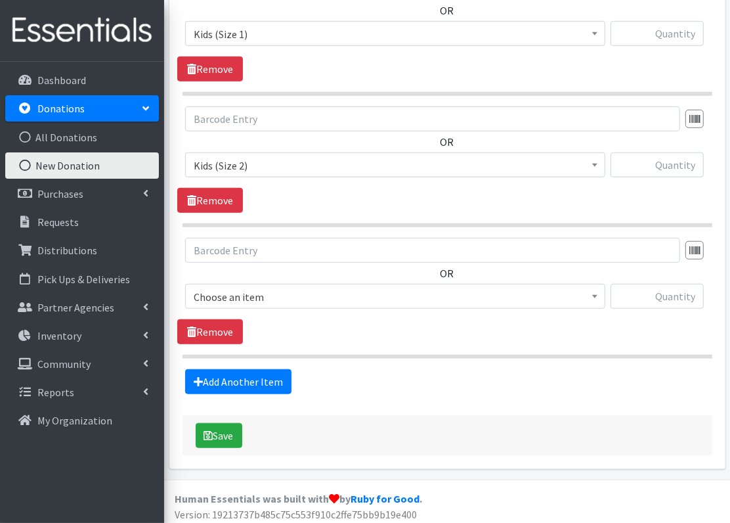
click at [228, 289] on span "Choose an item" at bounding box center [395, 297] width 403 height 18
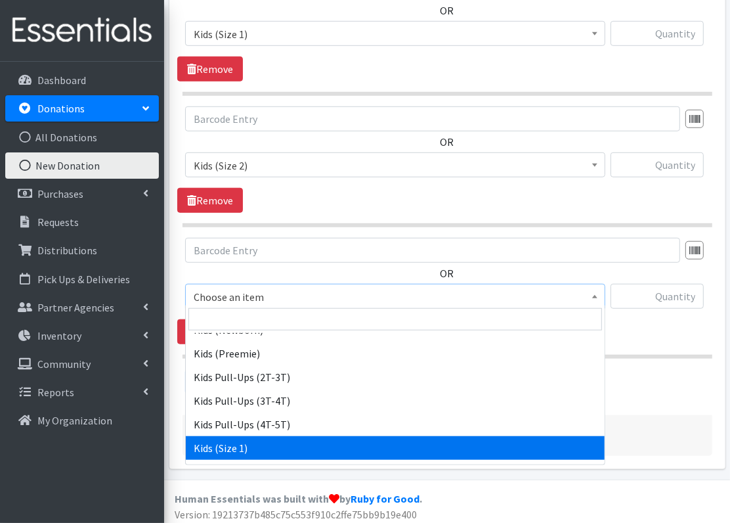
scroll to position [148, 0]
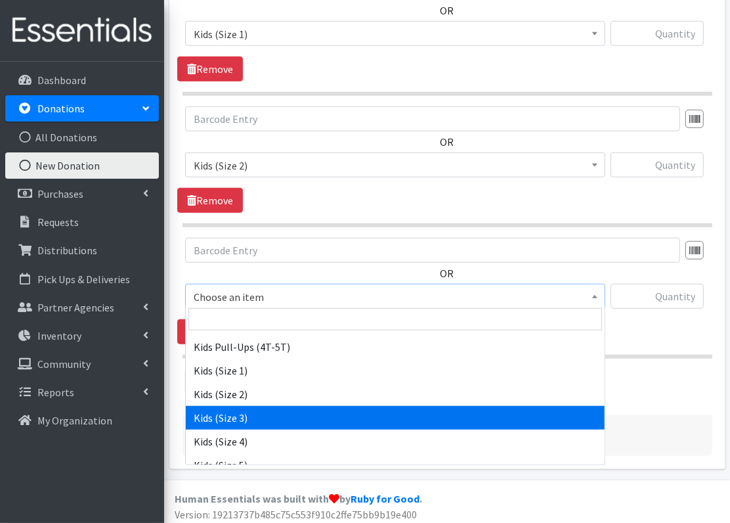
select select "3393"
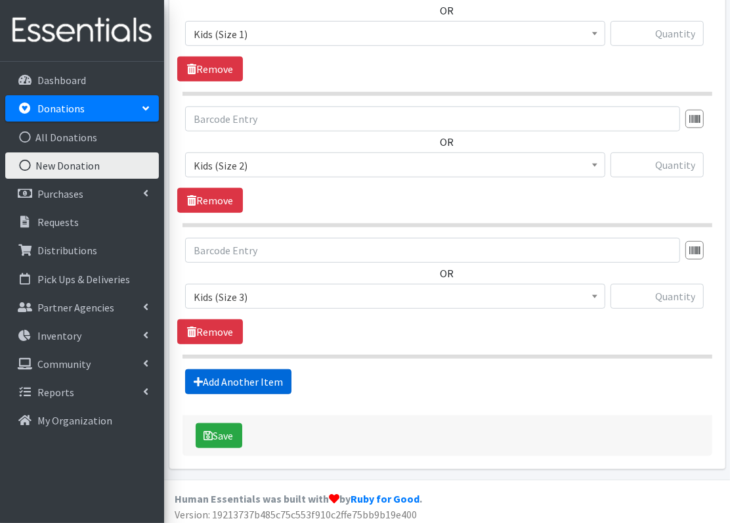
click at [243, 381] on link "Add Another Item" at bounding box center [238, 381] width 106 height 25
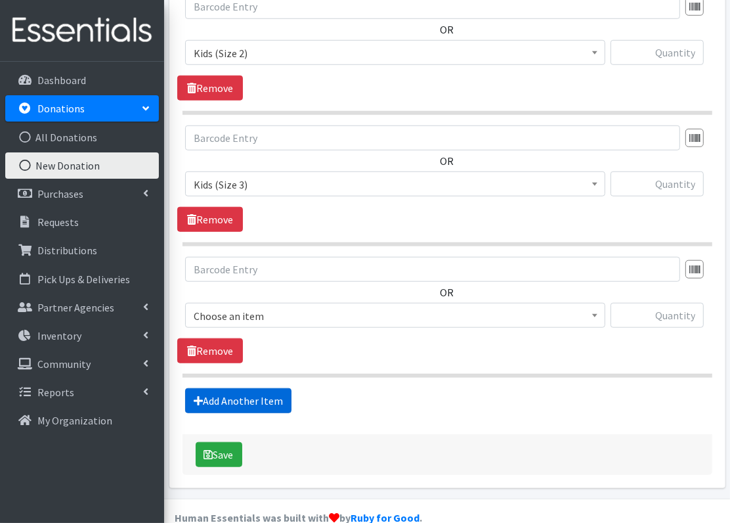
scroll to position [734, 0]
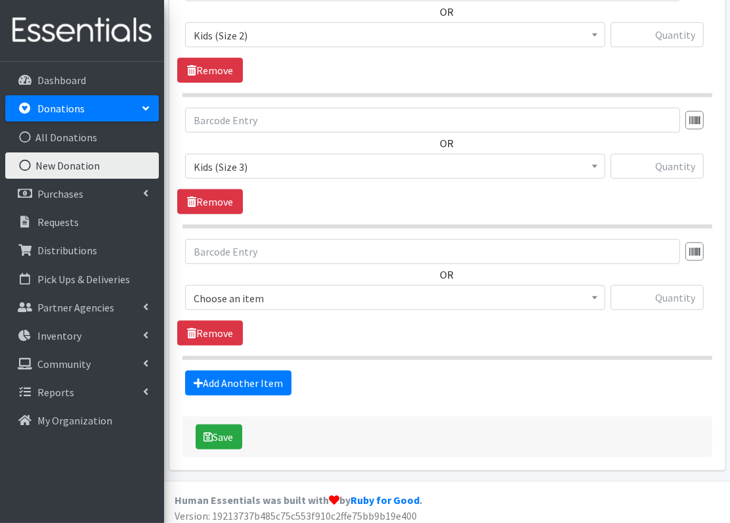
click at [247, 295] on span "Choose an item" at bounding box center [395, 298] width 403 height 18
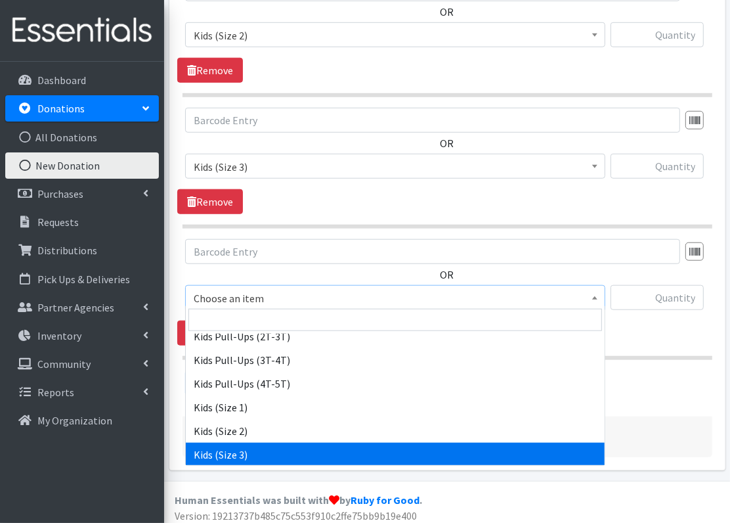
scroll to position [165, 0]
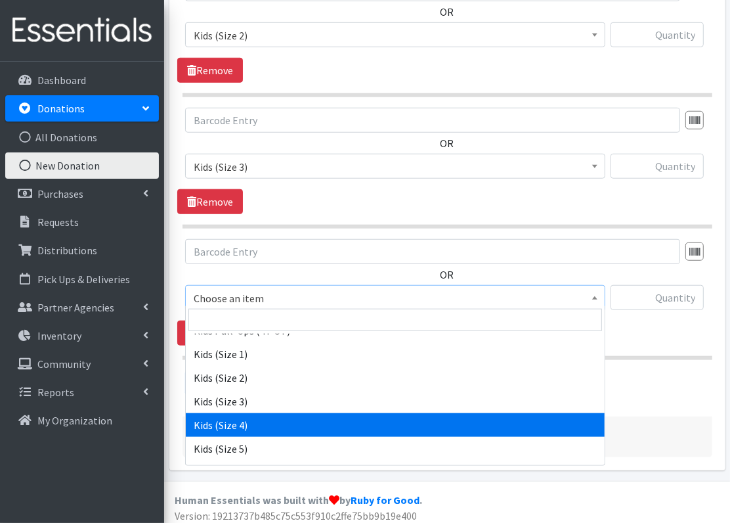
select select "3394"
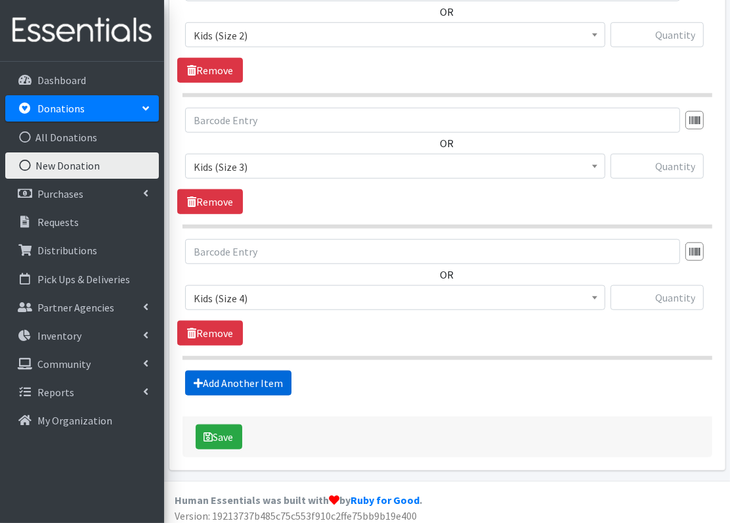
click at [240, 381] on link "Add Another Item" at bounding box center [238, 382] width 106 height 25
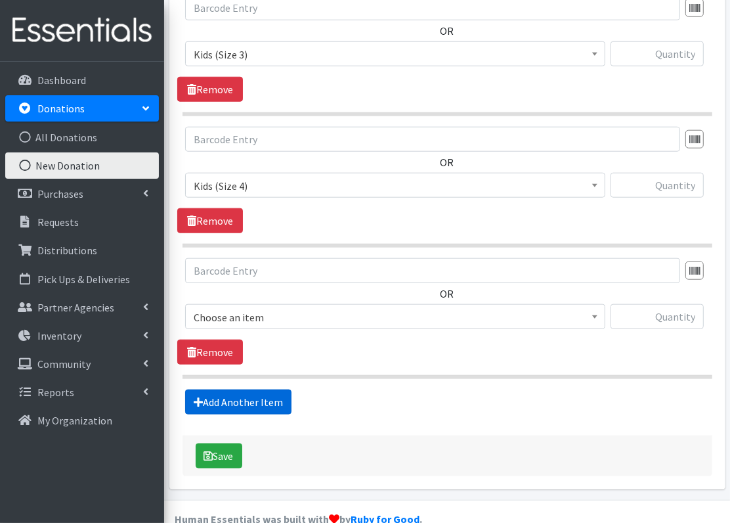
scroll to position [865, 0]
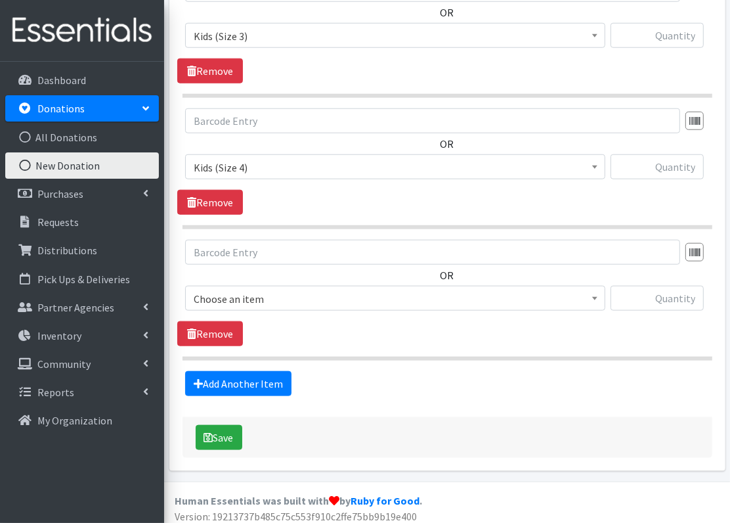
click at [244, 300] on span "Choose an item" at bounding box center [395, 299] width 403 height 18
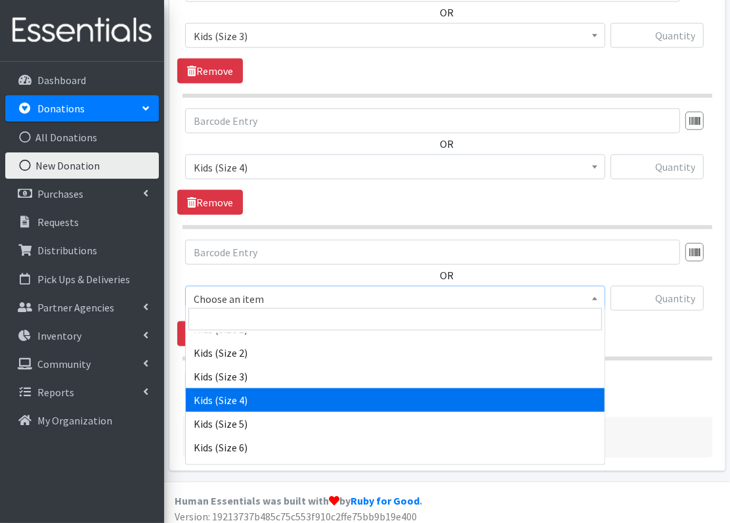
scroll to position [198, 0]
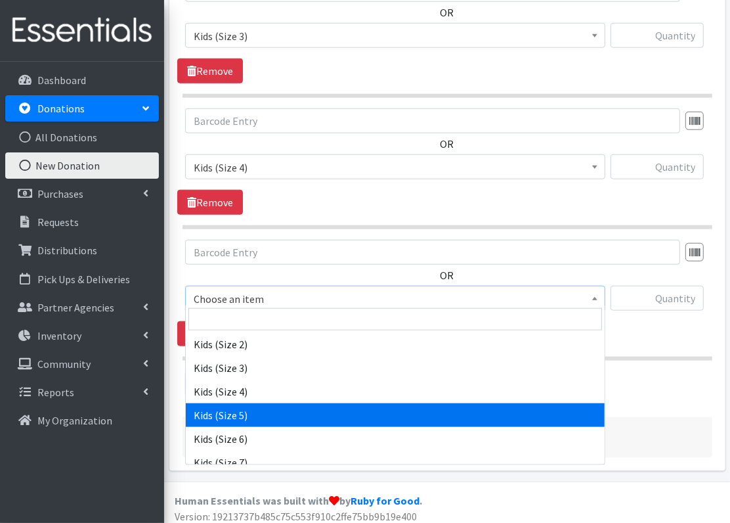
select select "3407"
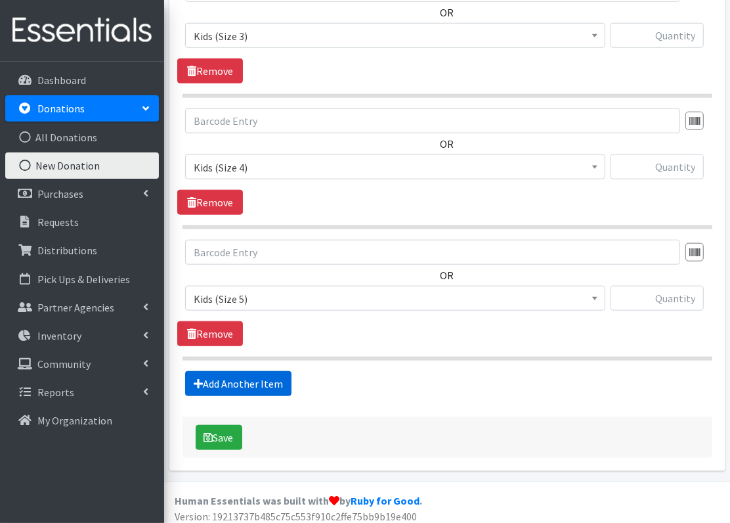
click at [248, 378] on link "Add Another Item" at bounding box center [238, 383] width 106 height 25
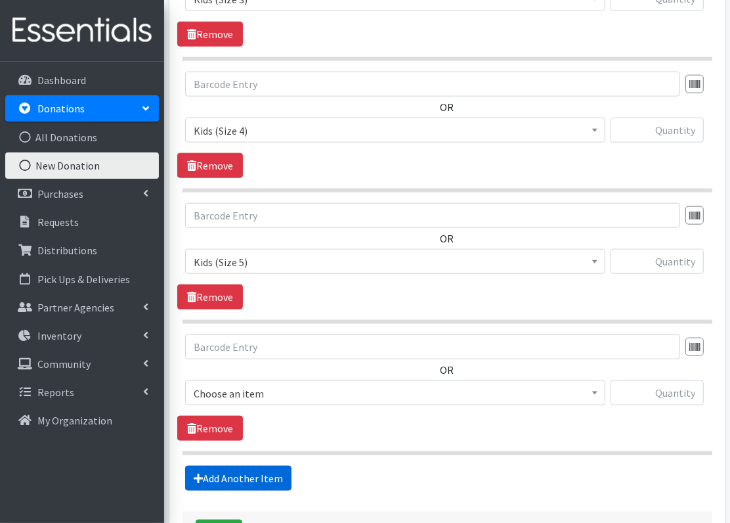
scroll to position [995, 0]
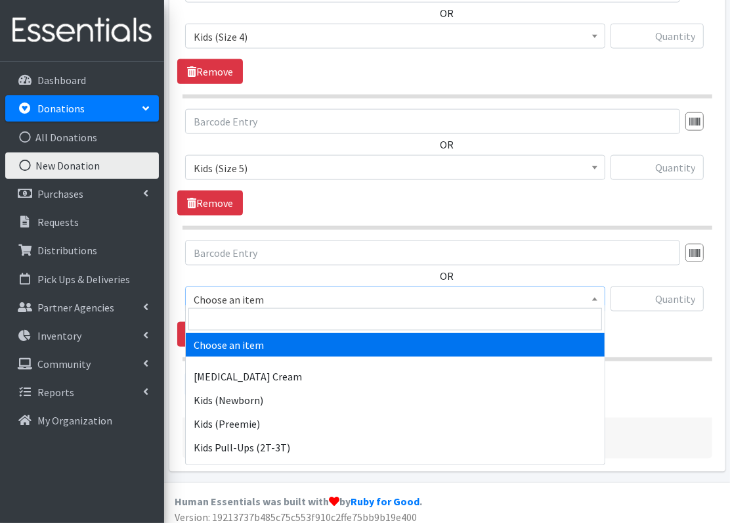
click at [266, 296] on span "Choose an item" at bounding box center [395, 299] width 403 height 18
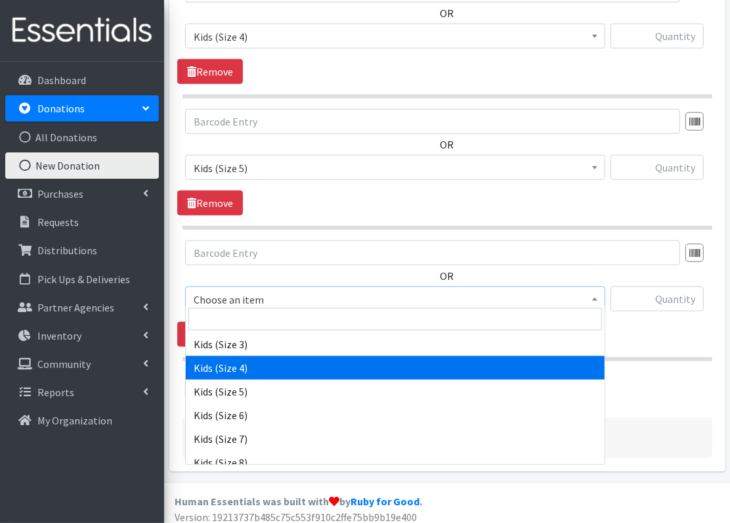
scroll to position [278, 0]
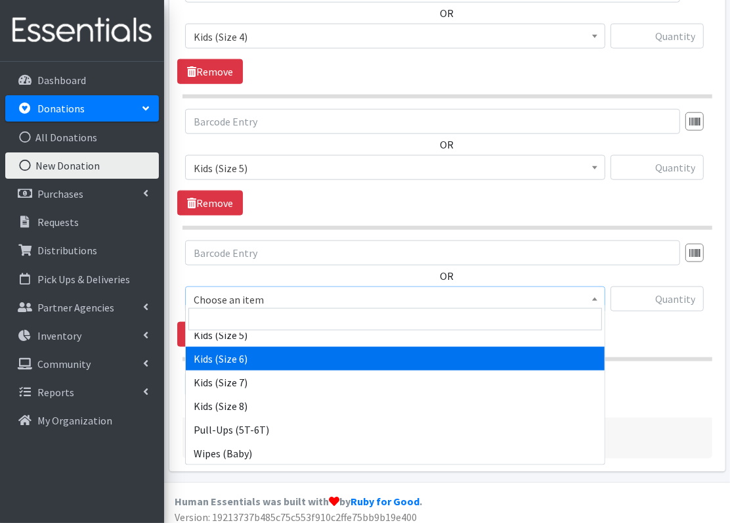
select select "3419"
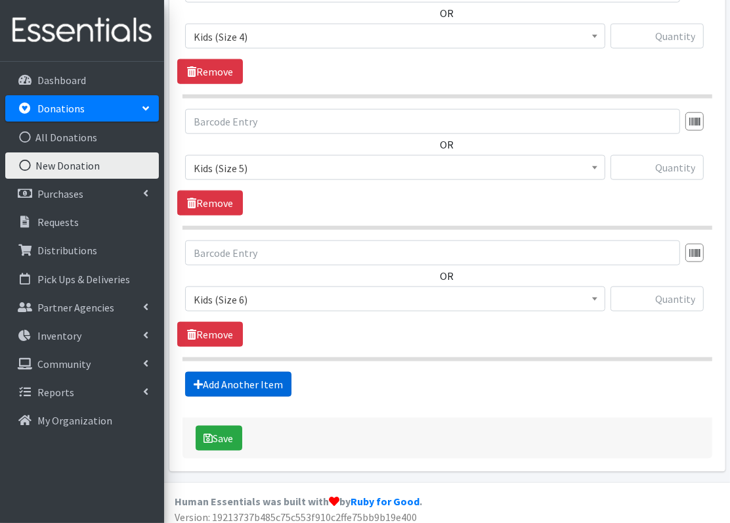
click at [228, 385] on link "Add Another Item" at bounding box center [238, 384] width 106 height 25
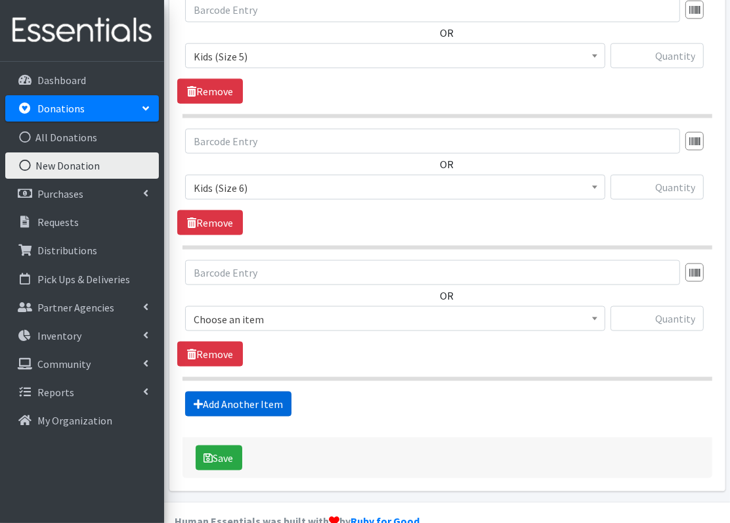
scroll to position [1125, 0]
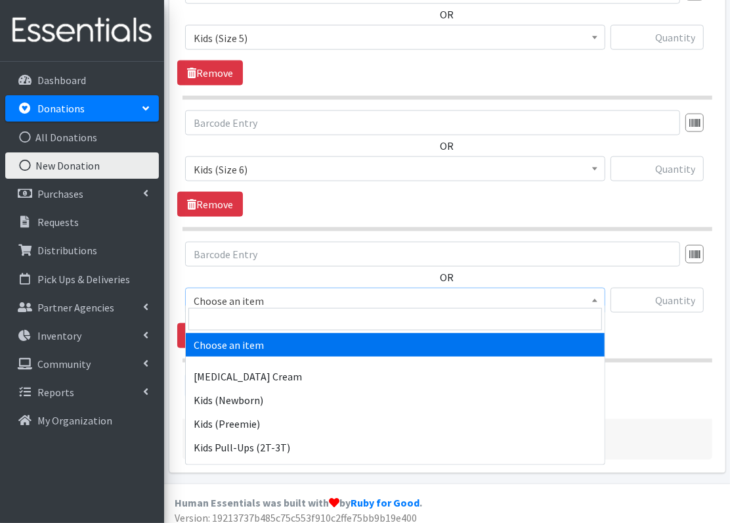
click at [254, 294] on span "Choose an item" at bounding box center [395, 301] width 403 height 18
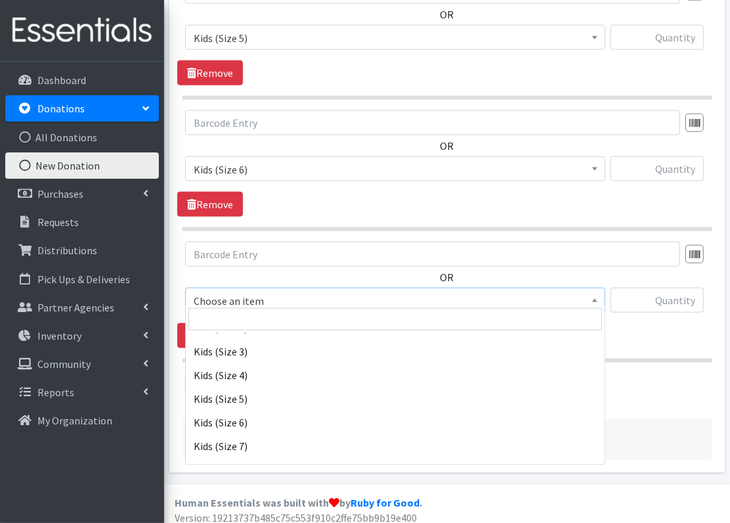
scroll to position [278, 0]
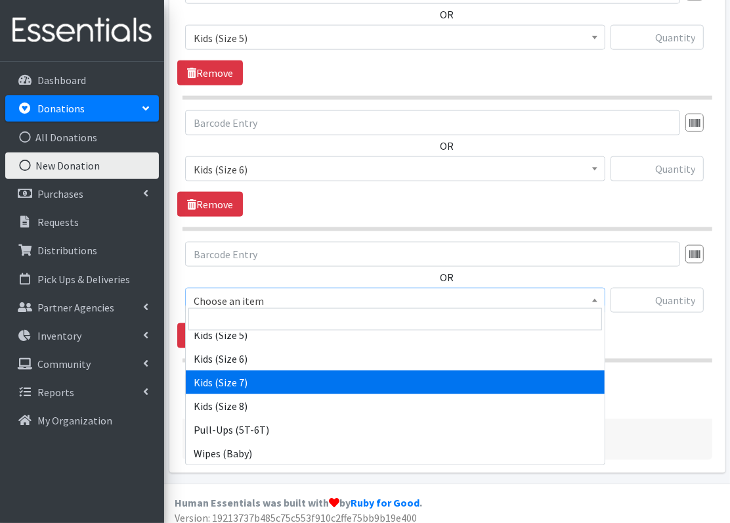
select select "7177"
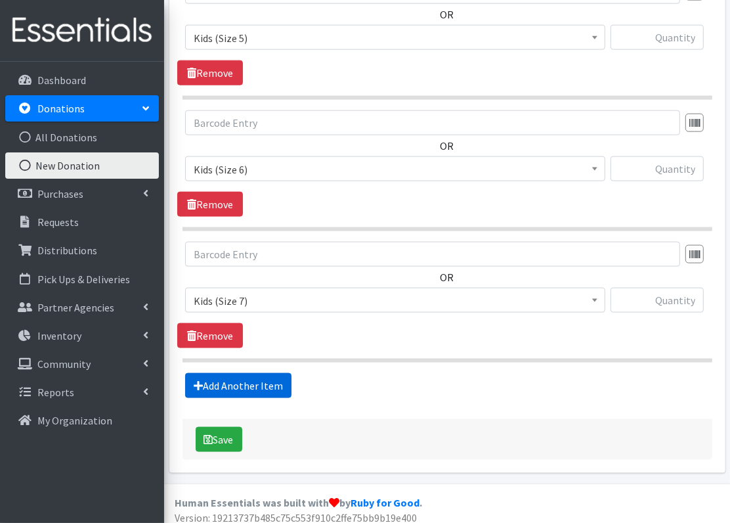
click at [238, 379] on link "Add Another Item" at bounding box center [238, 385] width 106 height 25
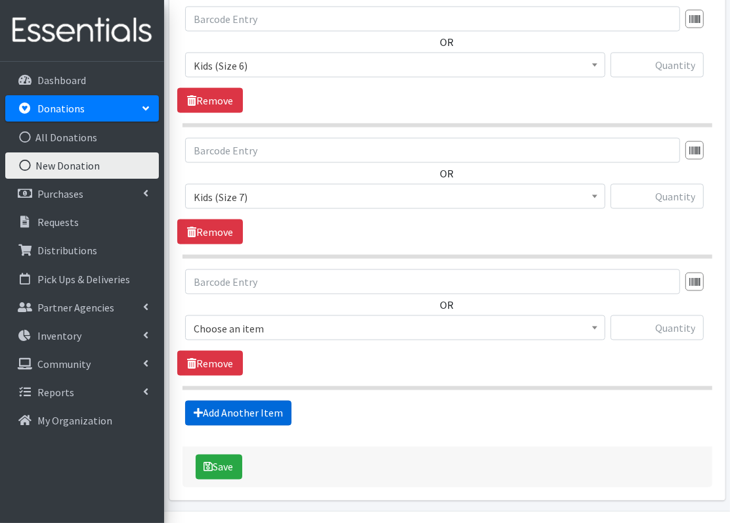
scroll to position [1256, 0]
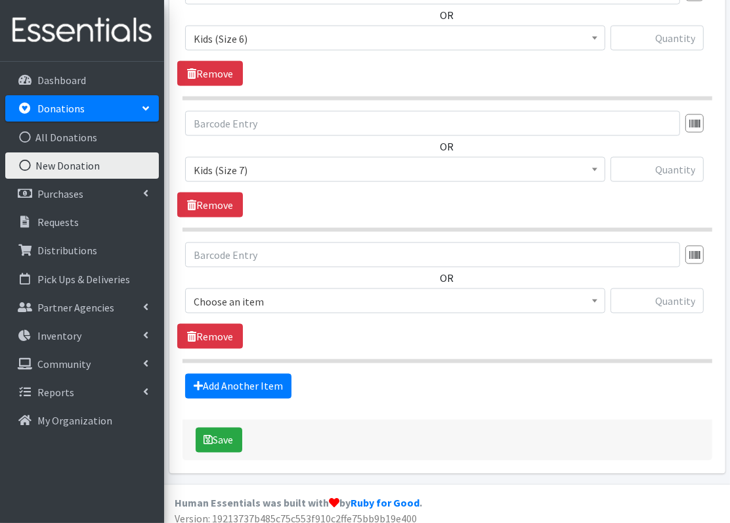
click at [282, 292] on span "Choose an item" at bounding box center [395, 301] width 403 height 18
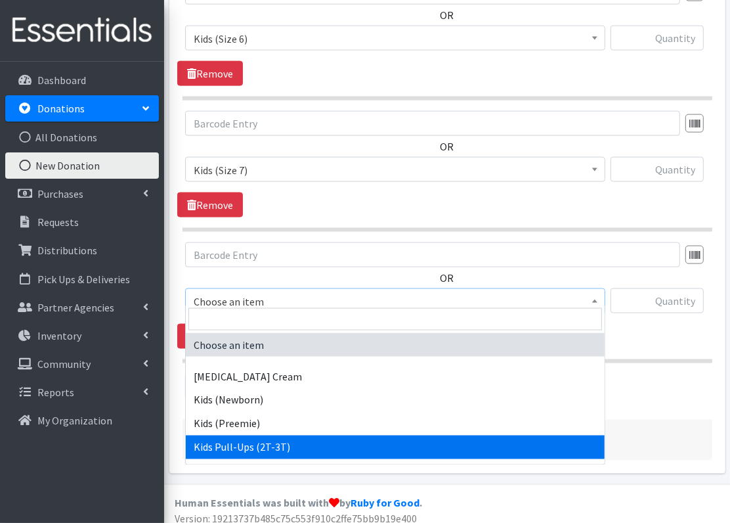
scroll to position [278, 0]
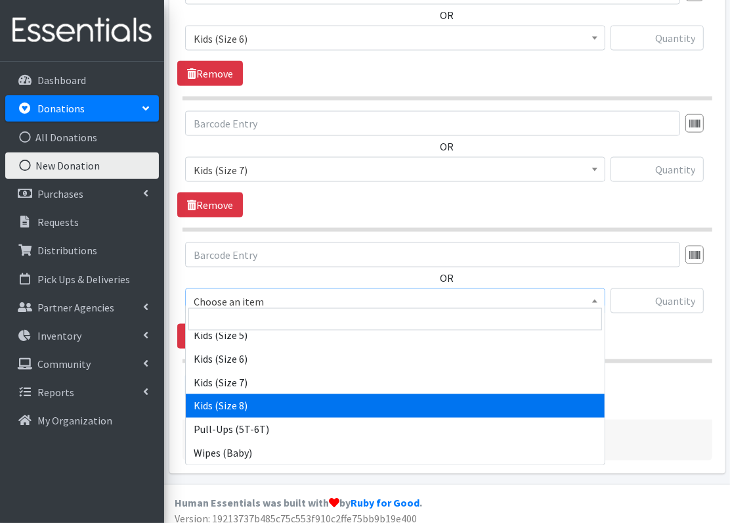
select select "14190"
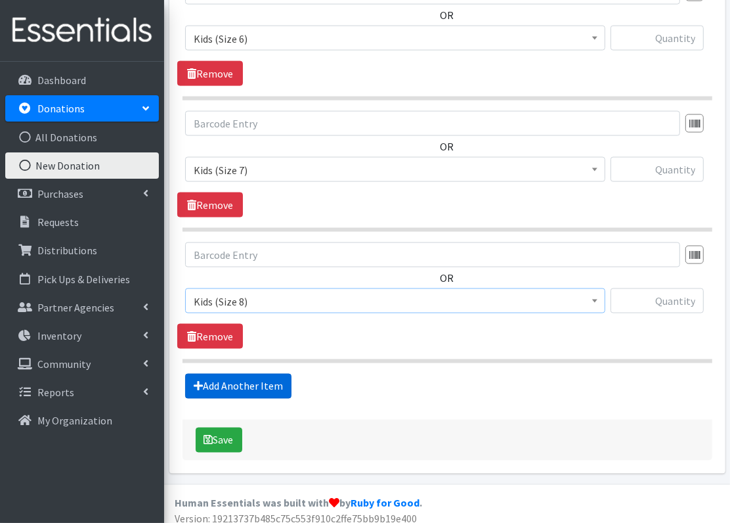
click at [272, 374] on link "Add Another Item" at bounding box center [238, 386] width 106 height 25
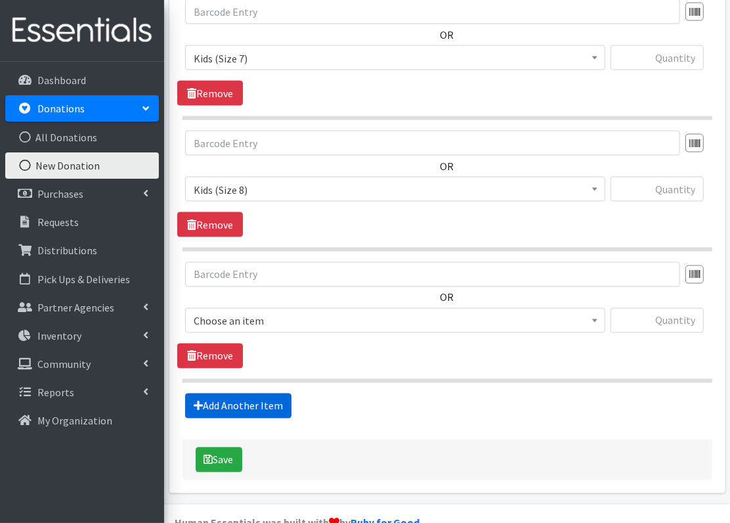
scroll to position [1386, 0]
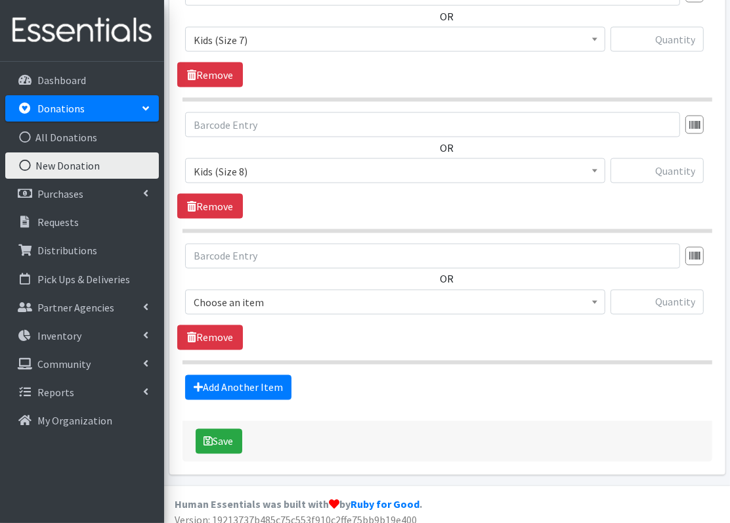
click at [271, 293] on span "Choose an item" at bounding box center [395, 302] width 403 height 18
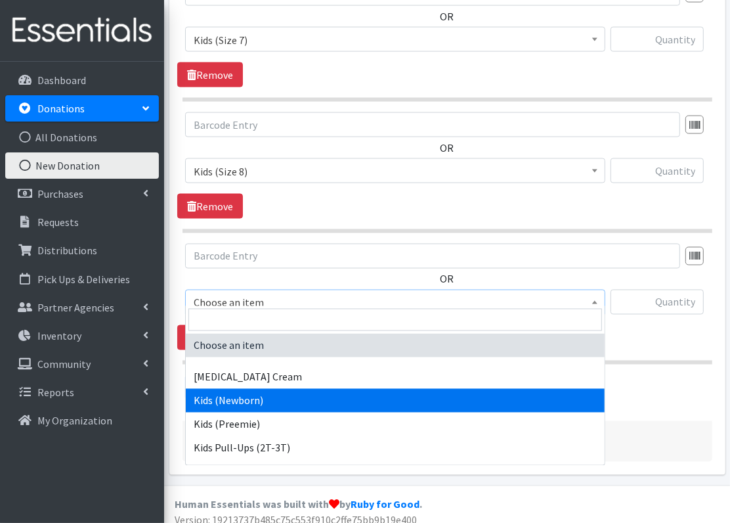
scroll to position [28, 0]
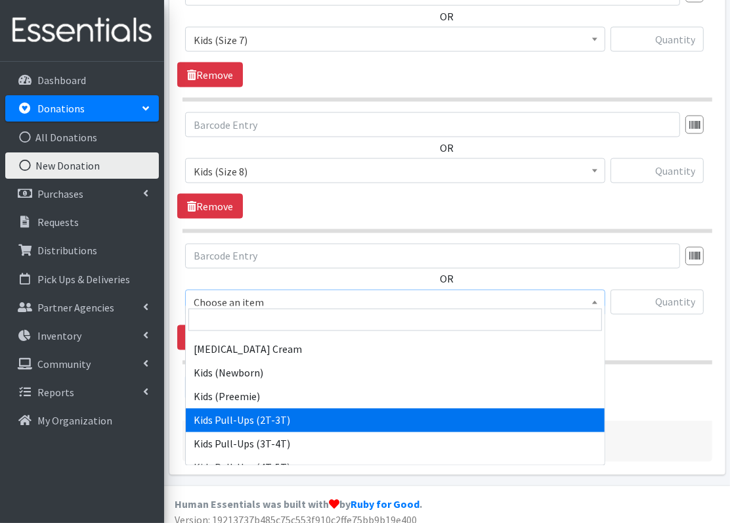
select select "3415"
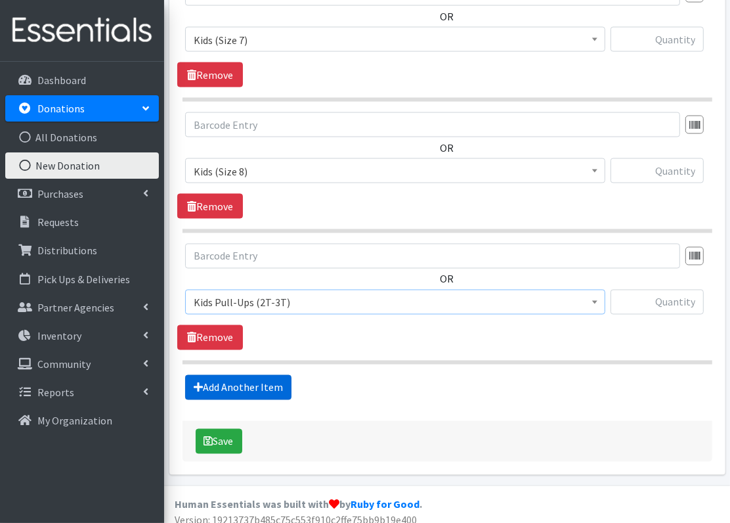
click at [234, 375] on link "Add Another Item" at bounding box center [238, 387] width 106 height 25
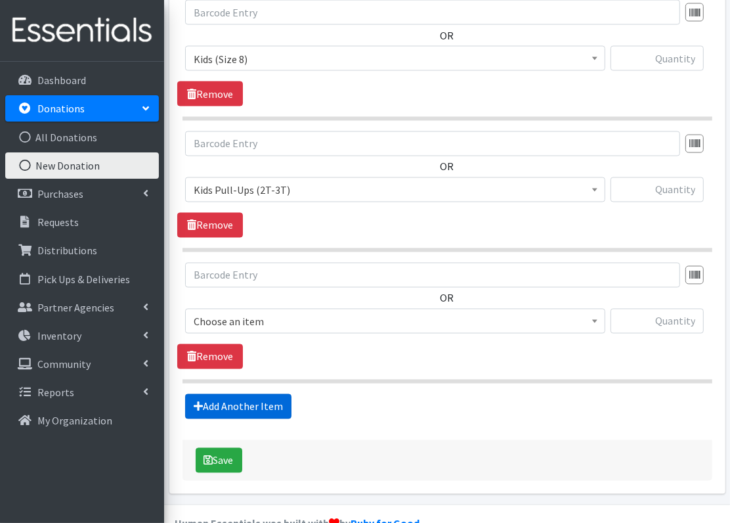
scroll to position [1517, 0]
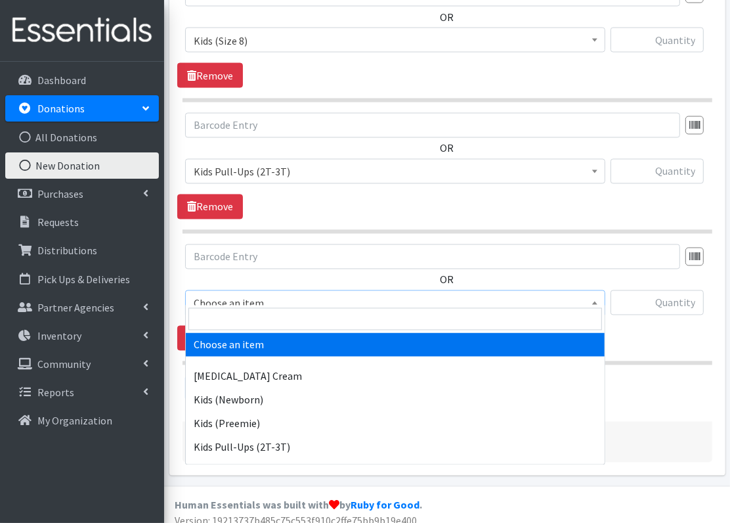
click at [237, 297] on span "Choose an item" at bounding box center [395, 303] width 403 height 18
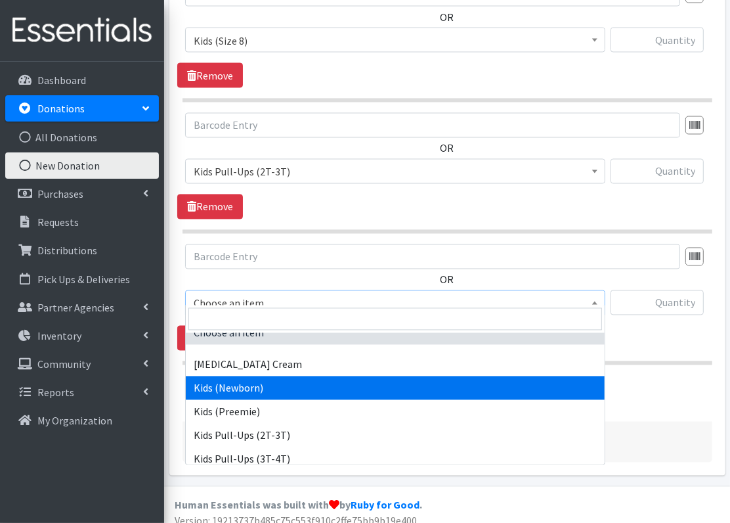
scroll to position [14, 0]
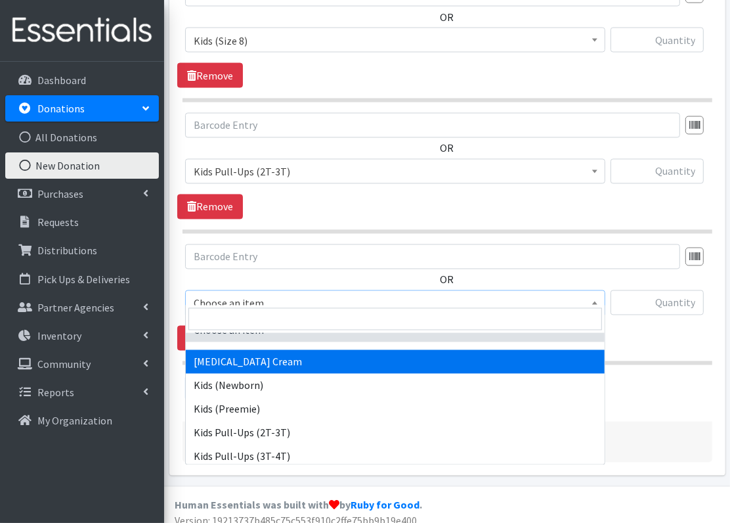
select select "13587"
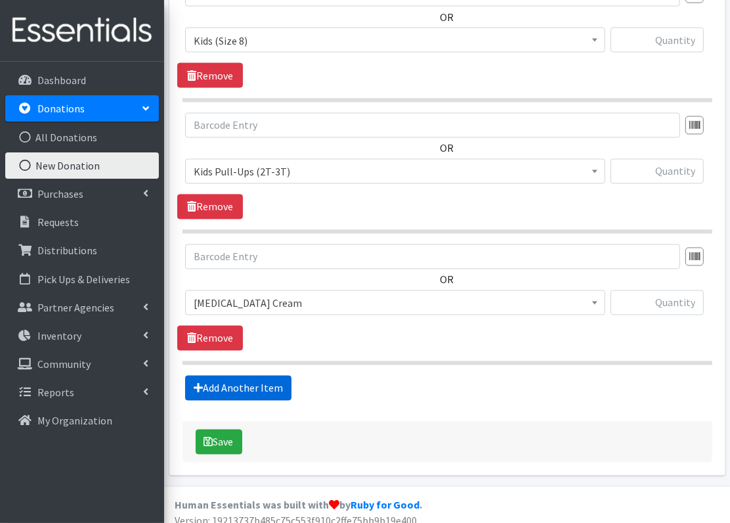
click at [265, 377] on link "Add Another Item" at bounding box center [238, 388] width 106 height 25
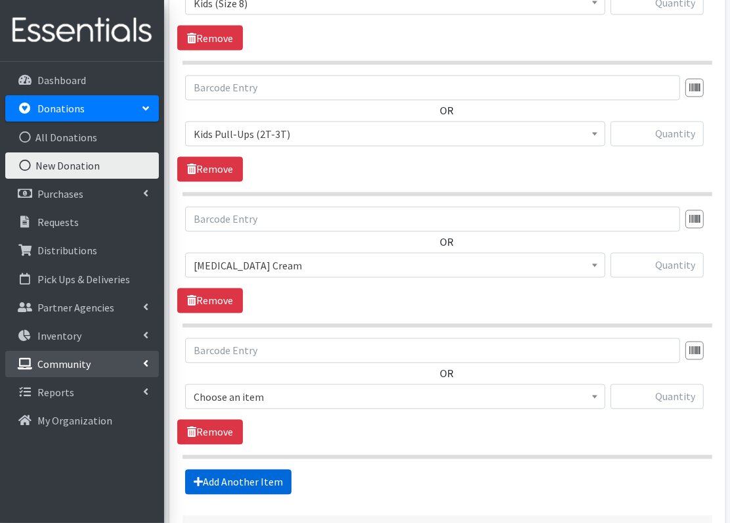
scroll to position [1647, 0]
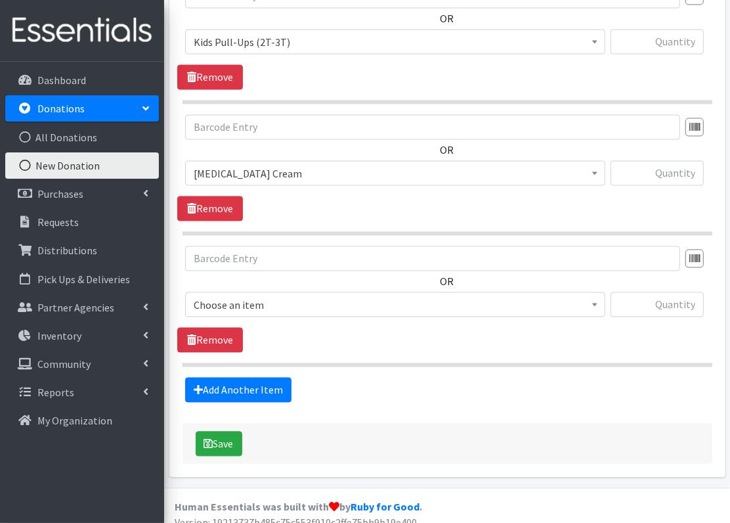
click at [257, 292] on span "Choose an item" at bounding box center [395, 304] width 420 height 25
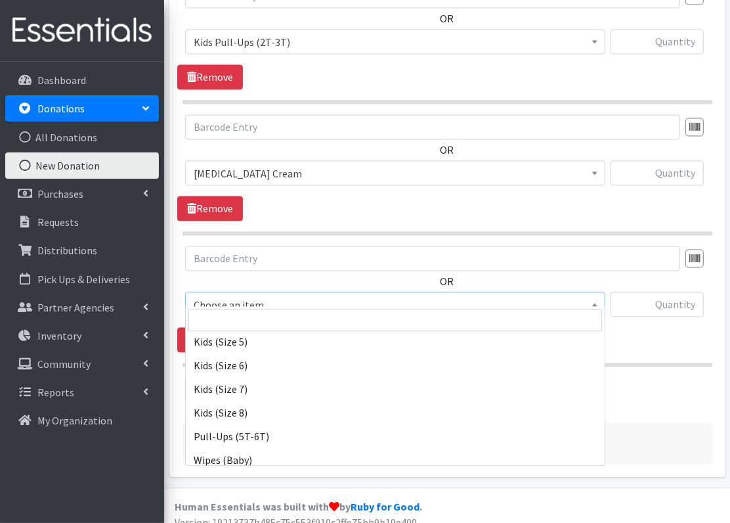
scroll to position [278, 0]
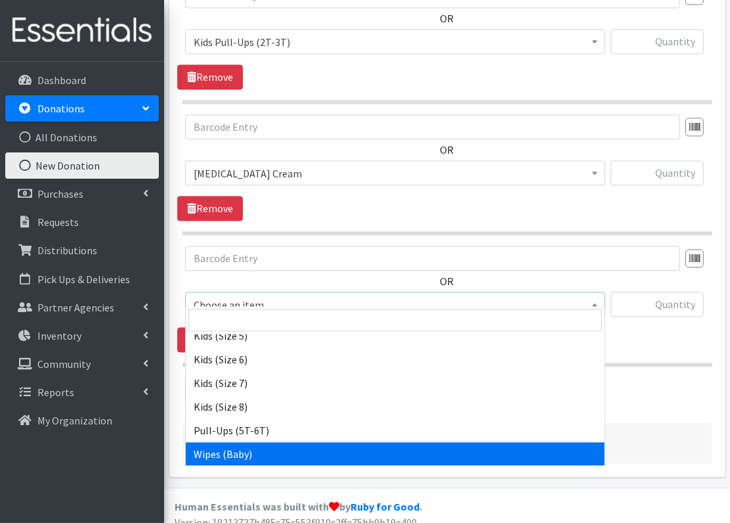
select select "3418"
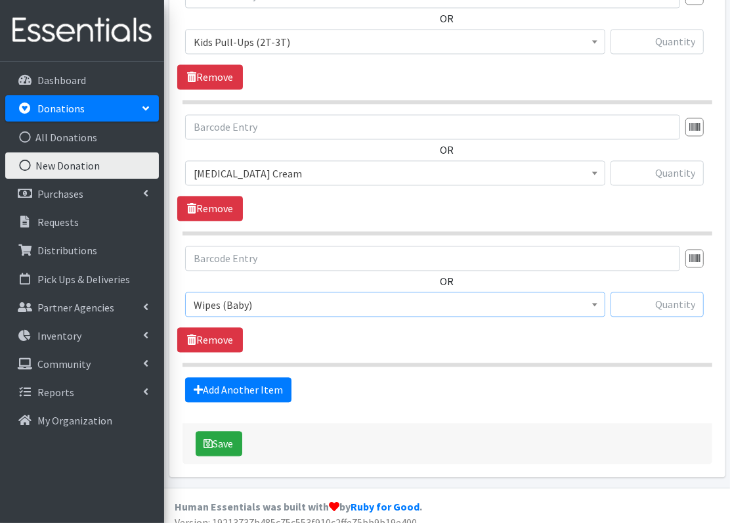
click at [665, 292] on input "text" at bounding box center [657, 304] width 93 height 25
type input "1968"
click at [683, 171] on input "text" at bounding box center [657, 172] width 93 height 25
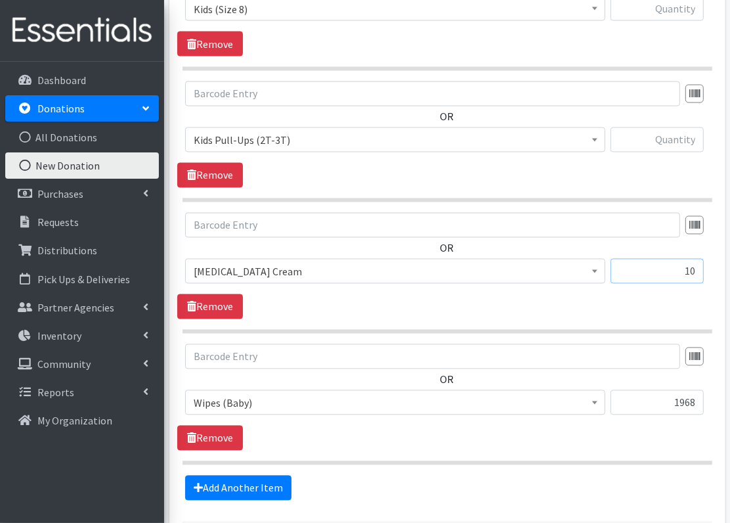
scroll to position [1544, 0]
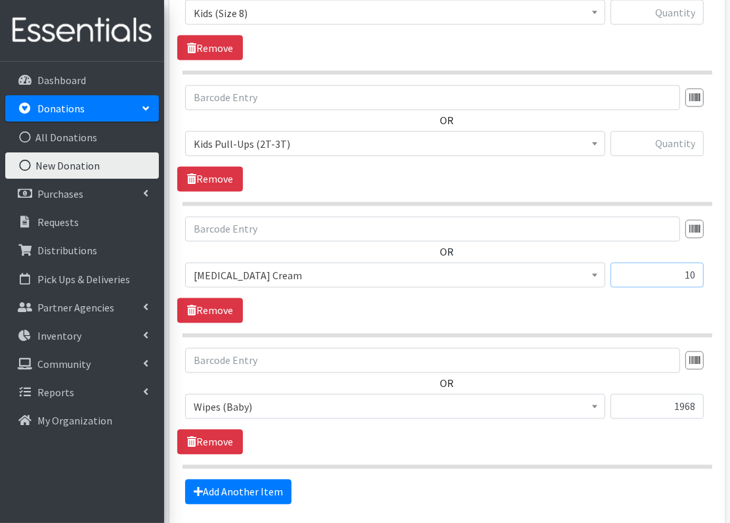
type input "10"
click at [672, 137] on input "text" at bounding box center [657, 143] width 93 height 25
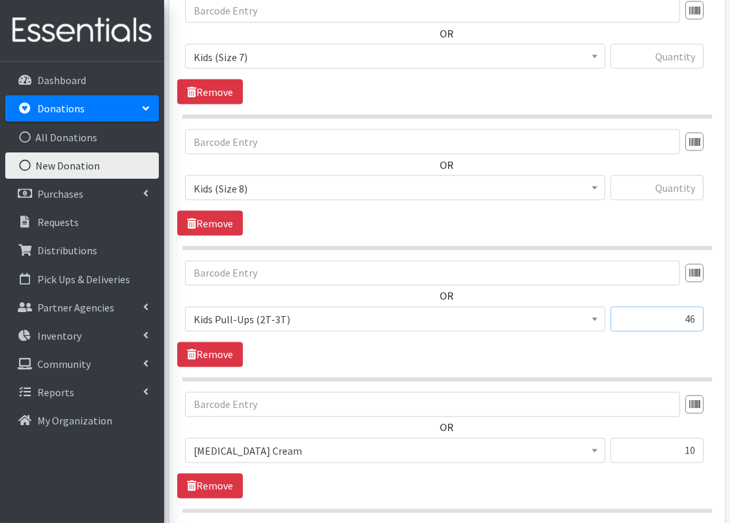
scroll to position [1350, 0]
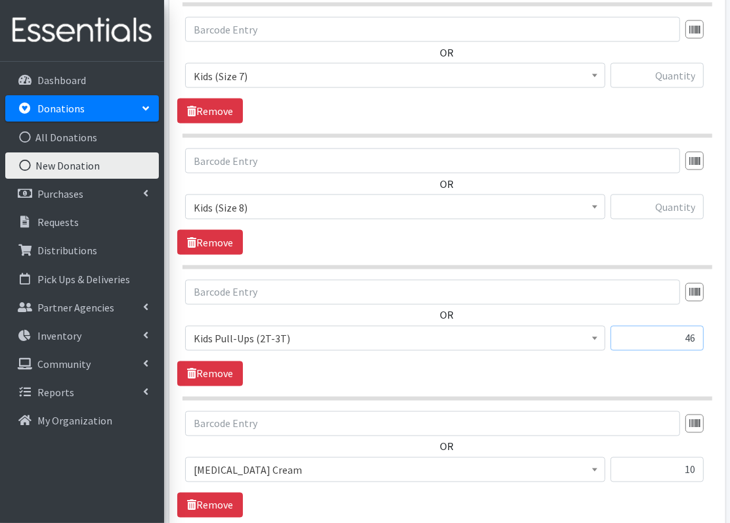
type input "46"
click at [665, 198] on input "text" at bounding box center [657, 206] width 93 height 25
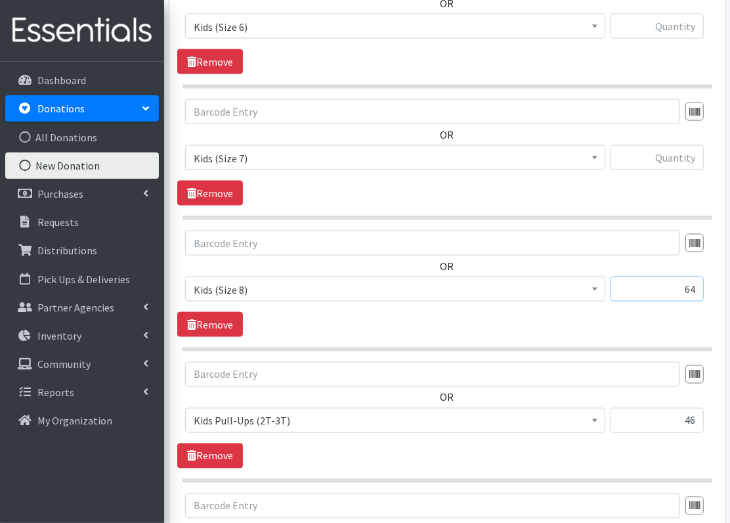
scroll to position [1248, 0]
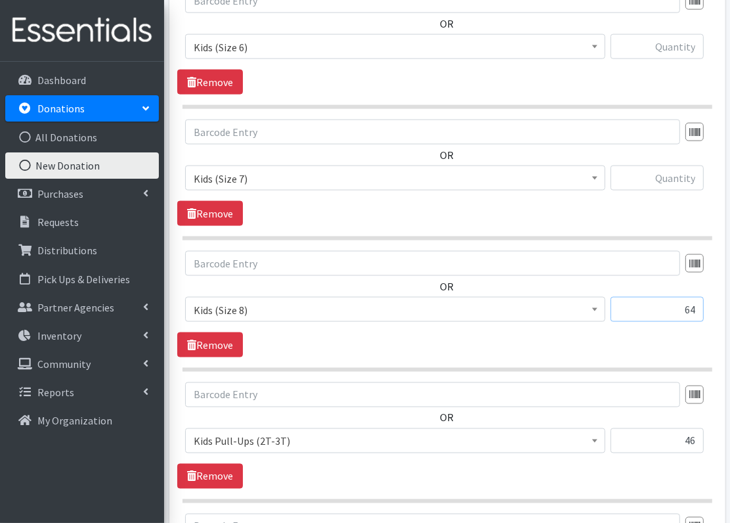
type input "64"
click at [674, 169] on input "text" at bounding box center [657, 177] width 93 height 25
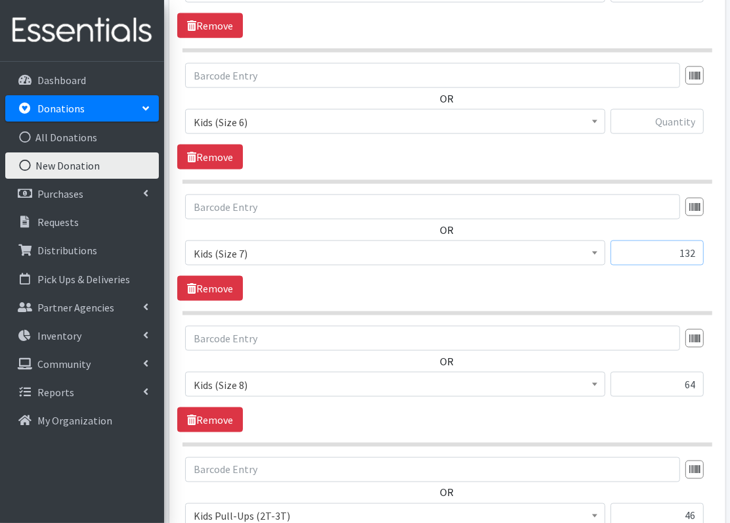
scroll to position [1172, 0]
type input "132"
click at [678, 117] on input "text" at bounding box center [657, 122] width 93 height 25
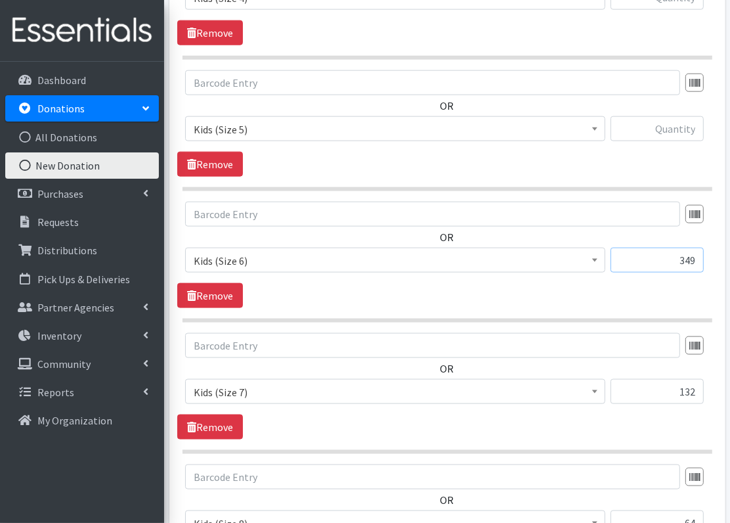
scroll to position [1026, 0]
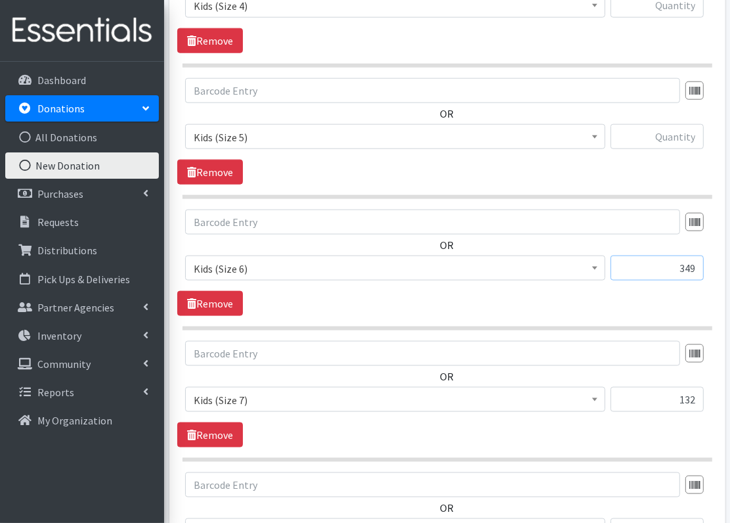
type input "349"
click at [681, 139] on input "text" at bounding box center [657, 136] width 93 height 25
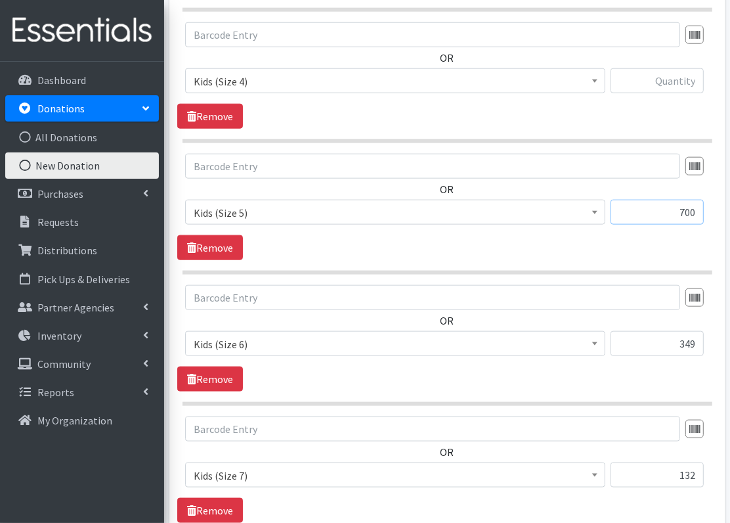
scroll to position [930, 0]
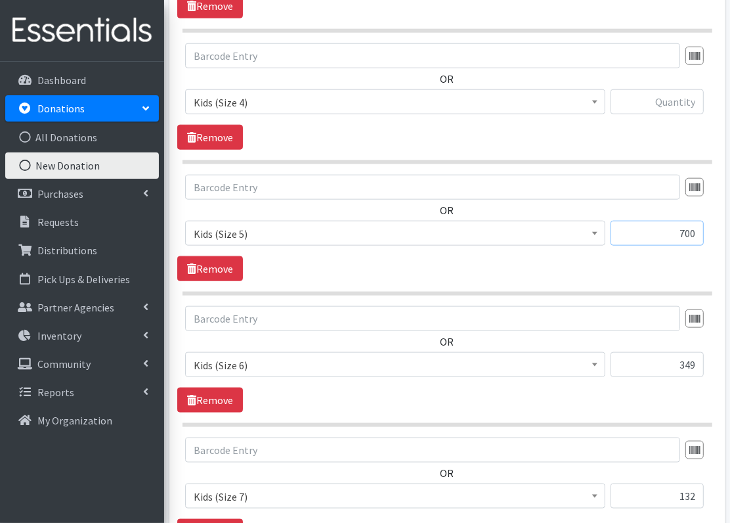
type input "700"
click at [682, 98] on input "text" at bounding box center [657, 101] width 93 height 25
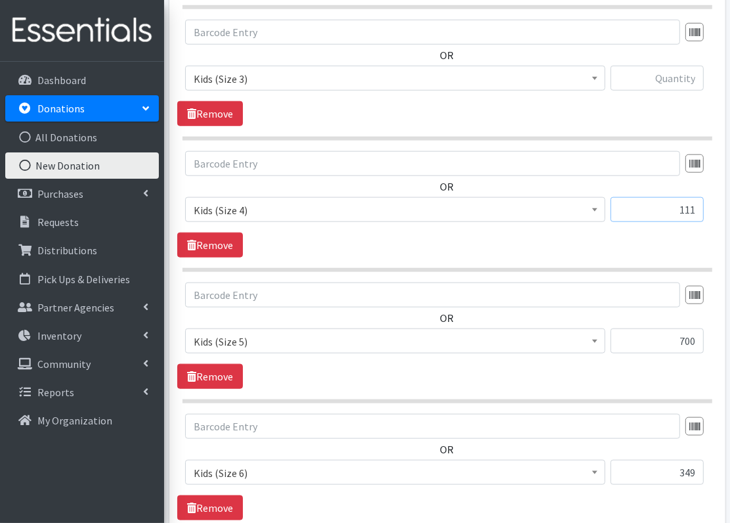
scroll to position [796, 0]
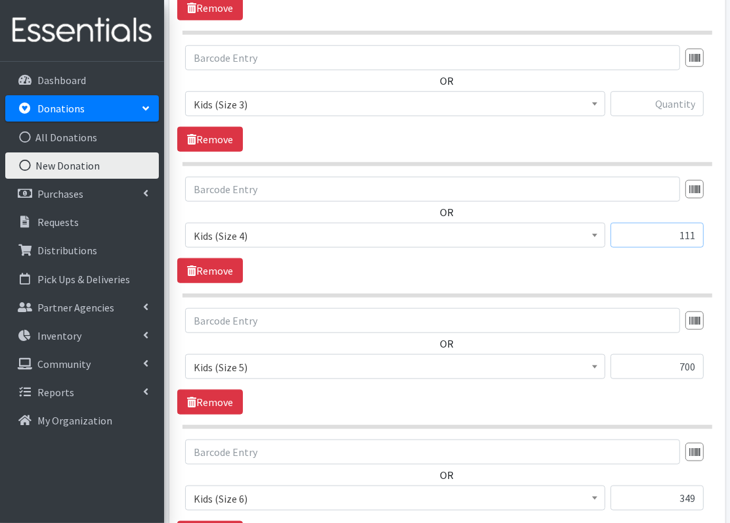
type input "111"
click at [678, 101] on input "text" at bounding box center [657, 103] width 93 height 25
type input "e"
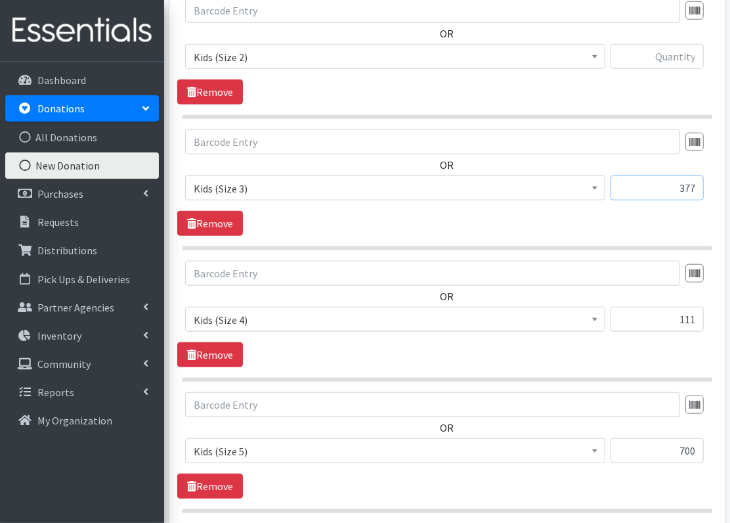
scroll to position [712, 0]
type input "377"
click at [680, 59] on input "text" at bounding box center [657, 57] width 93 height 25
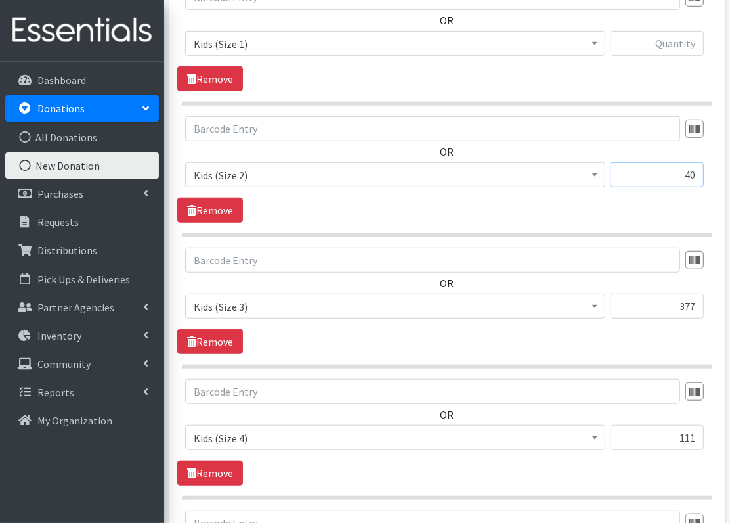
scroll to position [594, 0]
type input "40"
click at [685, 44] on input "text" at bounding box center [657, 44] width 93 height 25
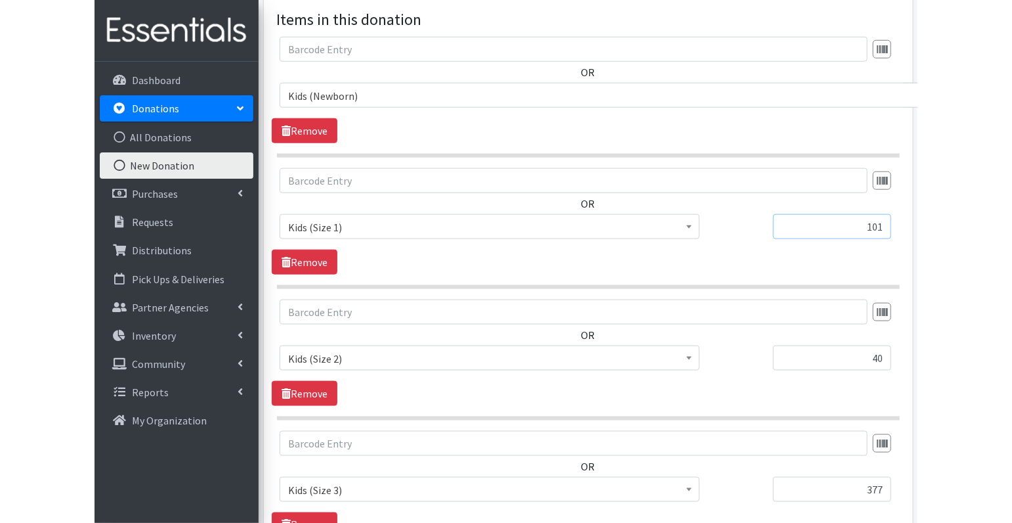
scroll to position [389, 0]
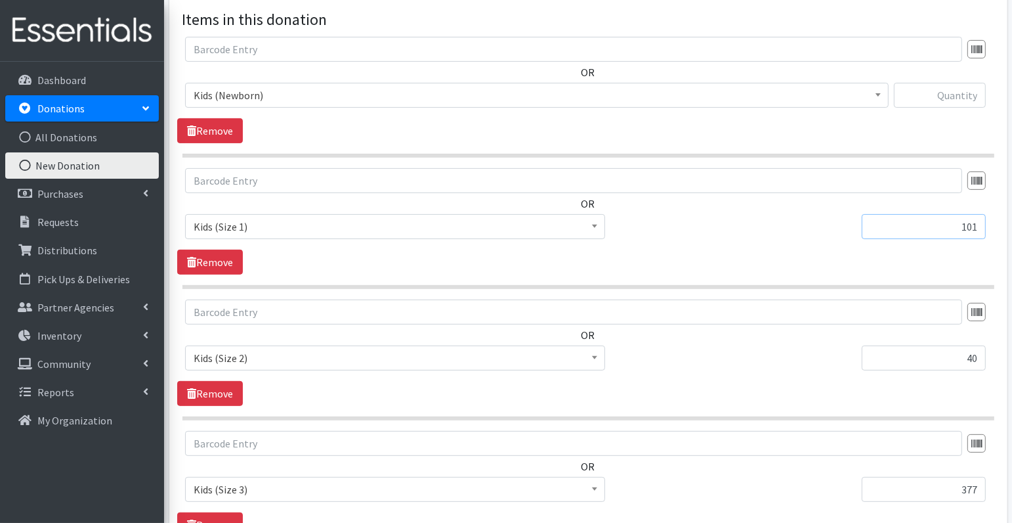
type input "101"
click at [922, 89] on input "text" at bounding box center [940, 95] width 92 height 25
type input "44"
click at [722, 246] on span "Choose an item Diaper Rash Cream Kids (Newborn) Kids (Preemie) Kids Pull-Ups (2…" at bounding box center [521, 231] width 672 height 35
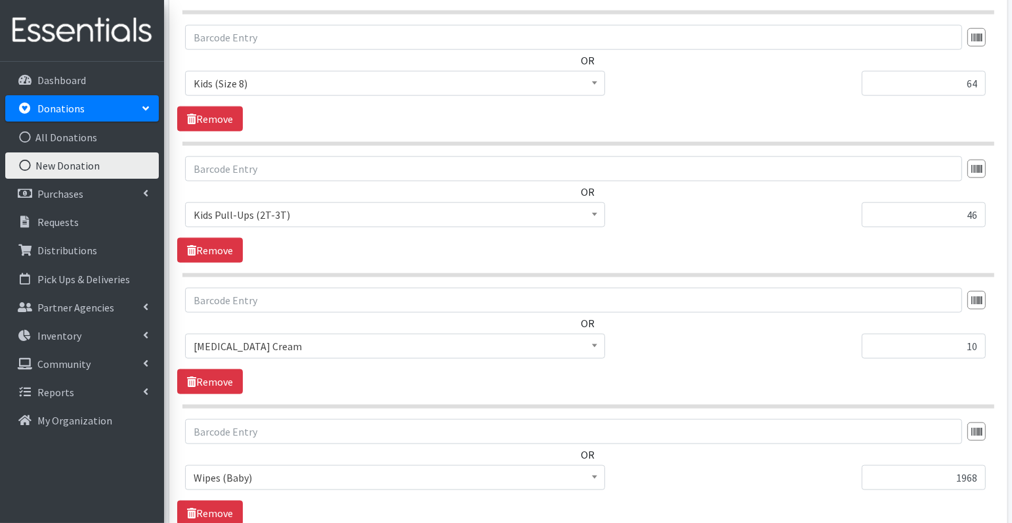
scroll to position [1624, 0]
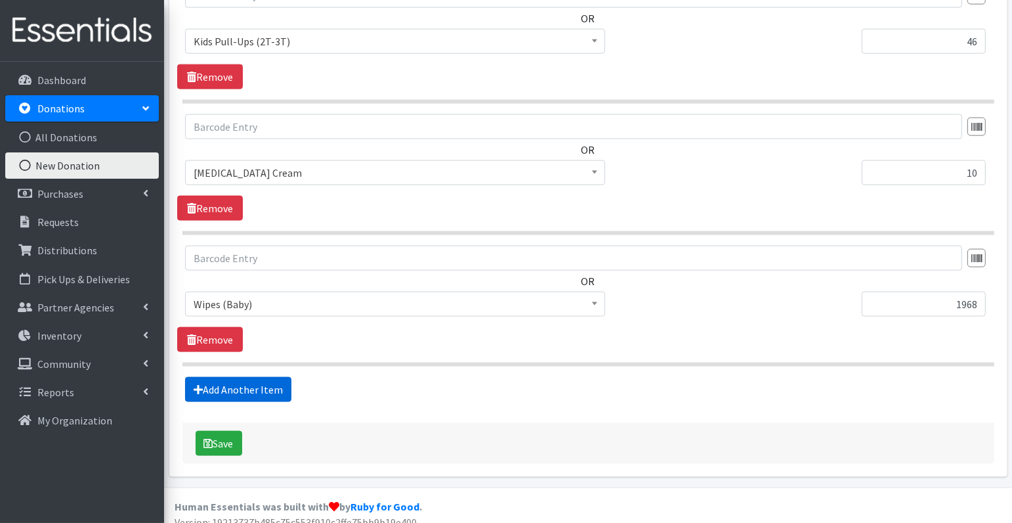
click at [236, 377] on link "Add Another Item" at bounding box center [238, 389] width 106 height 25
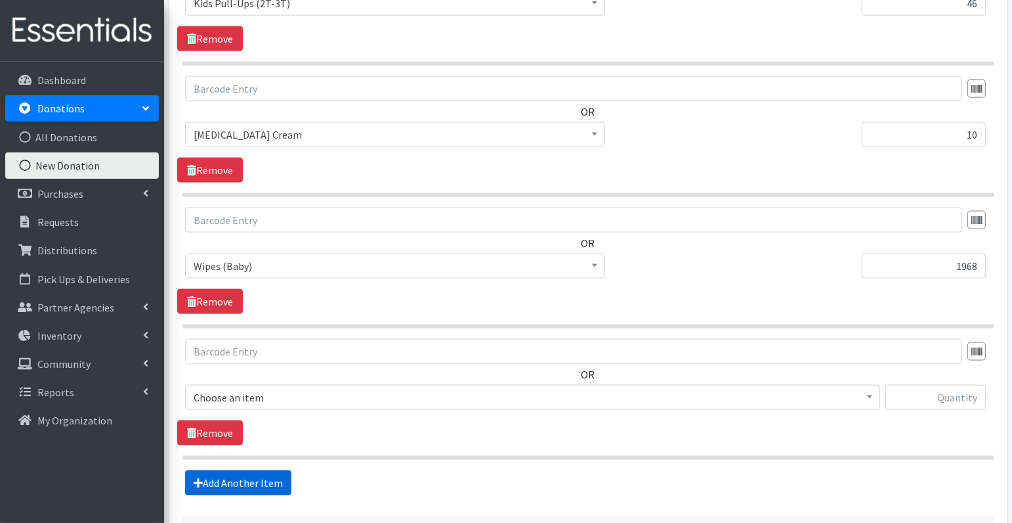
scroll to position [1755, 0]
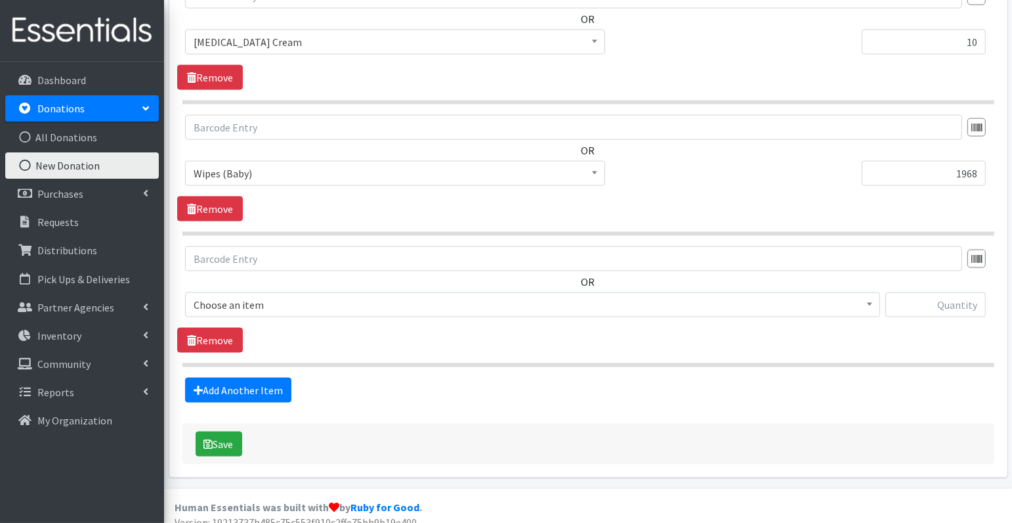
click at [322, 303] on span "Choose an item" at bounding box center [532, 304] width 695 height 25
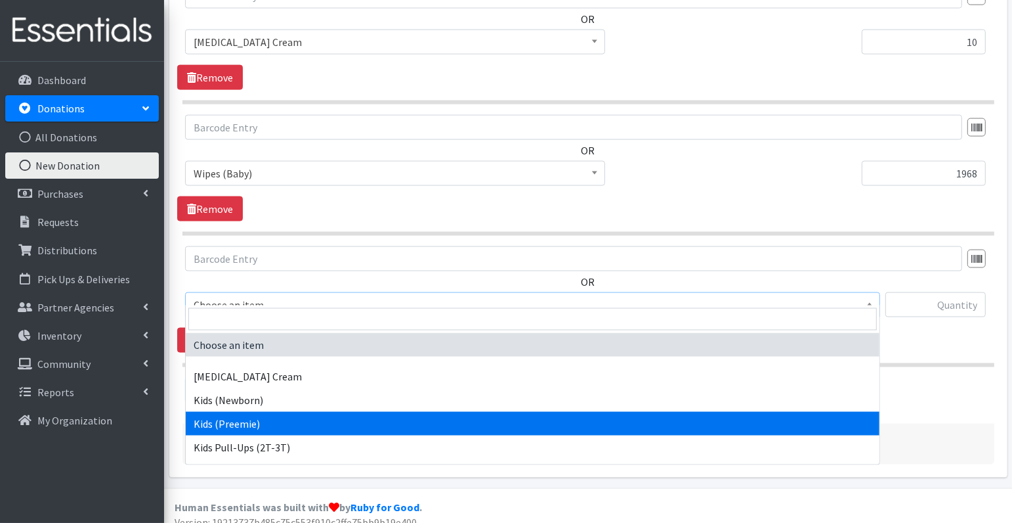
select select "3413"
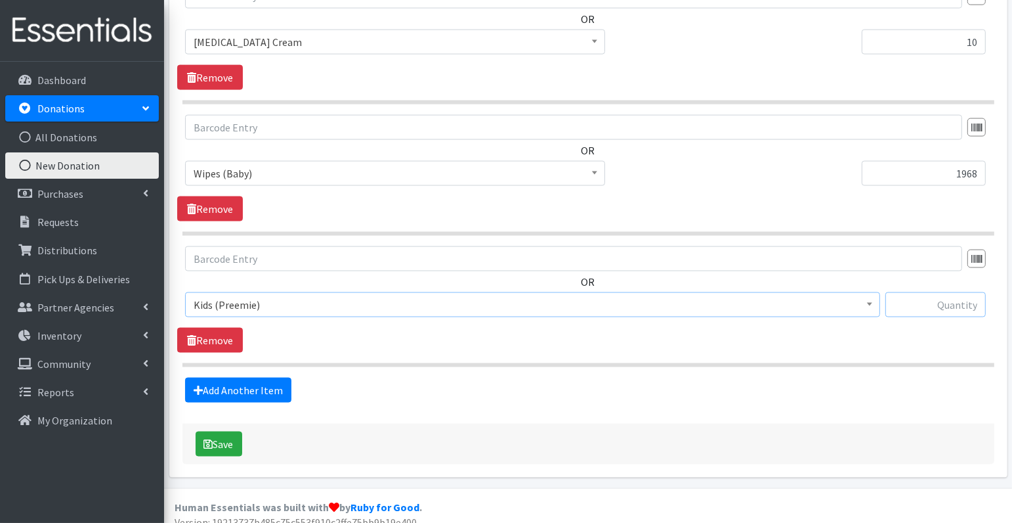
click at [965, 297] on input "text" at bounding box center [936, 304] width 100 height 25
type input "54"
click at [211, 439] on icon "submit" at bounding box center [208, 444] width 9 height 11
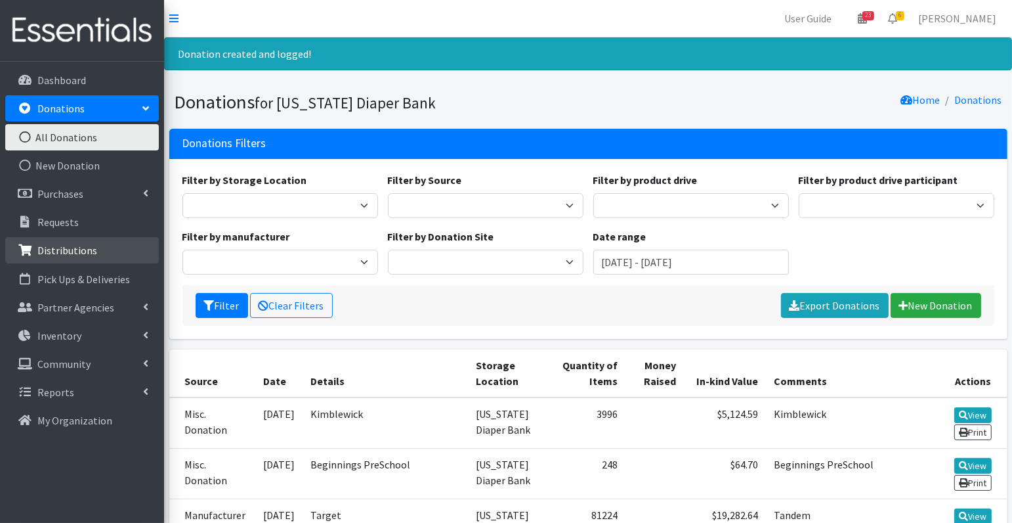
click at [65, 261] on link "Distributions" at bounding box center [82, 250] width 154 height 26
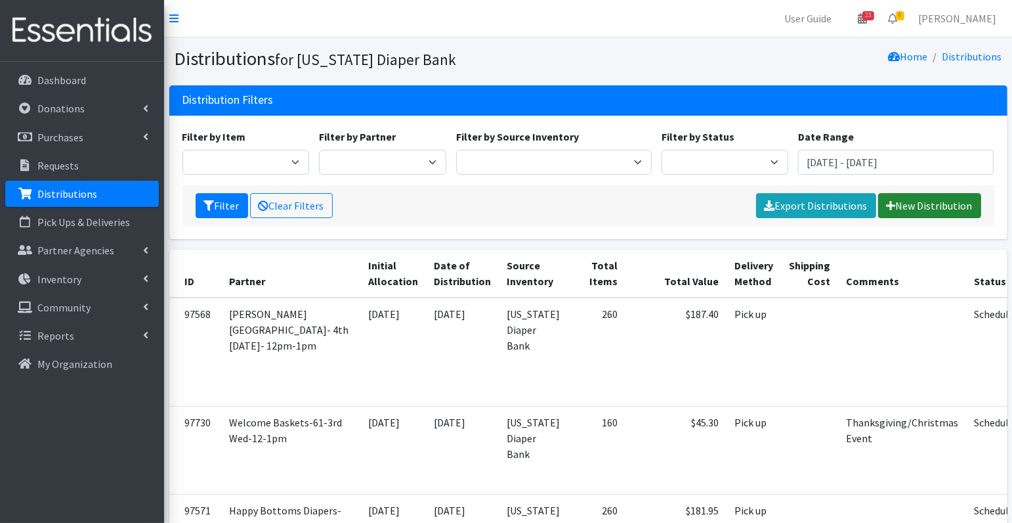
click at [905, 204] on link "New Distribution" at bounding box center [930, 205] width 103 height 25
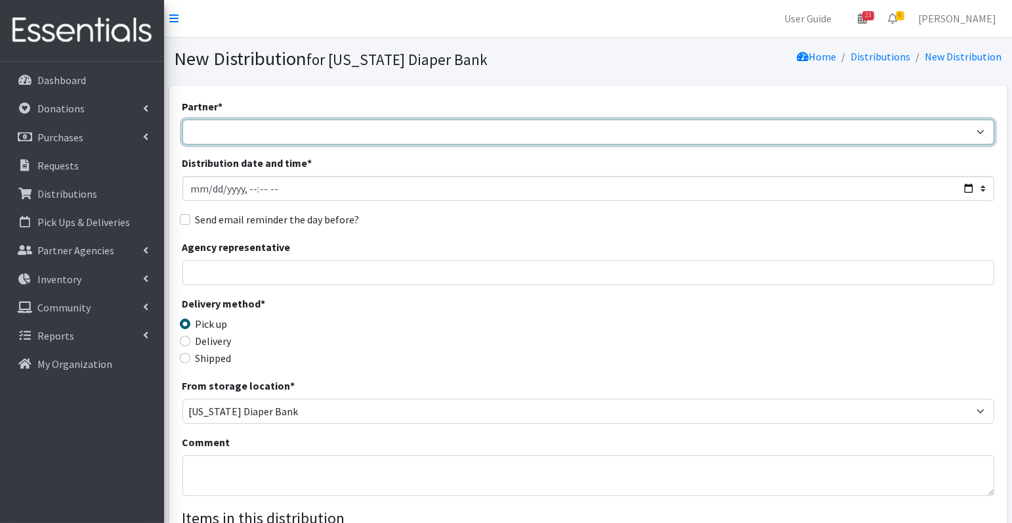
click at [230, 130] on select "ARC [PERSON_NAME] and [GEOGRAPHIC_DATA] [GEOGRAPHIC_DATA] Babies Basic Needs No…" at bounding box center [589, 131] width 812 height 25
click at [277, 137] on select "ARC [PERSON_NAME] and [GEOGRAPHIC_DATA] [GEOGRAPHIC_DATA] Babies Basic Needs No…" at bounding box center [589, 131] width 812 height 25
select select "3996"
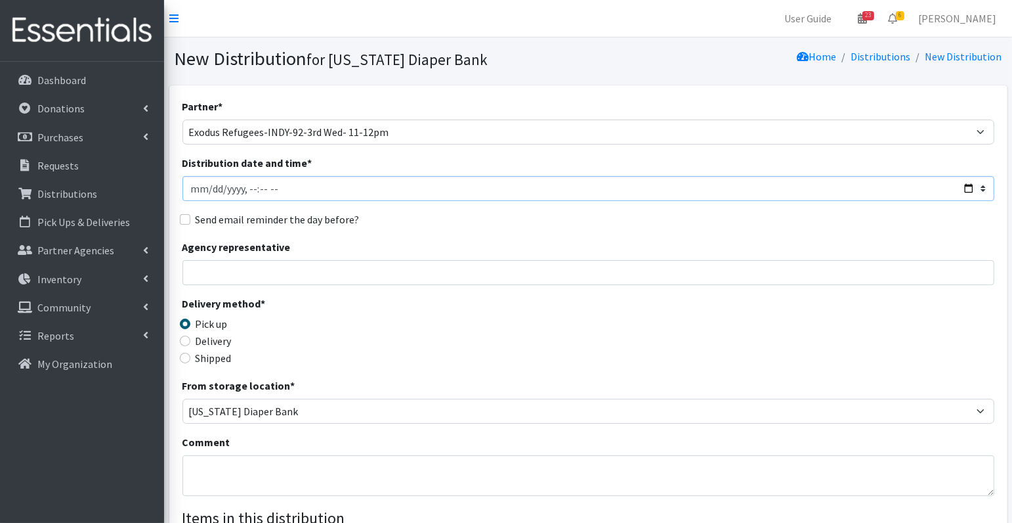
click at [208, 190] on input "Distribution date and time *" at bounding box center [589, 188] width 812 height 25
click at [248, 185] on input "Distribution date and time *" at bounding box center [589, 188] width 812 height 25
type input "2025-10-22T13:00"
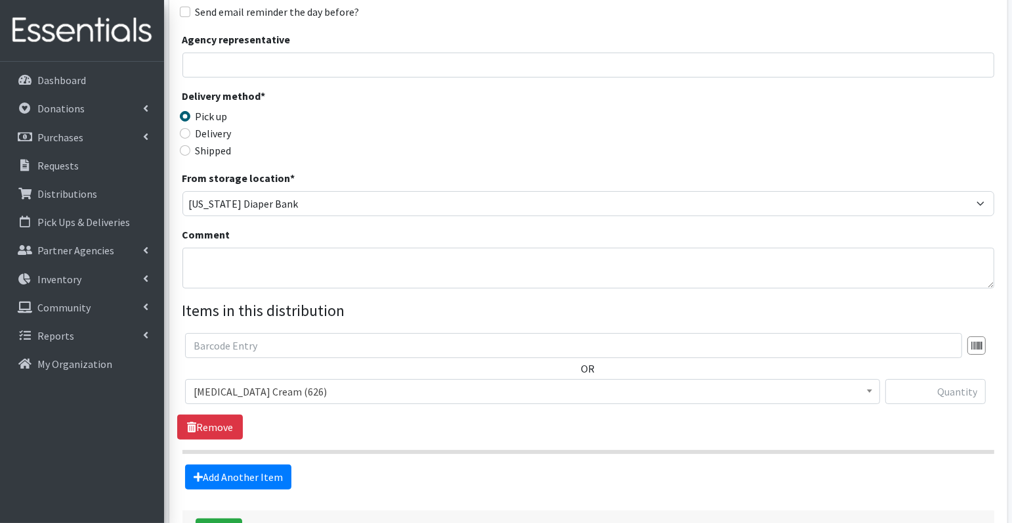
scroll to position [225, 0]
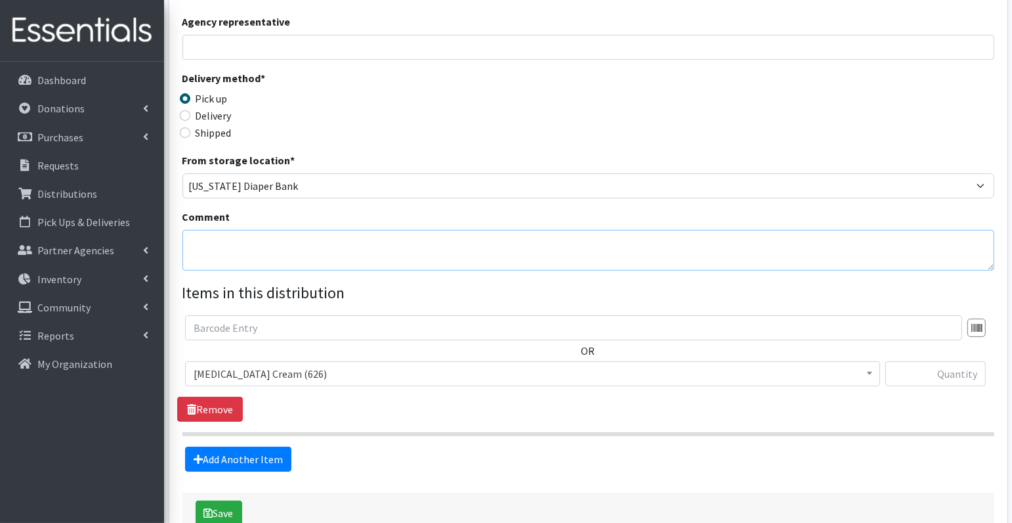
click at [337, 255] on textarea "Comment" at bounding box center [589, 250] width 812 height 41
type textarea "E"
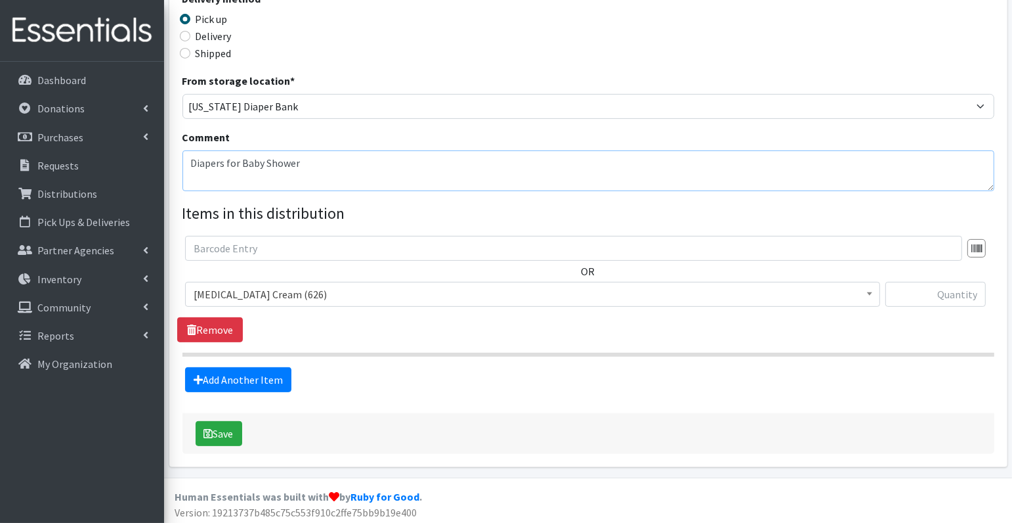
type textarea "Diapers for Baby Shower"
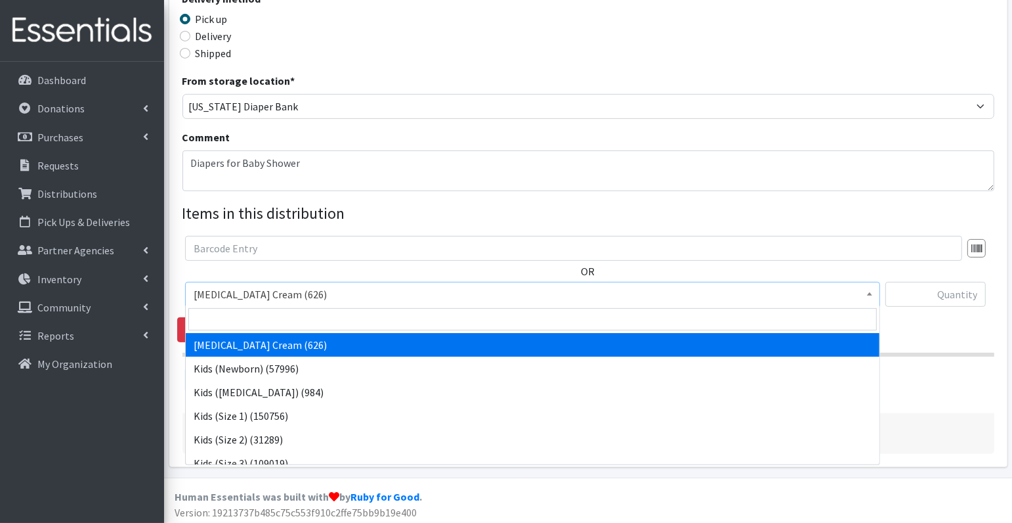
click at [318, 295] on span "Diaper Rash Cream (626)" at bounding box center [533, 294] width 678 height 18
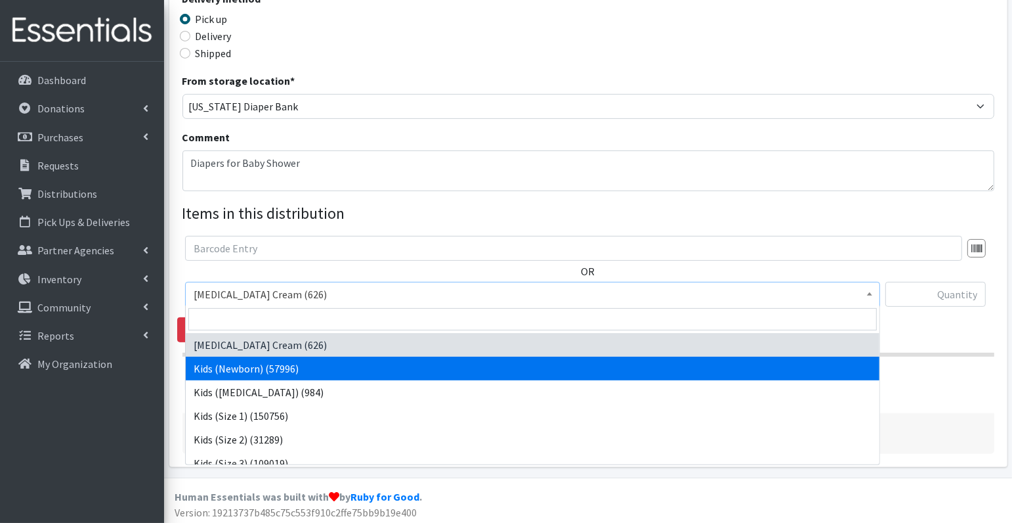
select select "3400"
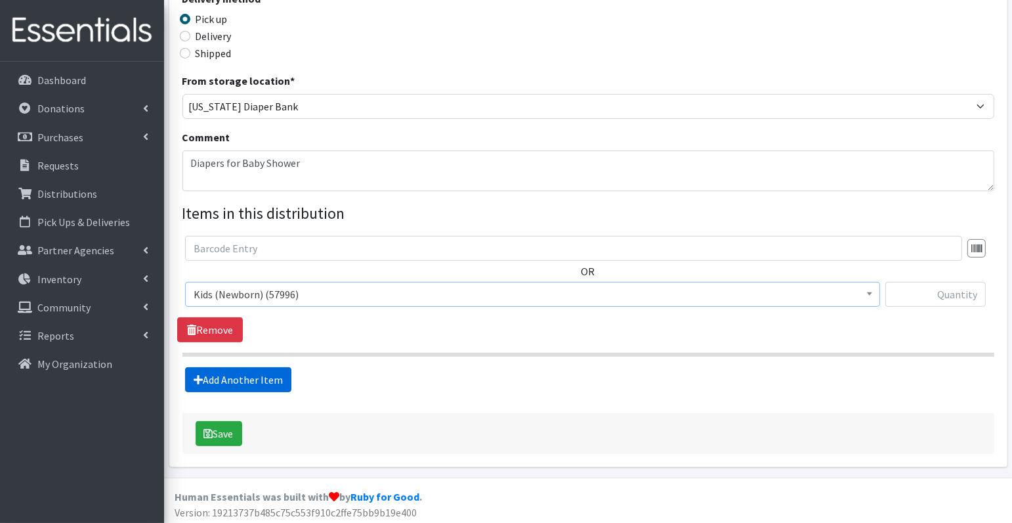
click at [241, 383] on link "Add Another Item" at bounding box center [238, 379] width 106 height 25
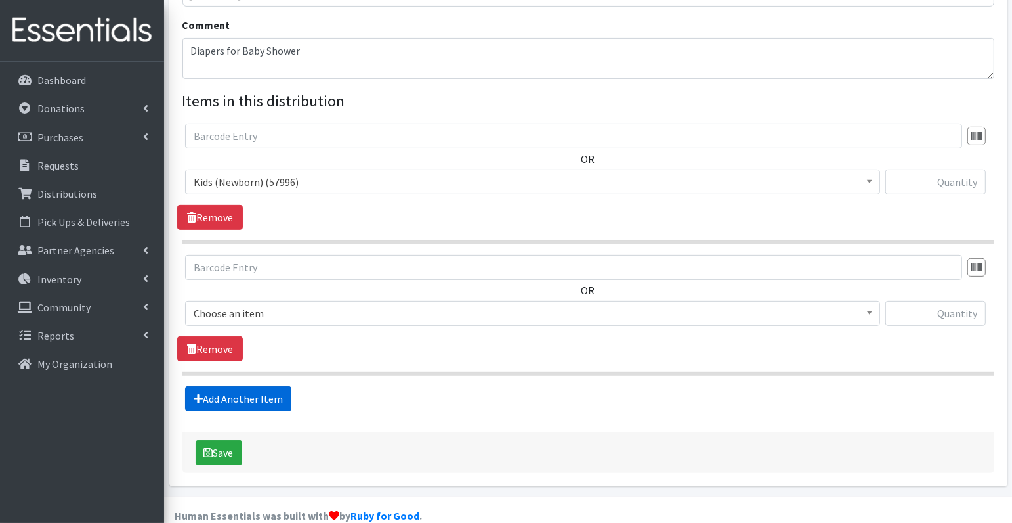
scroll to position [435, 0]
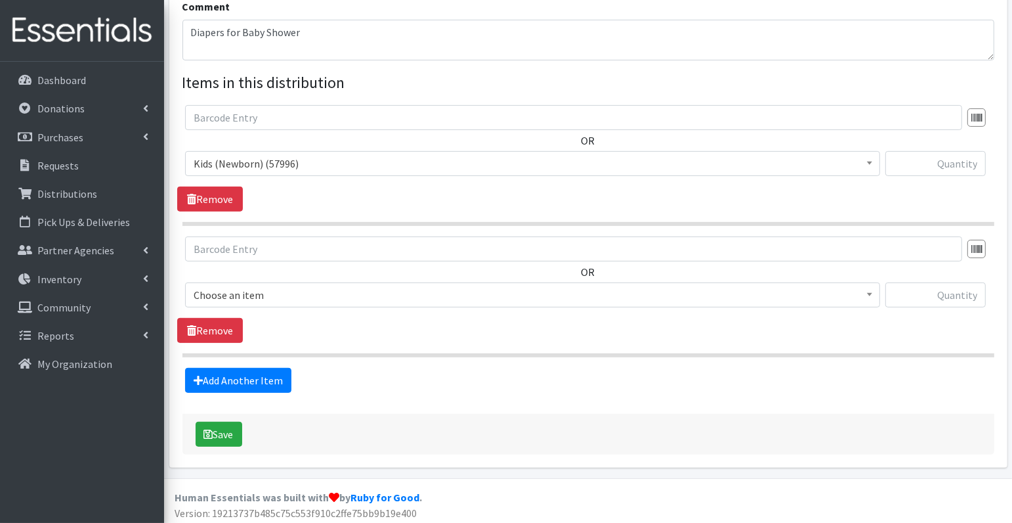
click at [273, 292] on span "Choose an item" at bounding box center [533, 295] width 678 height 18
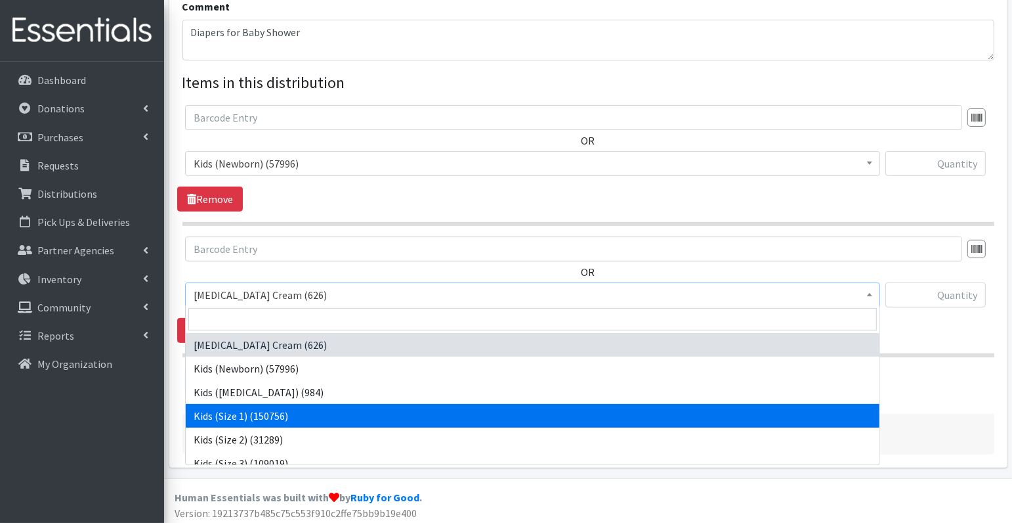
select select "3401"
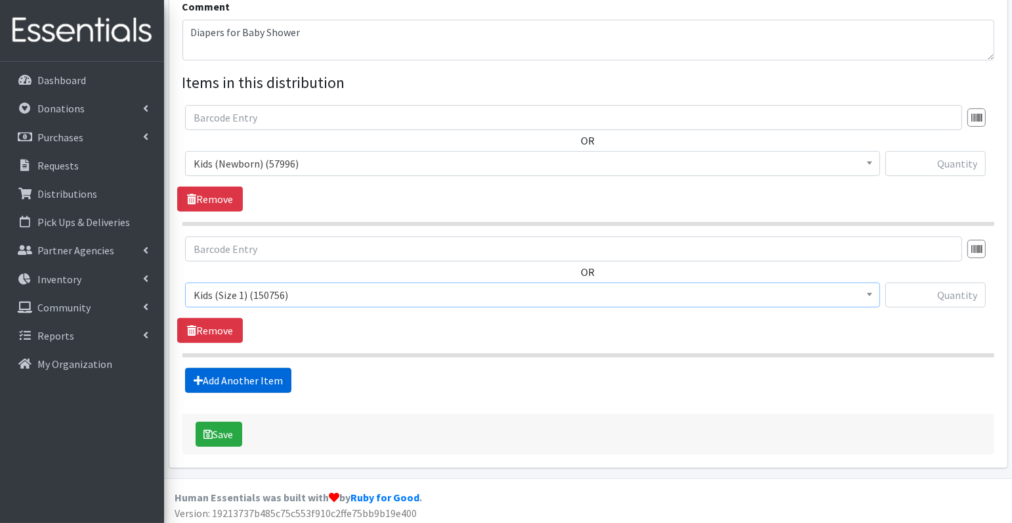
click at [274, 372] on link "Add Another Item" at bounding box center [238, 380] width 106 height 25
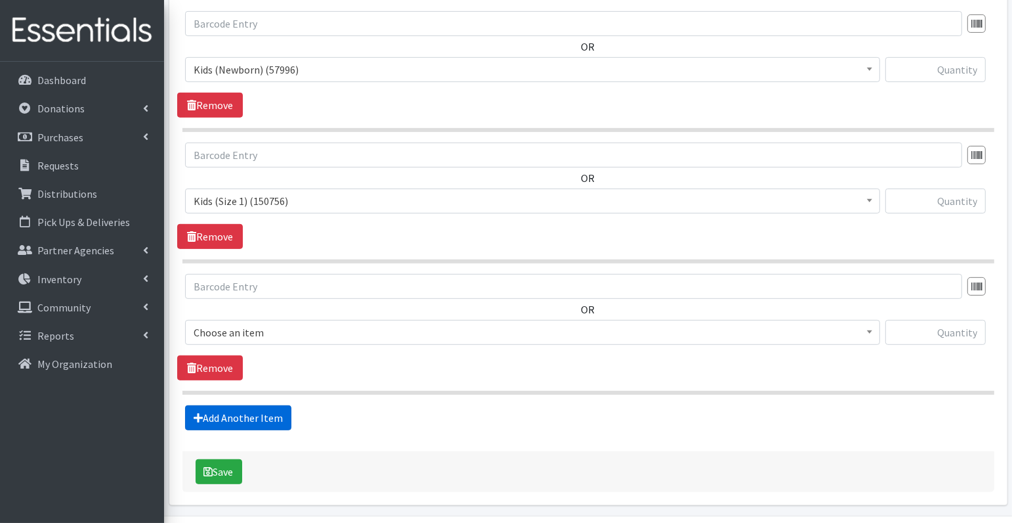
scroll to position [565, 0]
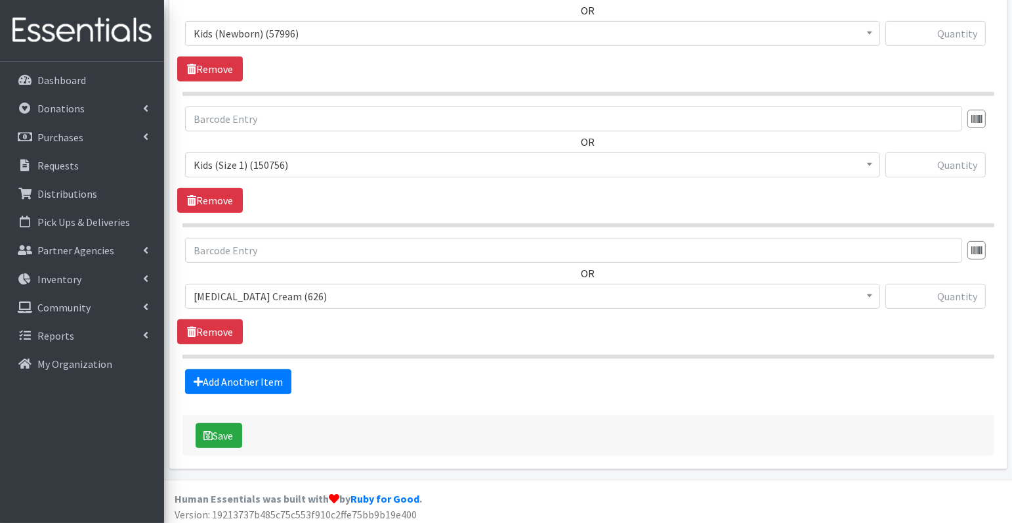
click at [284, 289] on span "Diaper Rash Cream (626)" at bounding box center [533, 296] width 678 height 18
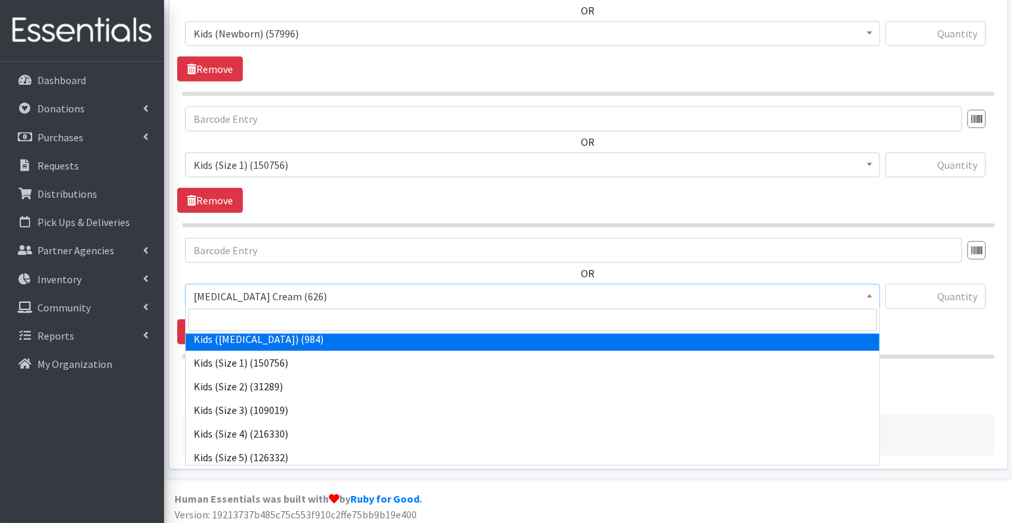
scroll to position [67, 0]
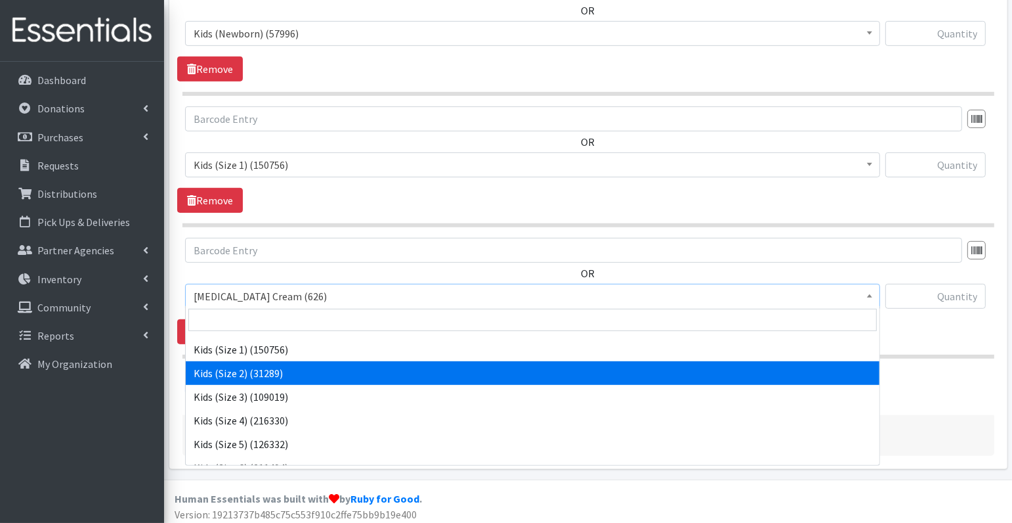
select select "3420"
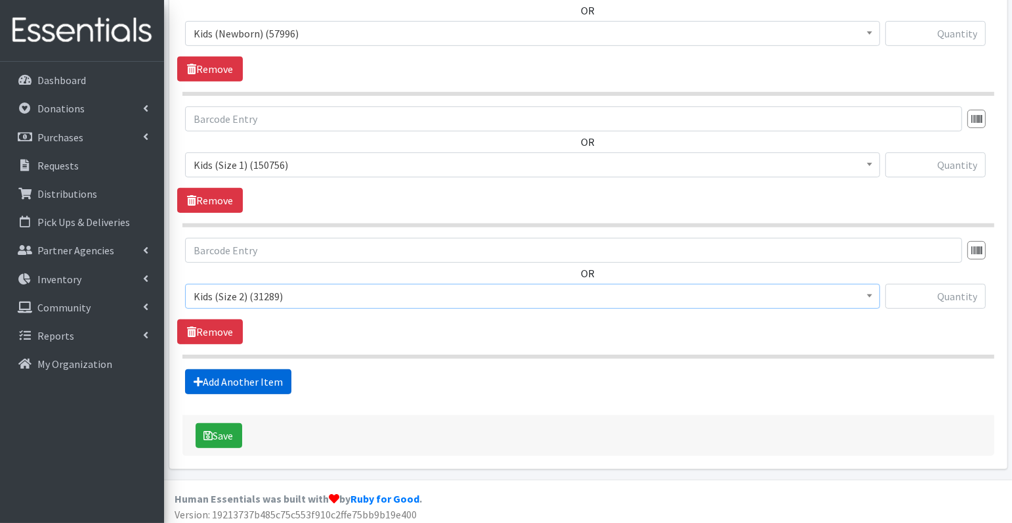
click at [261, 378] on link "Add Another Item" at bounding box center [238, 381] width 106 height 25
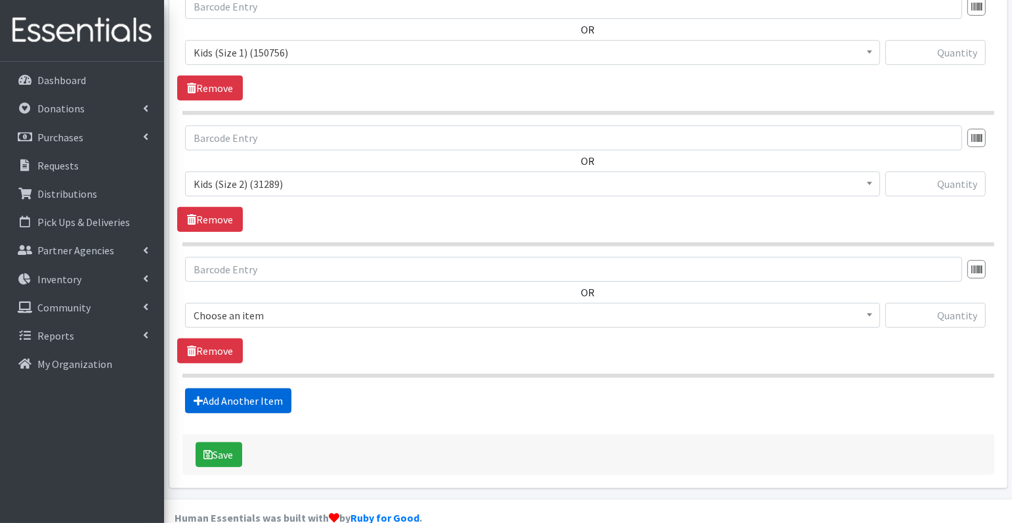
scroll to position [696, 0]
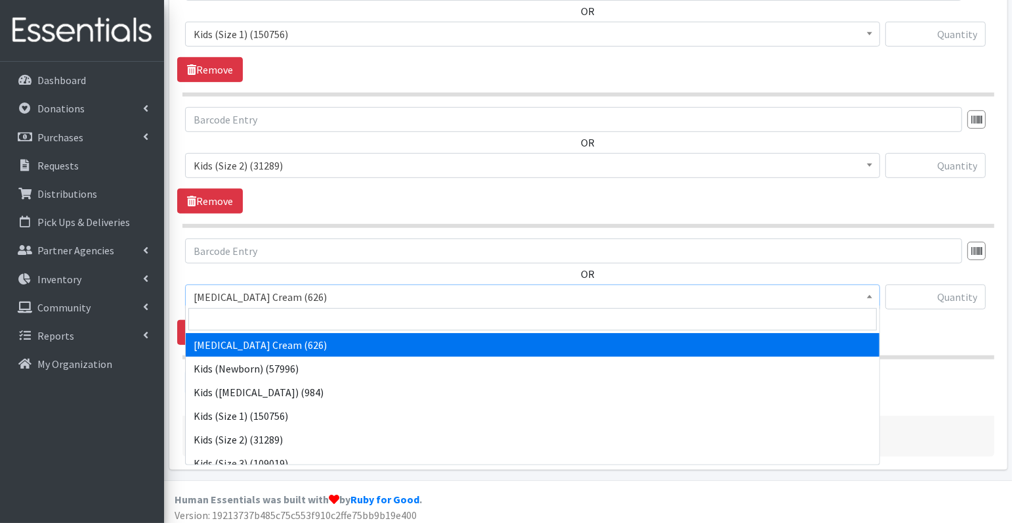
click at [267, 291] on span "Diaper Rash Cream (626)" at bounding box center [533, 297] width 678 height 18
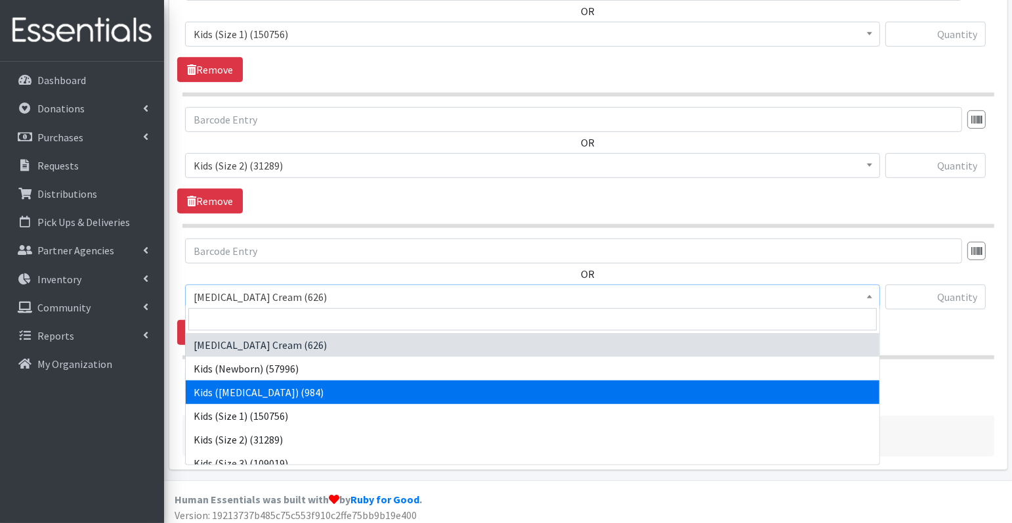
scroll to position [45, 0]
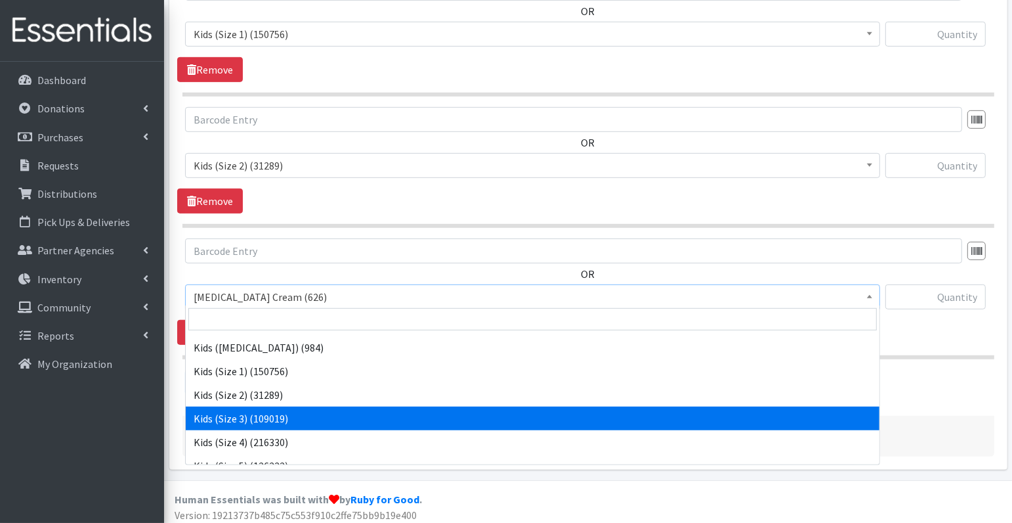
select select "3393"
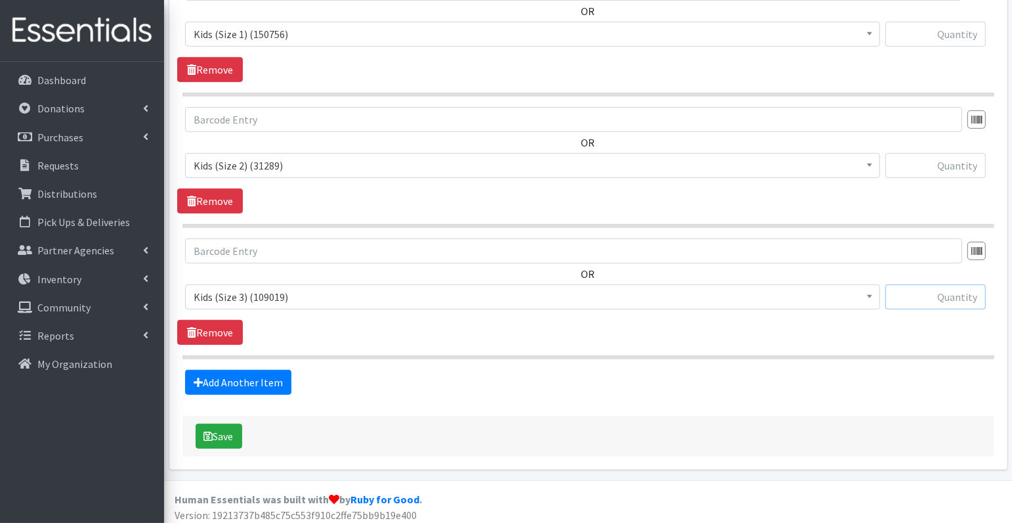
click at [963, 296] on input "text" at bounding box center [936, 296] width 100 height 25
type input "15"
click at [967, 169] on input "text" at bounding box center [936, 165] width 100 height 25
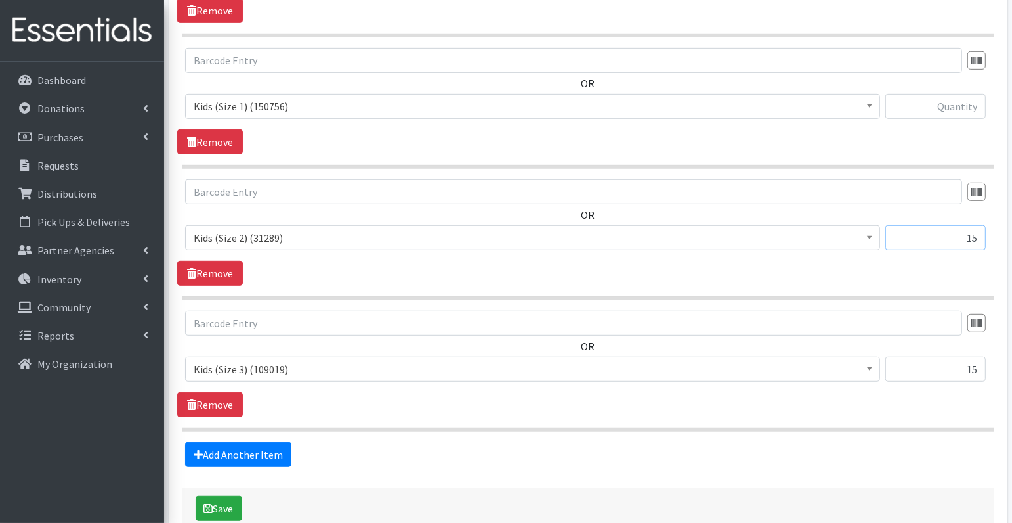
scroll to position [598, 0]
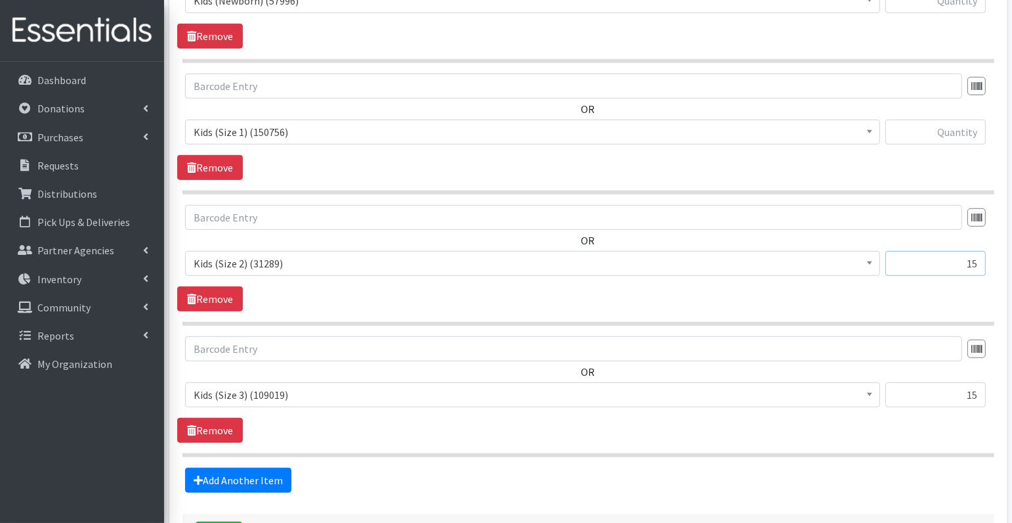
type input "15"
click at [961, 135] on input "text" at bounding box center [936, 131] width 100 height 25
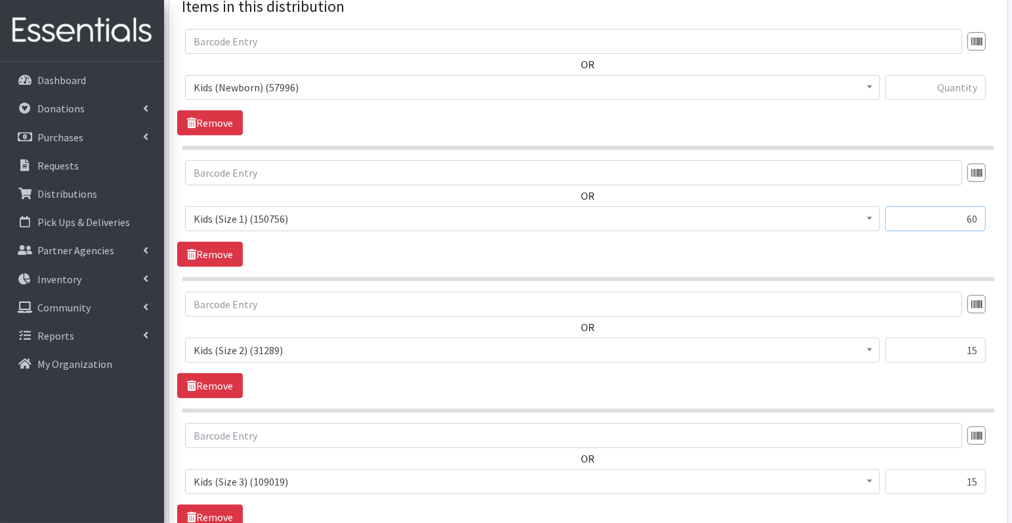
scroll to position [507, 0]
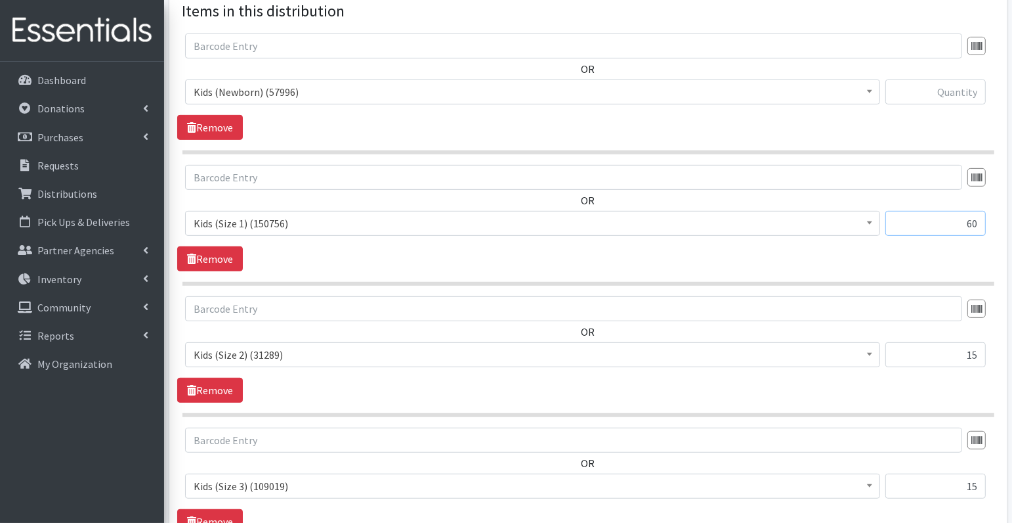
type input "60"
click at [967, 91] on input "text" at bounding box center [936, 91] width 100 height 25
type input "15"
click at [710, 123] on div "OR Diaper Rash Cream (626) Kids (Newborn) (57996) Kids (Preemie) (984) Kids (Si…" at bounding box center [588, 86] width 822 height 106
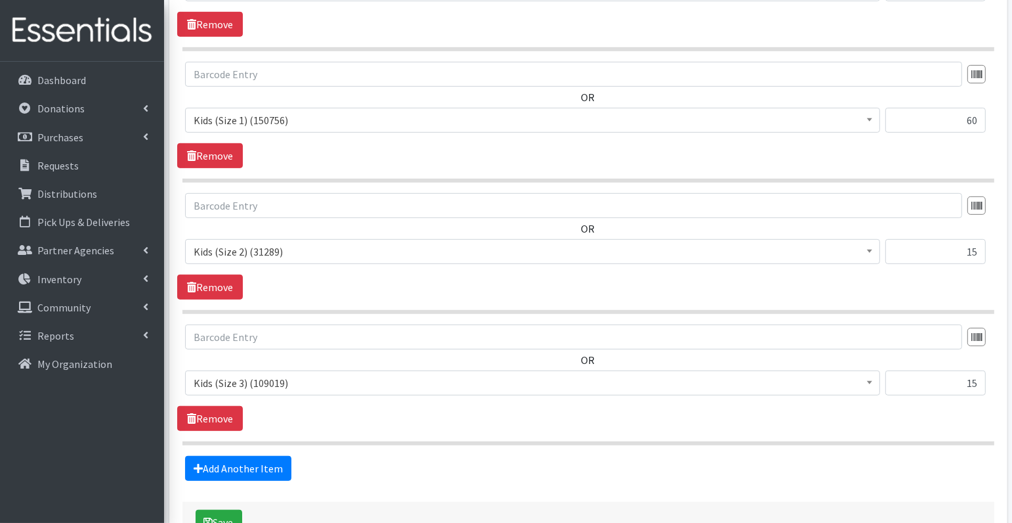
scroll to position [696, 0]
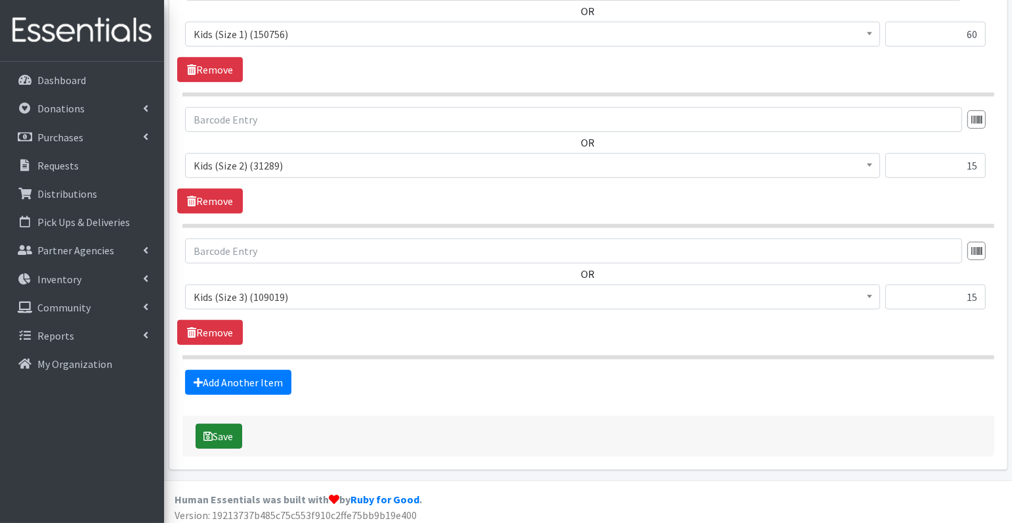
click at [227, 433] on button "Save" at bounding box center [219, 435] width 47 height 25
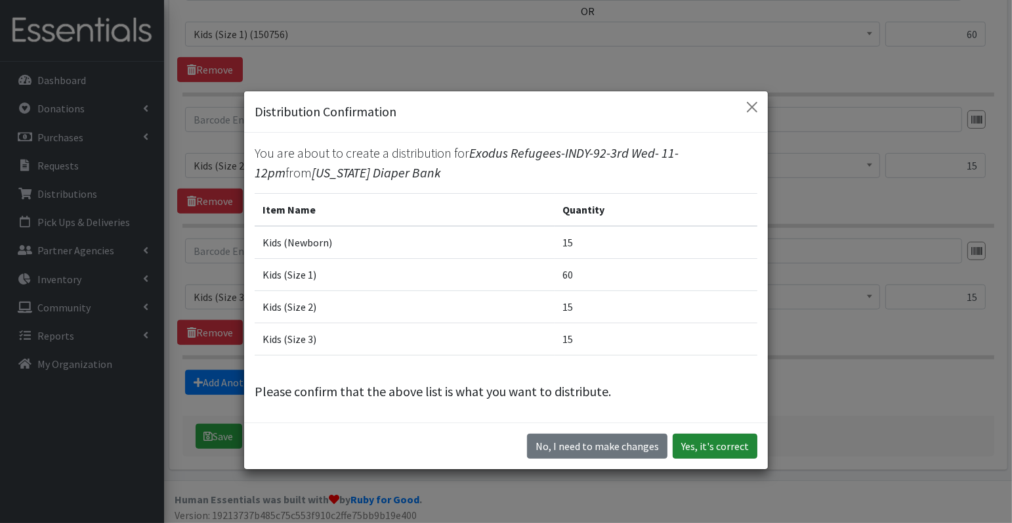
click at [704, 441] on button "Yes, it's correct" at bounding box center [715, 445] width 85 height 25
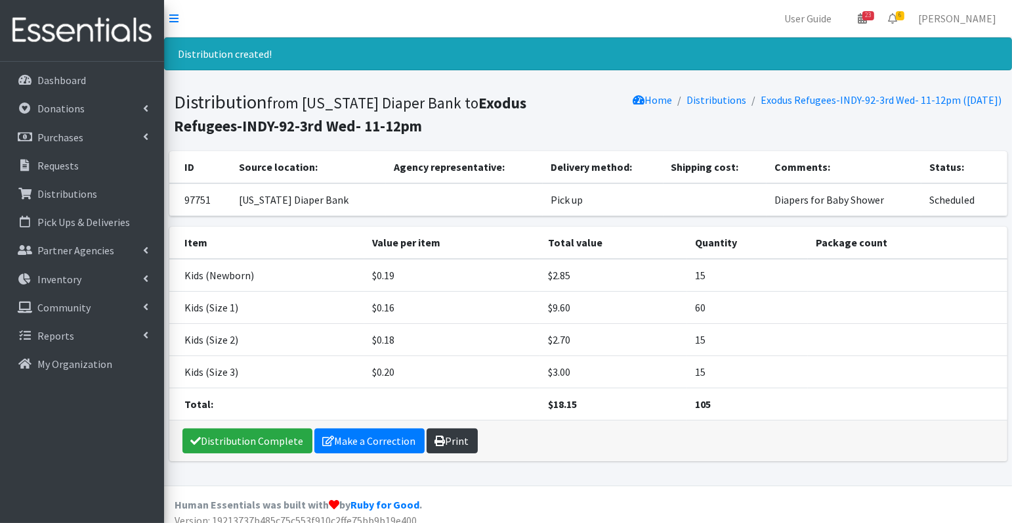
click at [449, 439] on link "Print" at bounding box center [452, 440] width 51 height 25
click at [84, 194] on p "Distributions" at bounding box center [67, 193] width 60 height 13
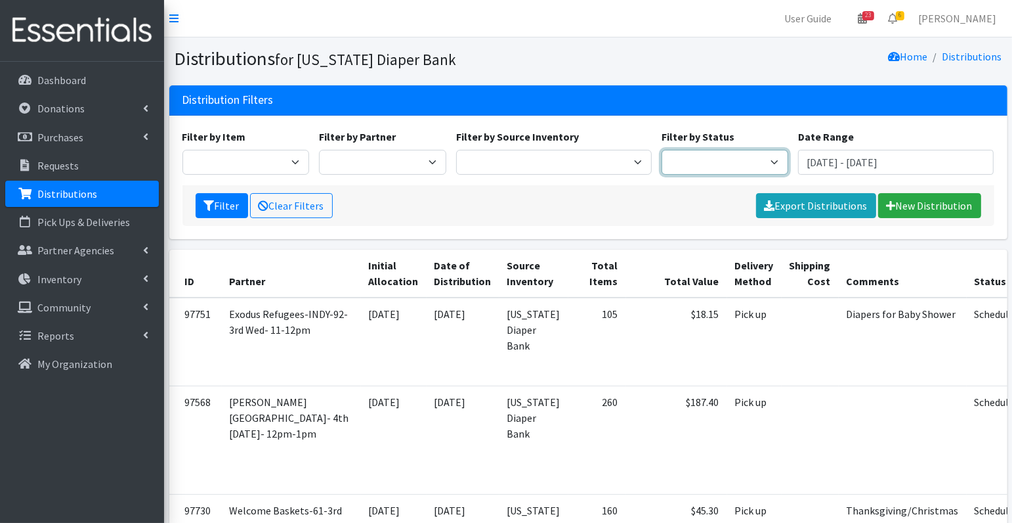
click at [705, 163] on select "Scheduled Complete" at bounding box center [725, 162] width 127 height 25
select select "5"
click at [209, 202] on icon "submit" at bounding box center [209, 205] width 11 height 11
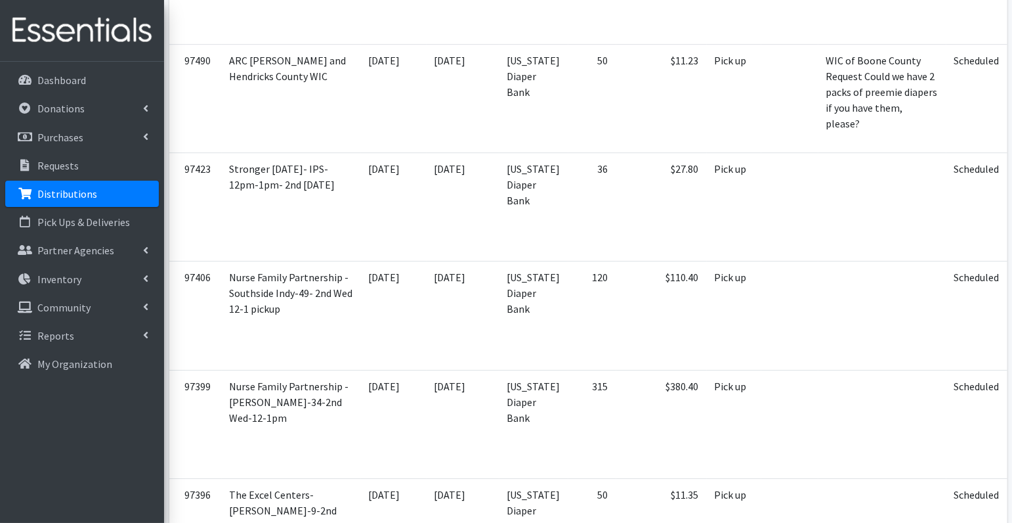
scroll to position [4443, 0]
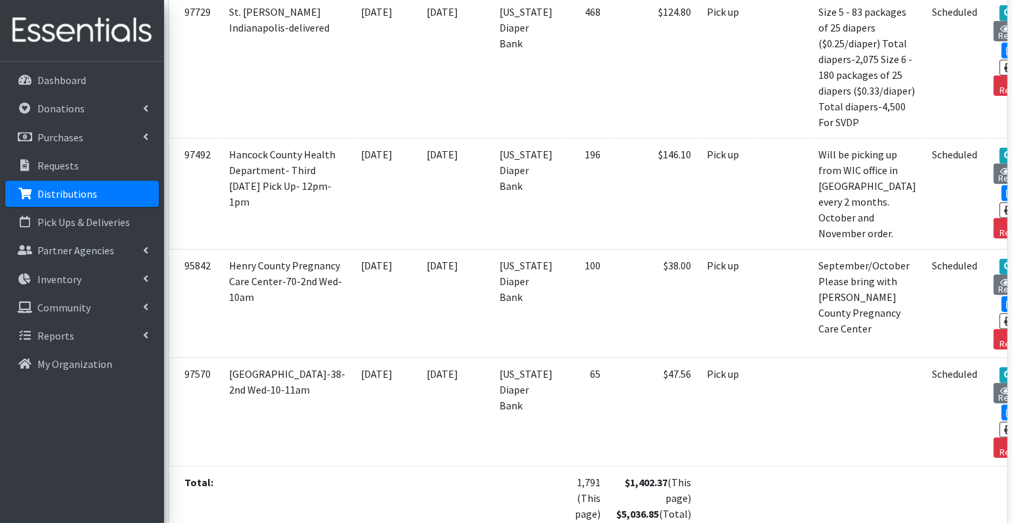
scroll to position [628, 0]
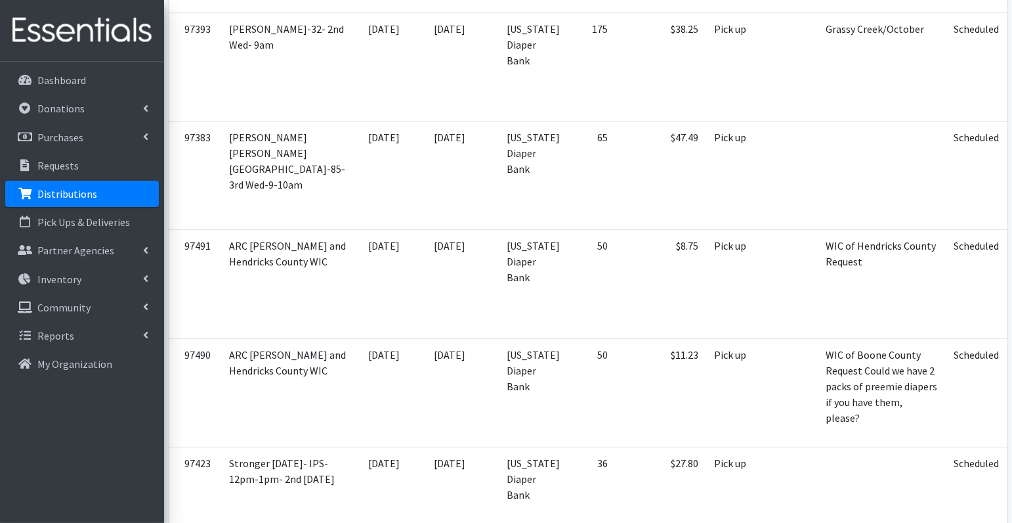
scroll to position [3614, 0]
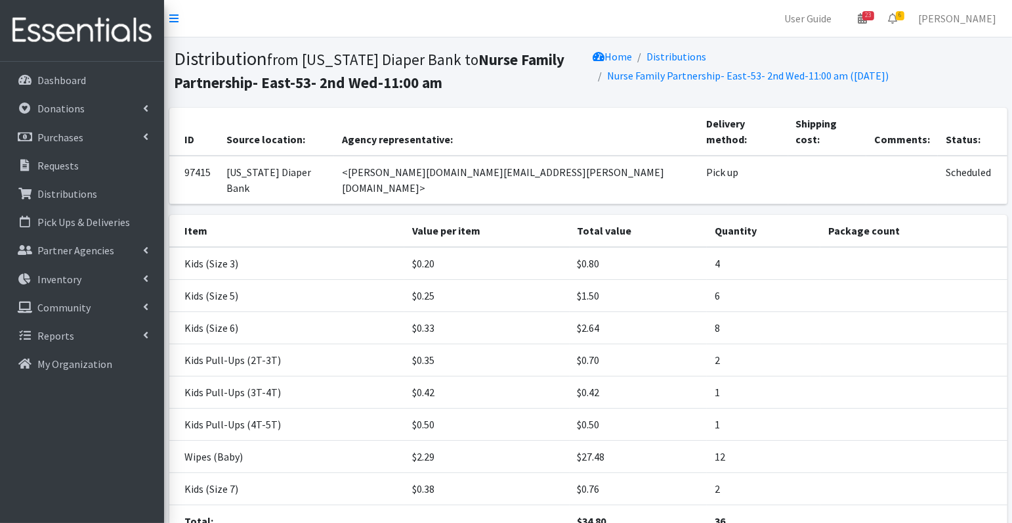
scroll to position [79, 0]
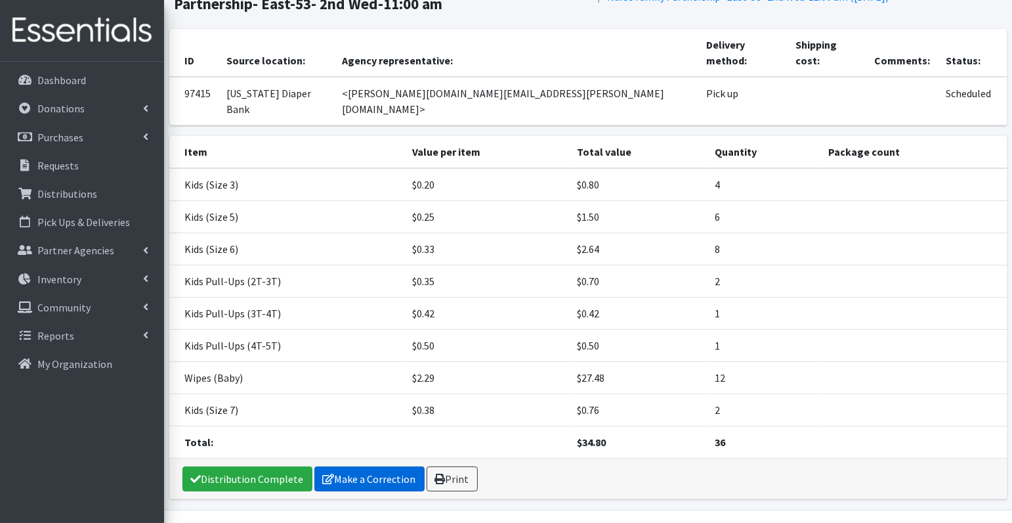
click at [365, 466] on link "Make a Correction" at bounding box center [370, 478] width 110 height 25
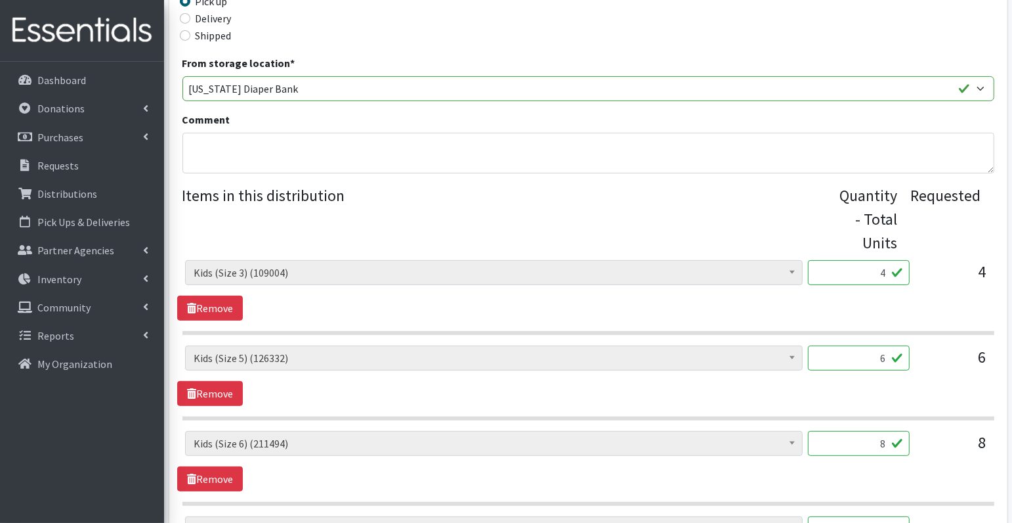
scroll to position [358, 0]
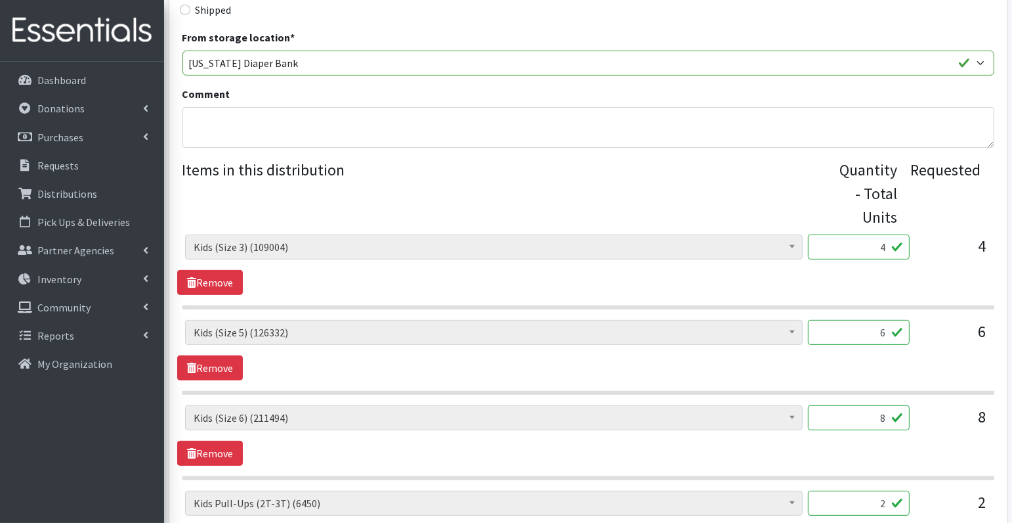
click at [890, 245] on input "4" at bounding box center [859, 246] width 102 height 25
type input "10"
click at [932, 288] on div "Diaper Rash Cream (626) Kids (Newborn) (57981) Kids (Preemie) (984) Kids (Size …" at bounding box center [588, 264] width 822 height 60
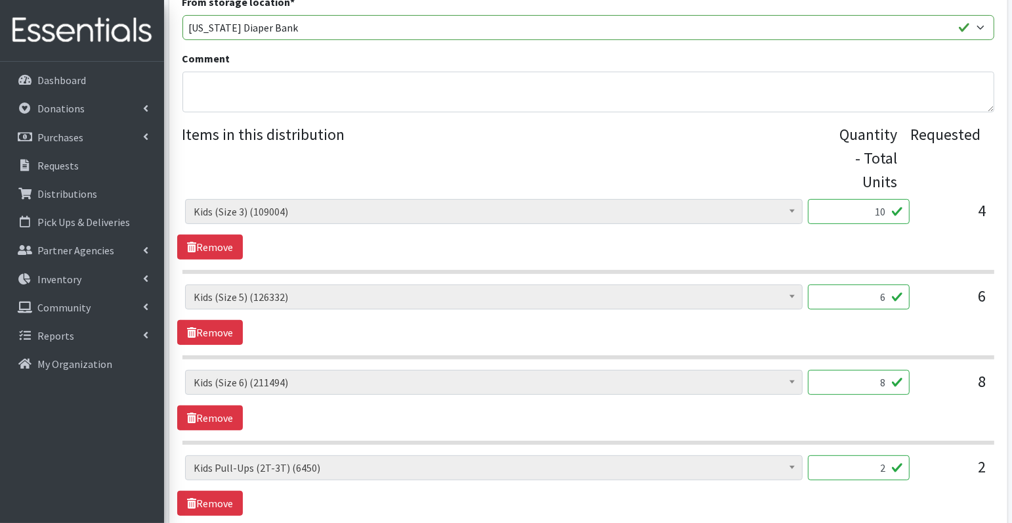
click at [890, 381] on input "8" at bounding box center [859, 382] width 102 height 25
type input "14"
click at [924, 408] on div "Diaper Rash Cream (626) Kids (Newborn) (57981) Kids (Preemie) (984) Kids (Size …" at bounding box center [588, 400] width 822 height 60
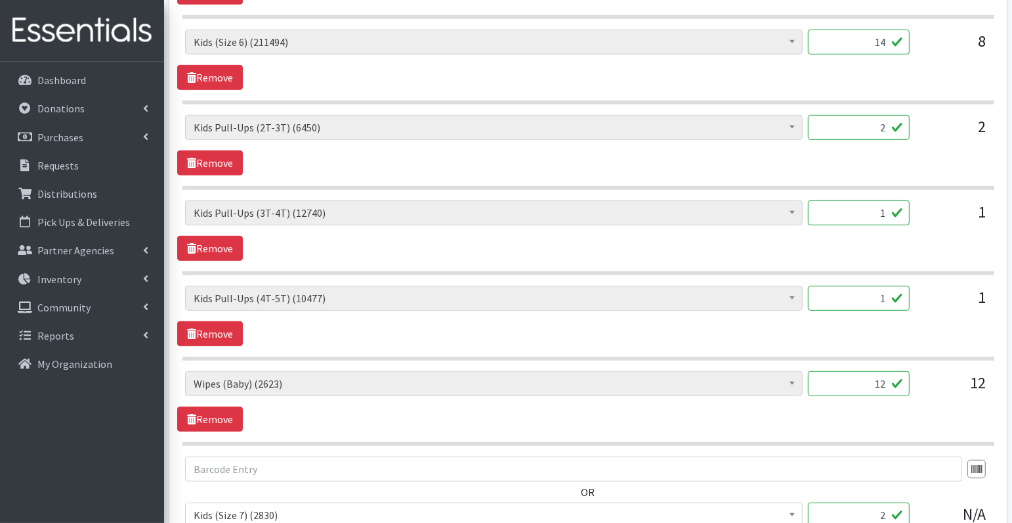
scroll to position [766, 0]
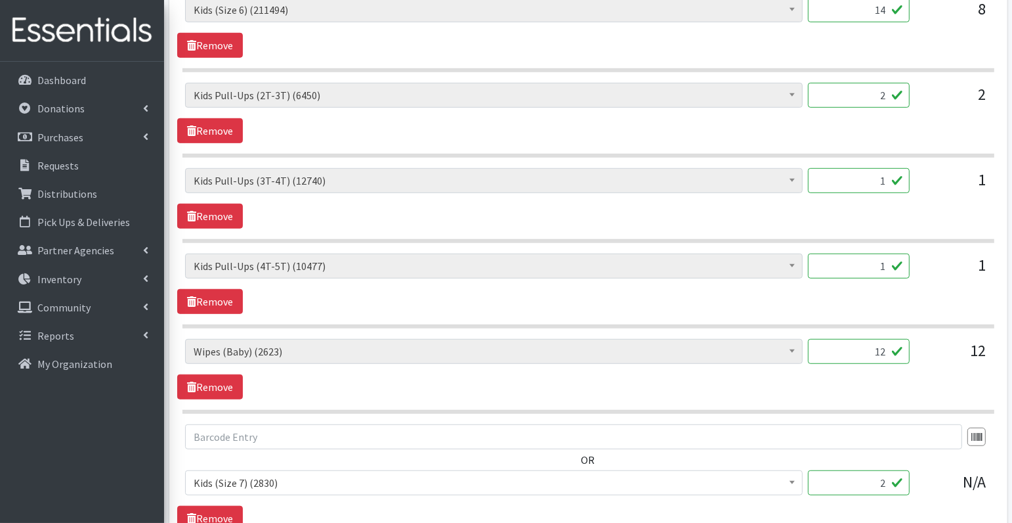
click at [885, 344] on input "12" at bounding box center [859, 351] width 102 height 25
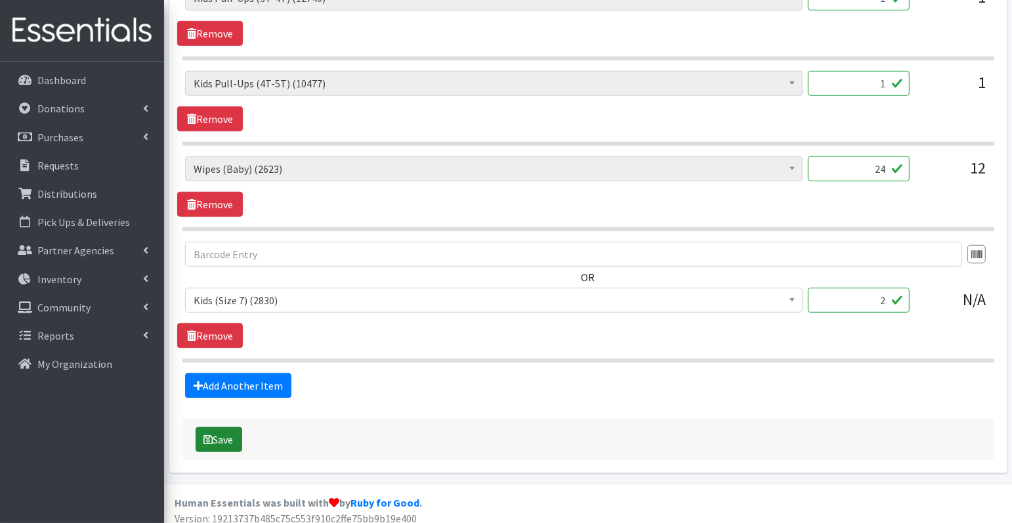
type input "24"
click at [219, 427] on button "Save" at bounding box center [219, 439] width 47 height 25
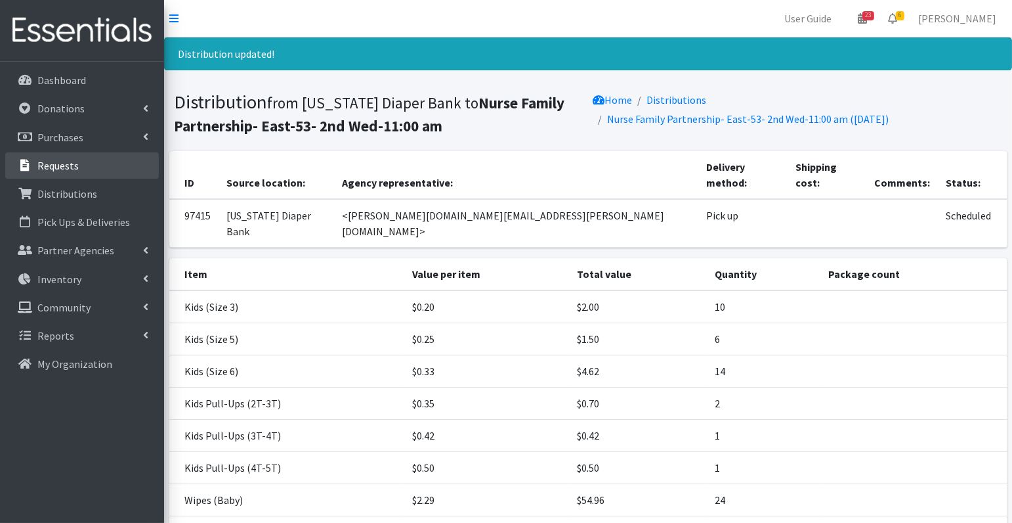
click at [88, 163] on link "Requests" at bounding box center [82, 165] width 154 height 26
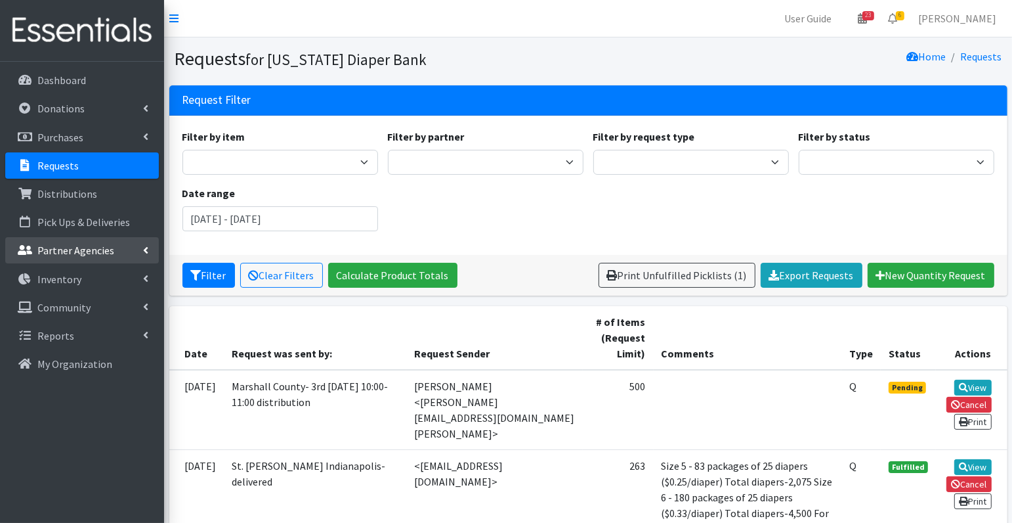
click at [96, 250] on p "Partner Agencies" at bounding box center [75, 250] width 77 height 13
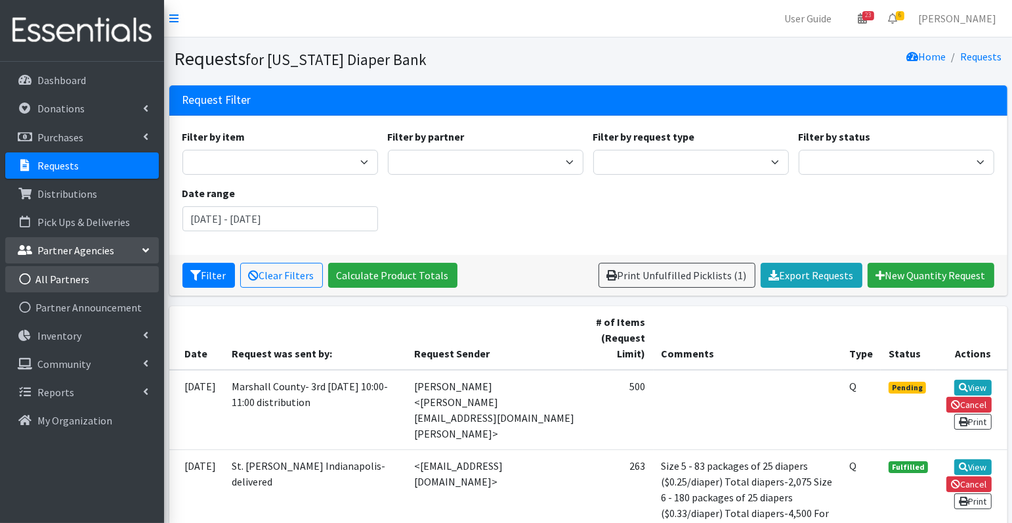
click at [94, 276] on link "All Partners" at bounding box center [82, 279] width 154 height 26
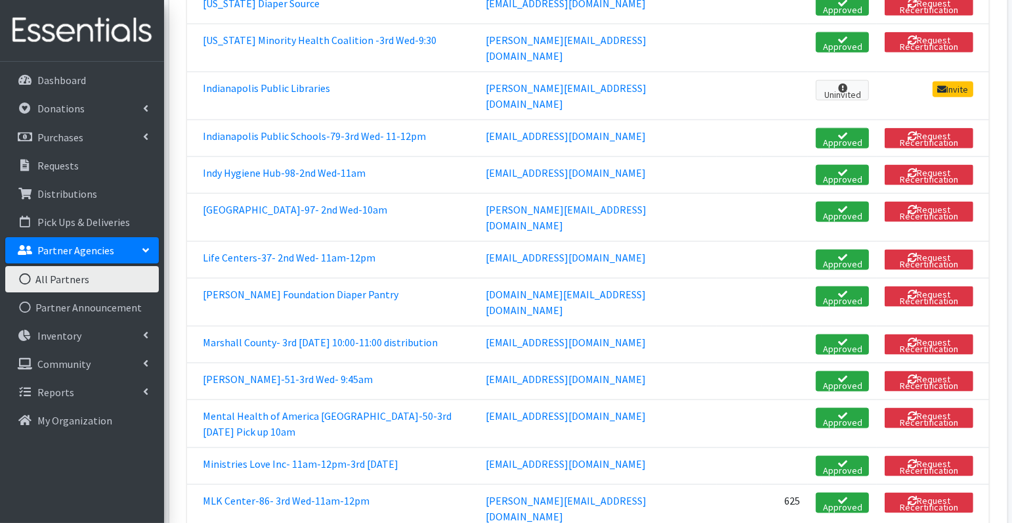
scroll to position [1545, 0]
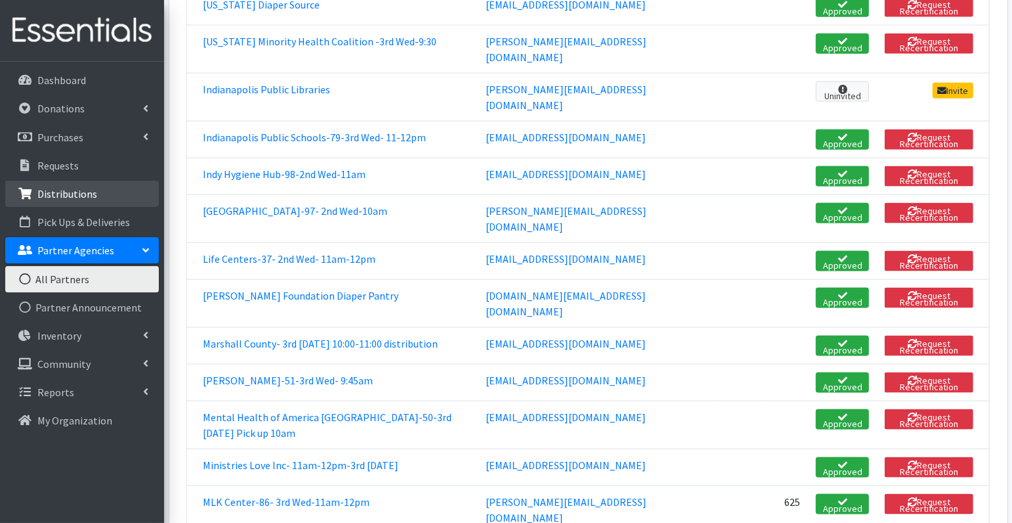
click at [64, 188] on p "Distributions" at bounding box center [67, 193] width 60 height 13
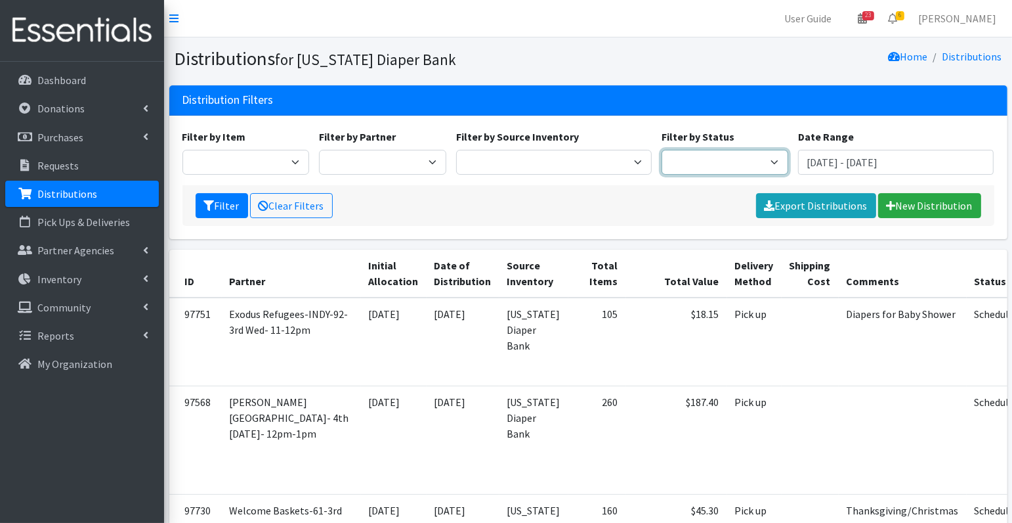
click at [757, 165] on select "Scheduled Complete" at bounding box center [725, 162] width 127 height 25
select select "5"
click at [215, 204] on button "Filter" at bounding box center [222, 205] width 53 height 25
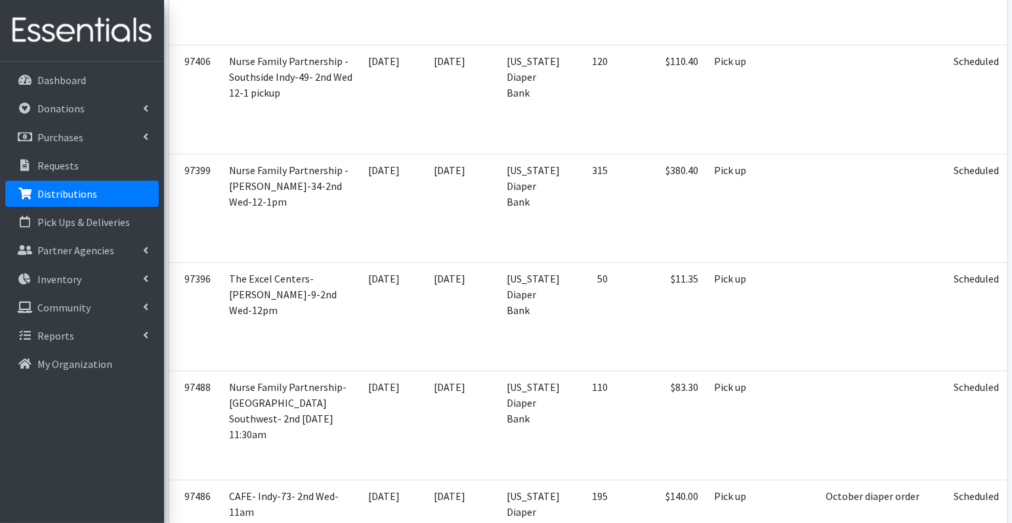
scroll to position [4443, 0]
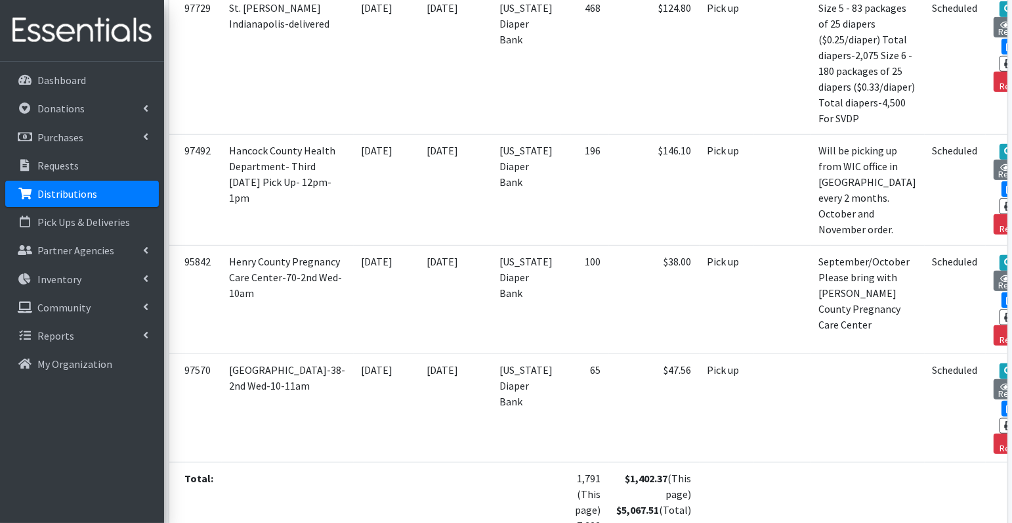
scroll to position [633, 0]
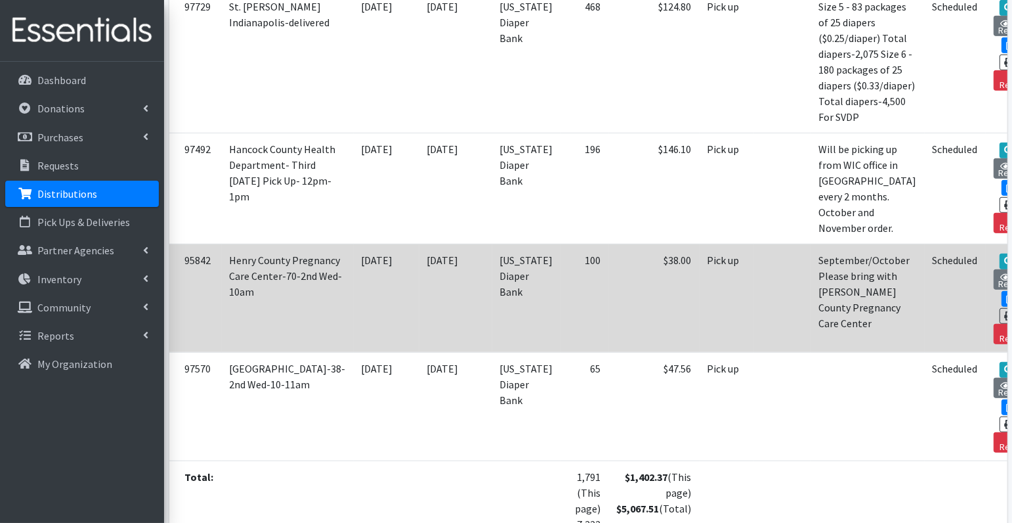
click at [986, 244] on td "View View Request Edit Print Reclaim" at bounding box center [1019, 298] width 67 height 108
click at [1000, 253] on link "View" at bounding box center [1018, 261] width 37 height 16
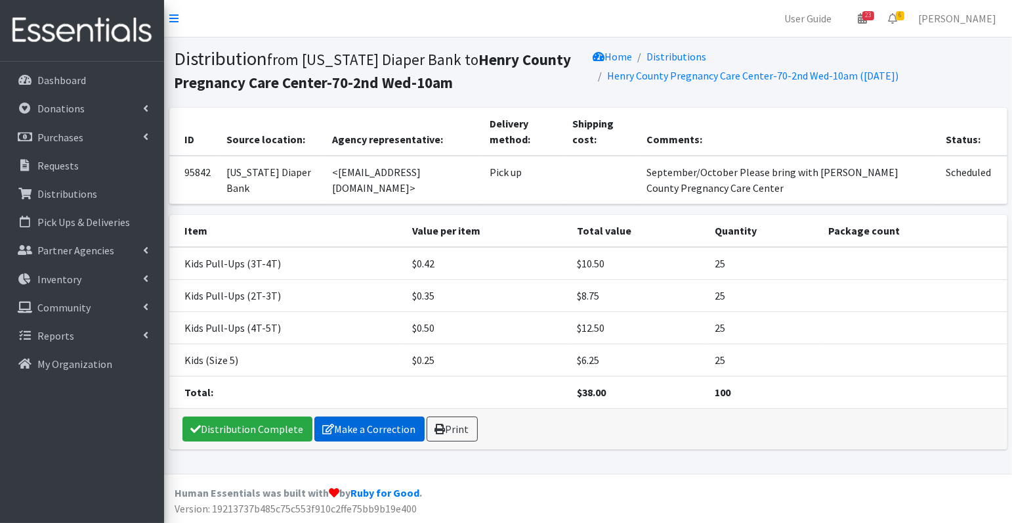
click at [390, 427] on link "Make a Correction" at bounding box center [370, 428] width 110 height 25
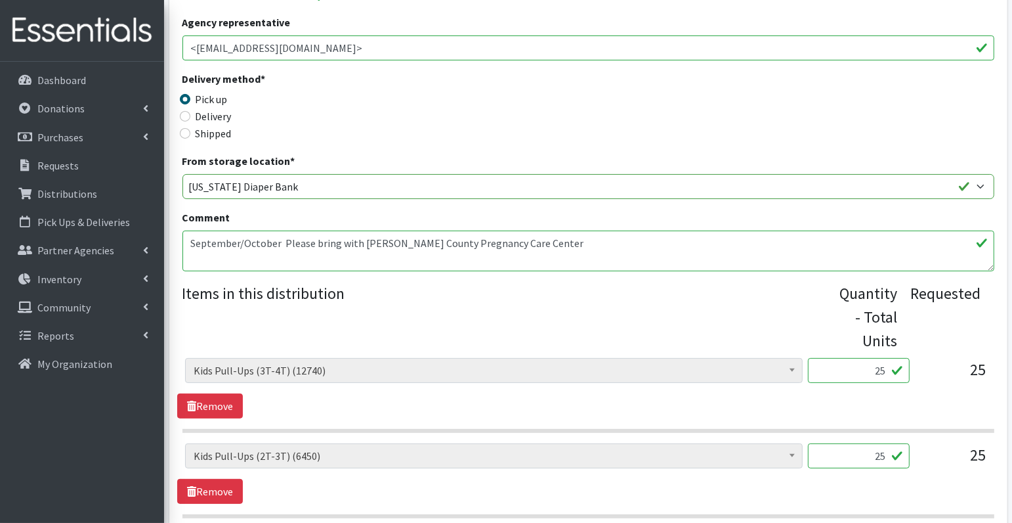
scroll to position [410, 0]
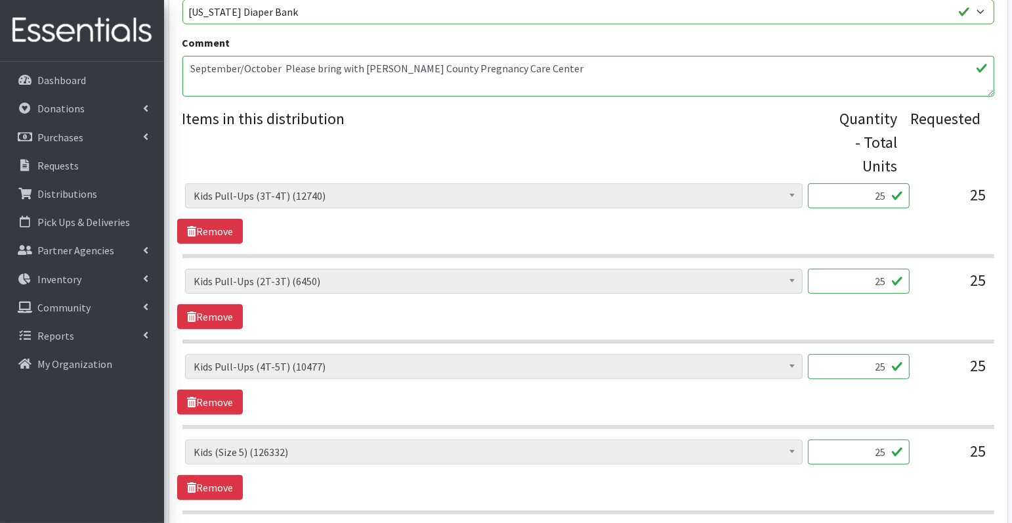
click at [892, 200] on input "25" at bounding box center [859, 195] width 102 height 25
type input "250"
click at [891, 283] on input "25" at bounding box center [859, 281] width 102 height 25
type input "250"
click at [887, 363] on input "25" at bounding box center [859, 366] width 102 height 25
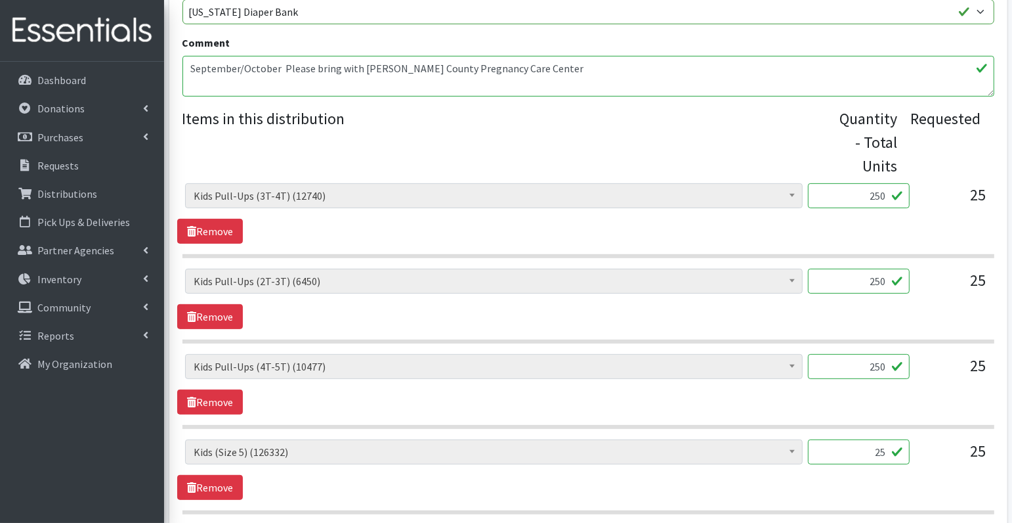
type input "250"
click at [894, 485] on div "Diaper Rash Cream (626) Kids (Newborn) (57981) Kids (Preemie) (984) Kids (Size …" at bounding box center [588, 469] width 822 height 60
click at [865, 443] on input "25" at bounding box center [859, 451] width 102 height 25
type input "625"
click at [954, 495] on section "Diaper Rash Cream (626) Kids (Newborn) (57981) Kids (Preemie) (984) Kids (Size …" at bounding box center [589, 476] width 812 height 75
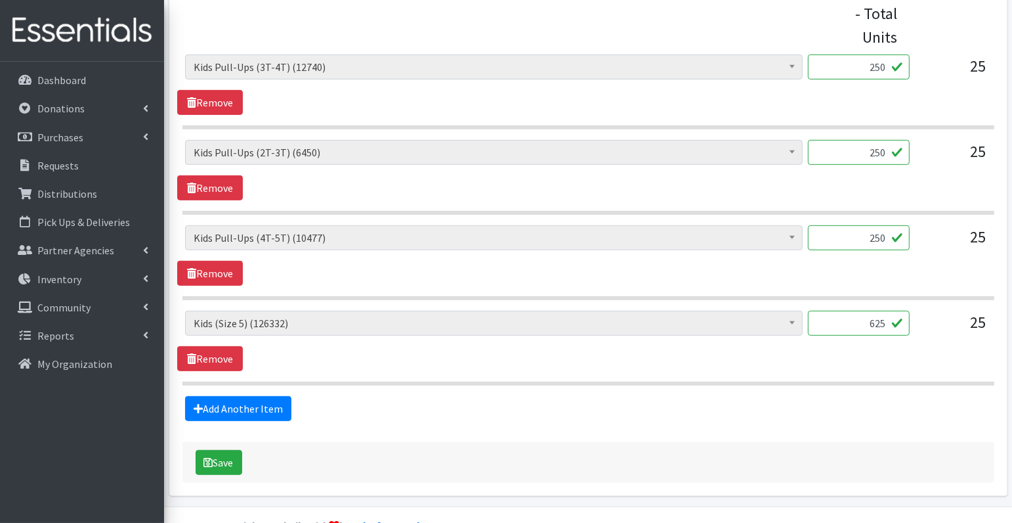
scroll to position [540, 0]
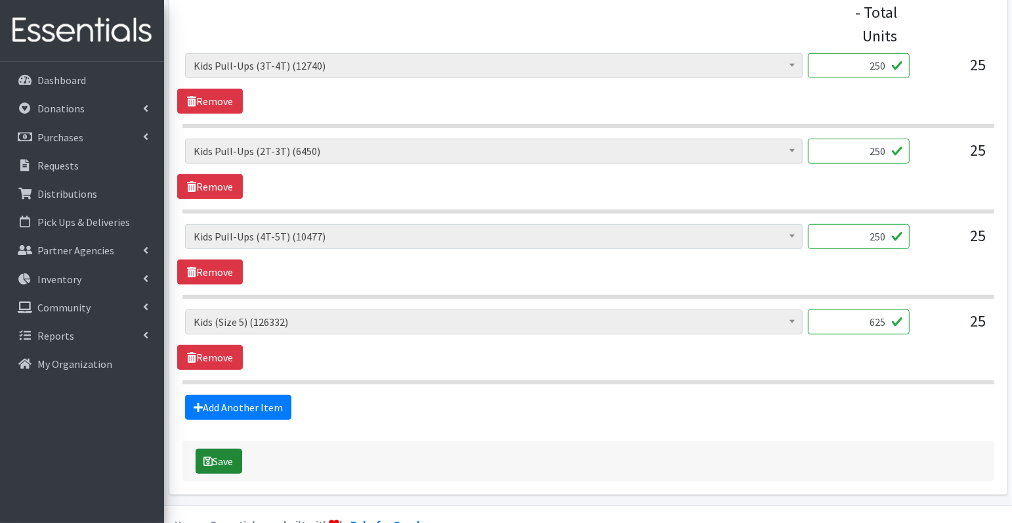
click at [232, 458] on button "Save" at bounding box center [219, 460] width 47 height 25
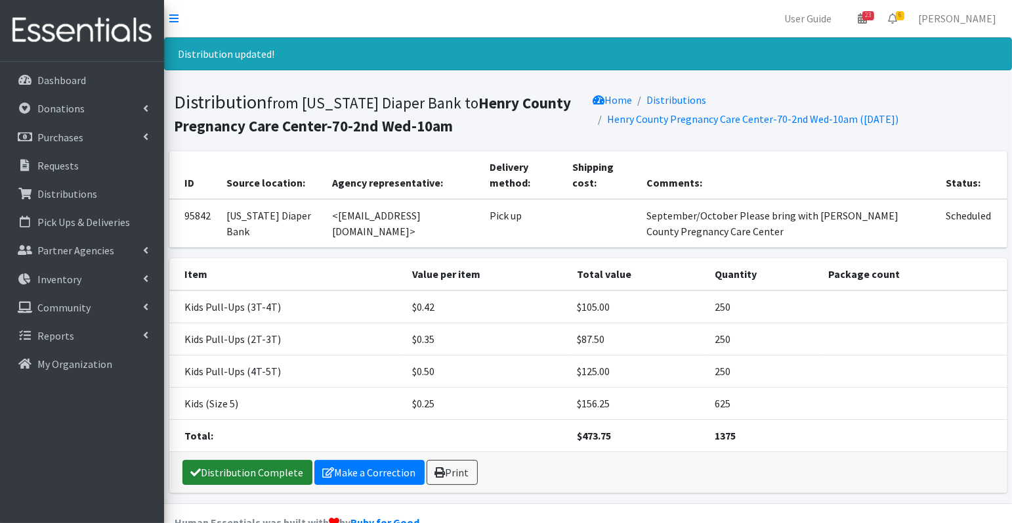
click at [241, 473] on link "Distribution Complete" at bounding box center [248, 472] width 130 height 25
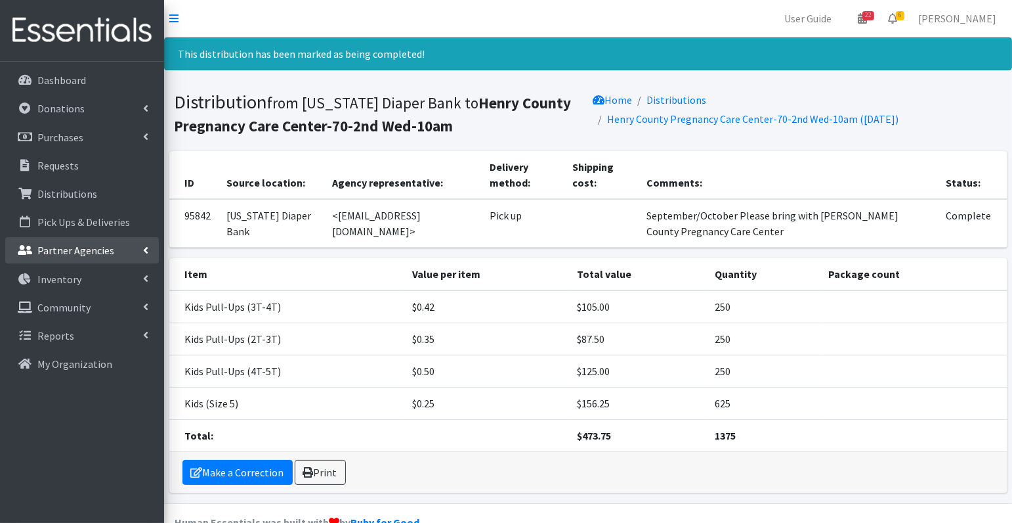
click at [67, 250] on p "Partner Agencies" at bounding box center [75, 250] width 77 height 13
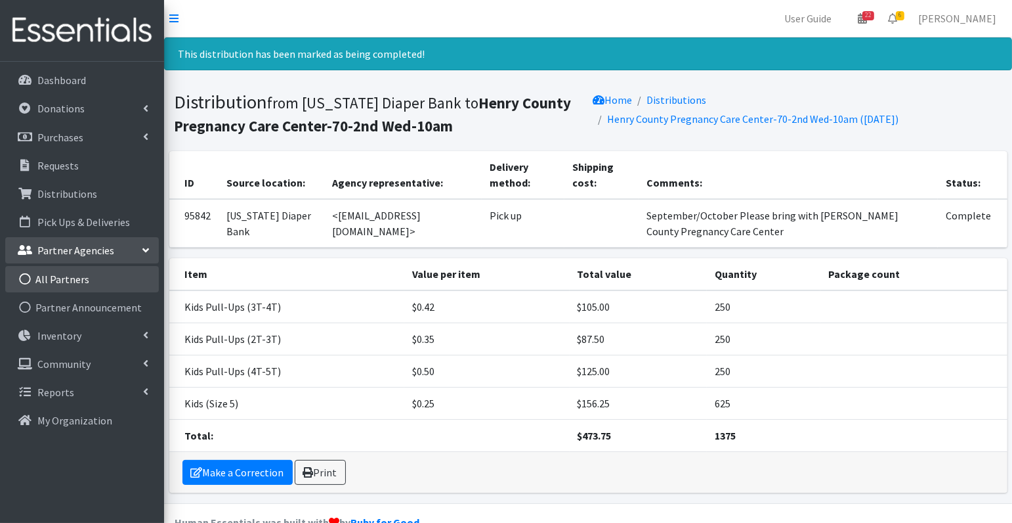
click at [59, 277] on link "All Partners" at bounding box center [82, 279] width 154 height 26
click at [57, 282] on link "All Partners" at bounding box center [82, 279] width 154 height 26
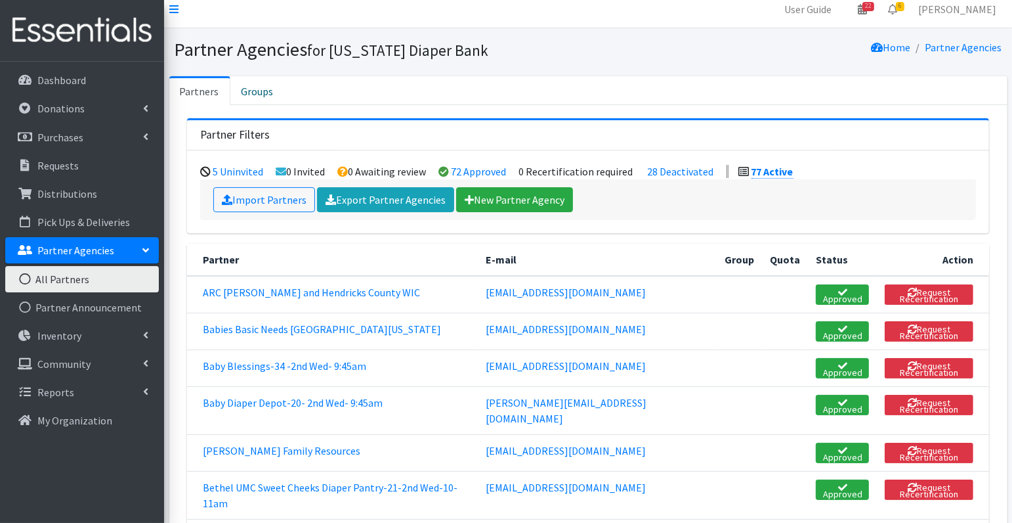
scroll to position [11, 0]
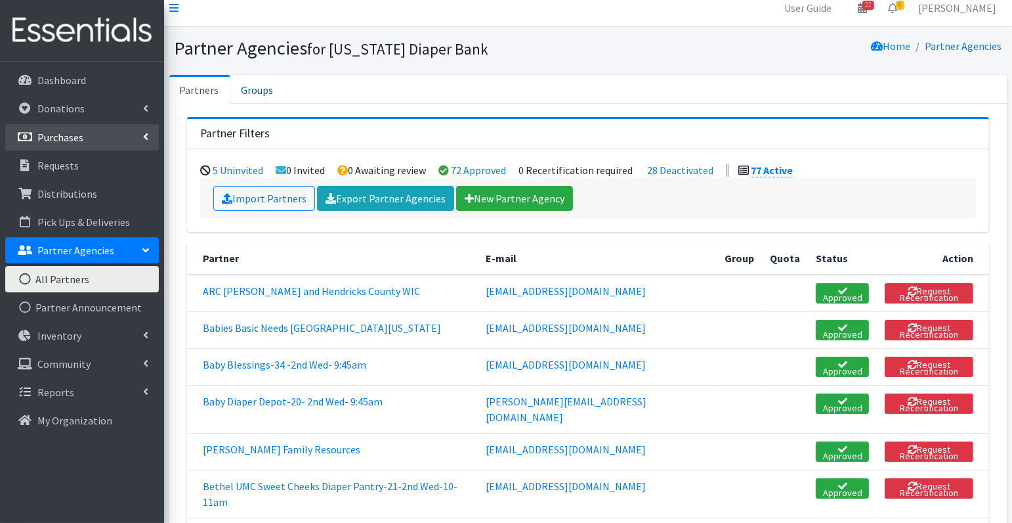
click at [72, 149] on link "Purchases" at bounding box center [82, 137] width 154 height 26
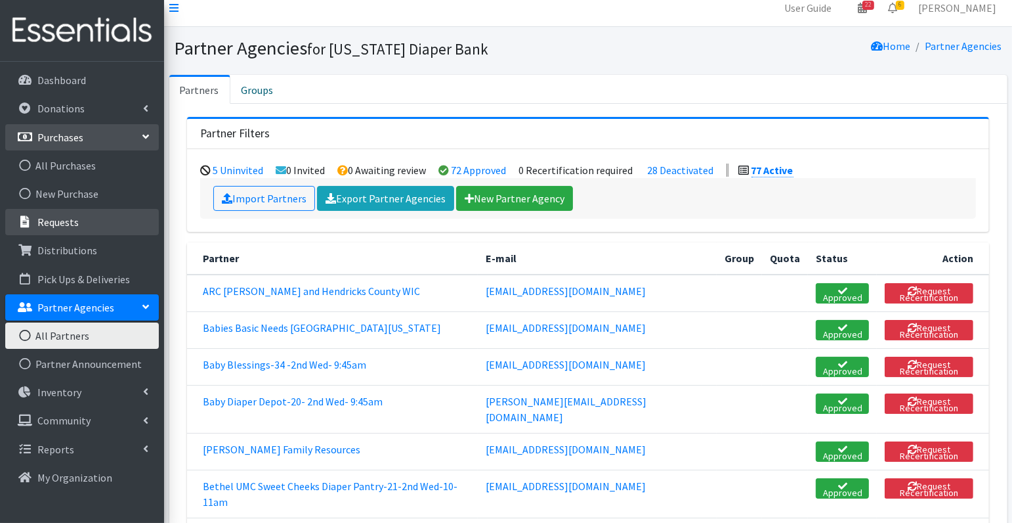
click at [75, 222] on p "Requests" at bounding box center [57, 221] width 41 height 13
